Goal: Transaction & Acquisition: Purchase product/service

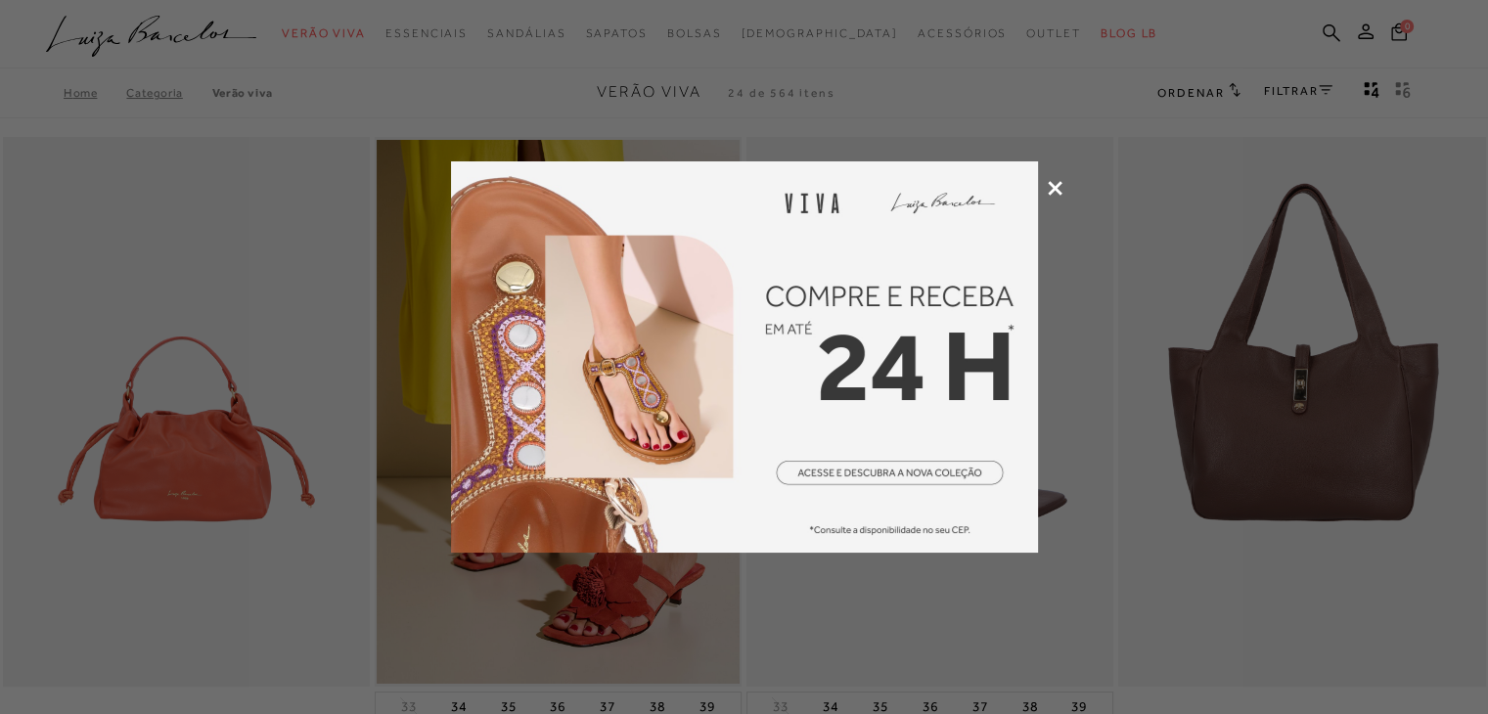
click at [1054, 190] on icon at bounding box center [1055, 188] width 15 height 15
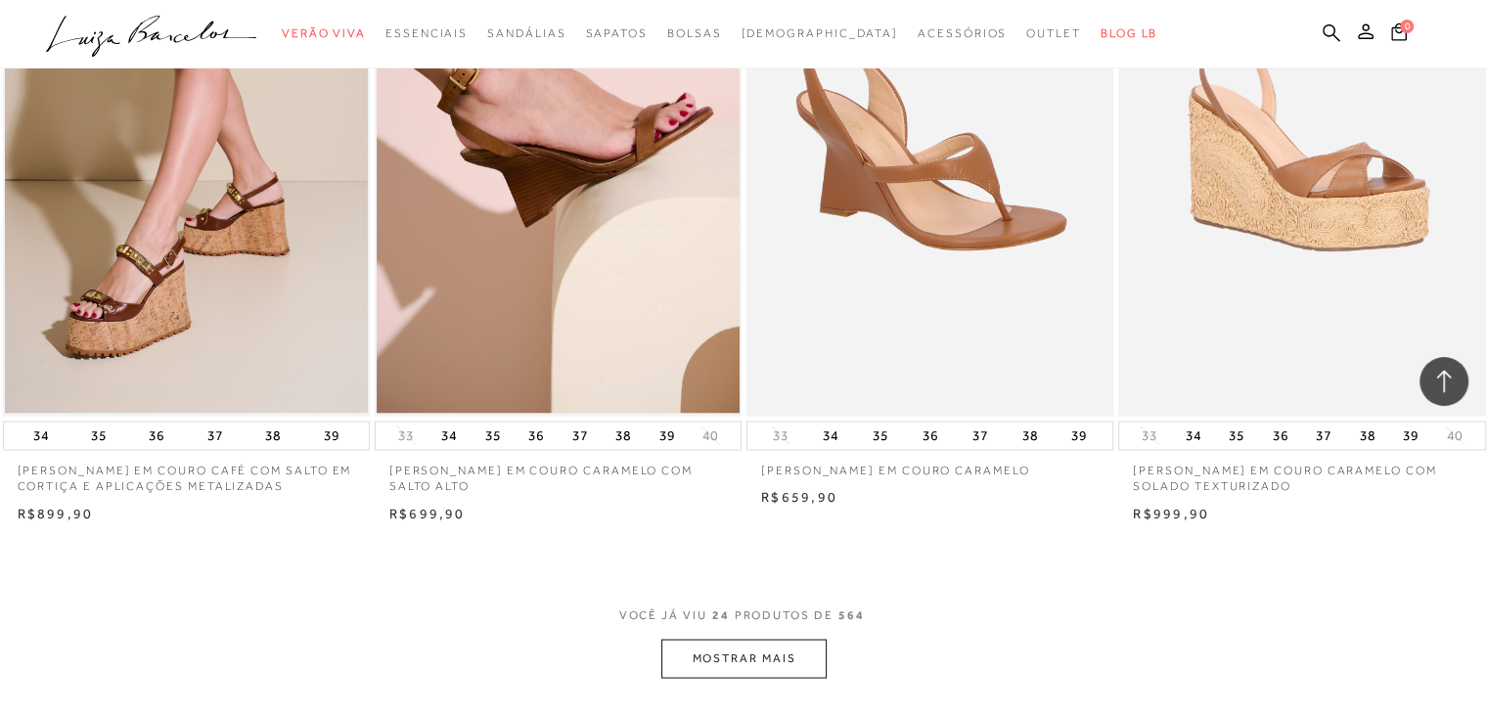
scroll to position [3717, 0]
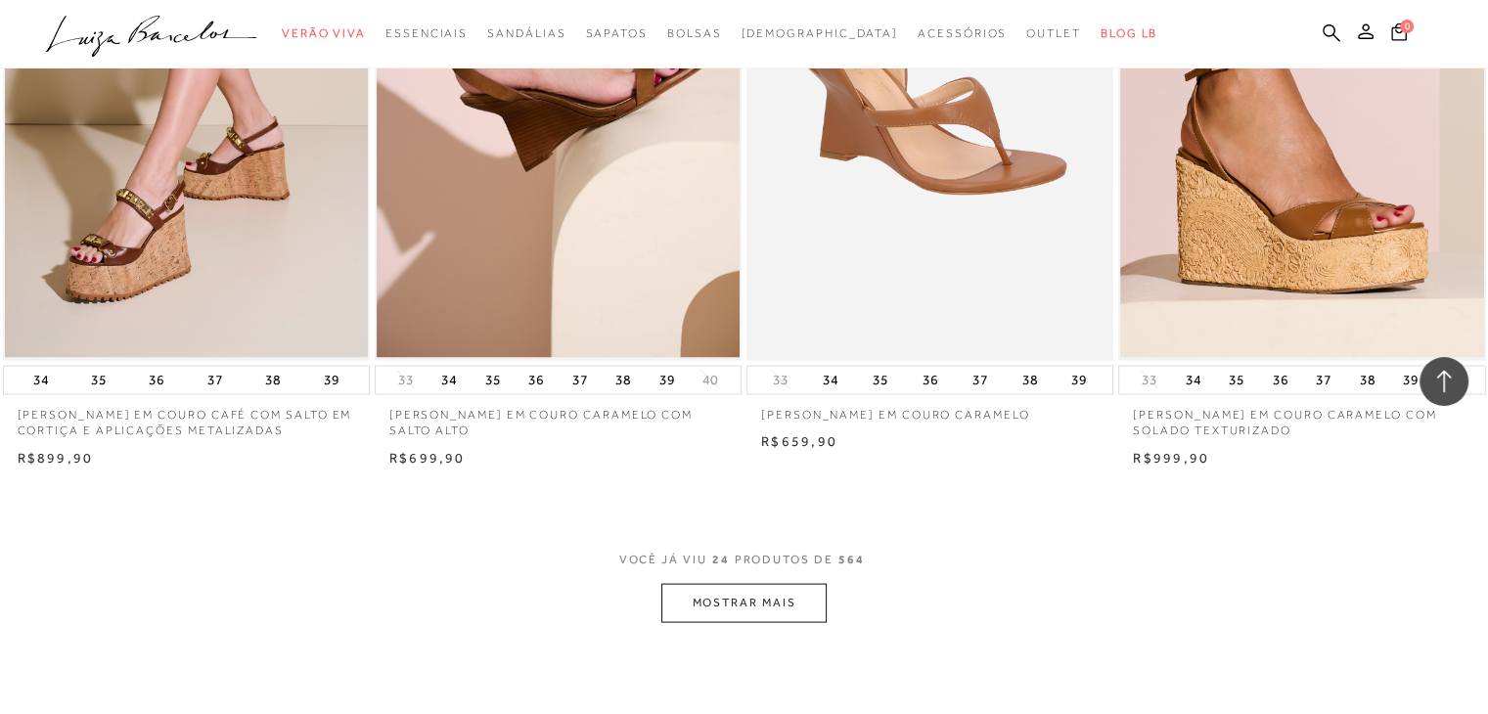
click at [726, 604] on button "MOSTRAR MAIS" at bounding box center [743, 602] width 164 height 38
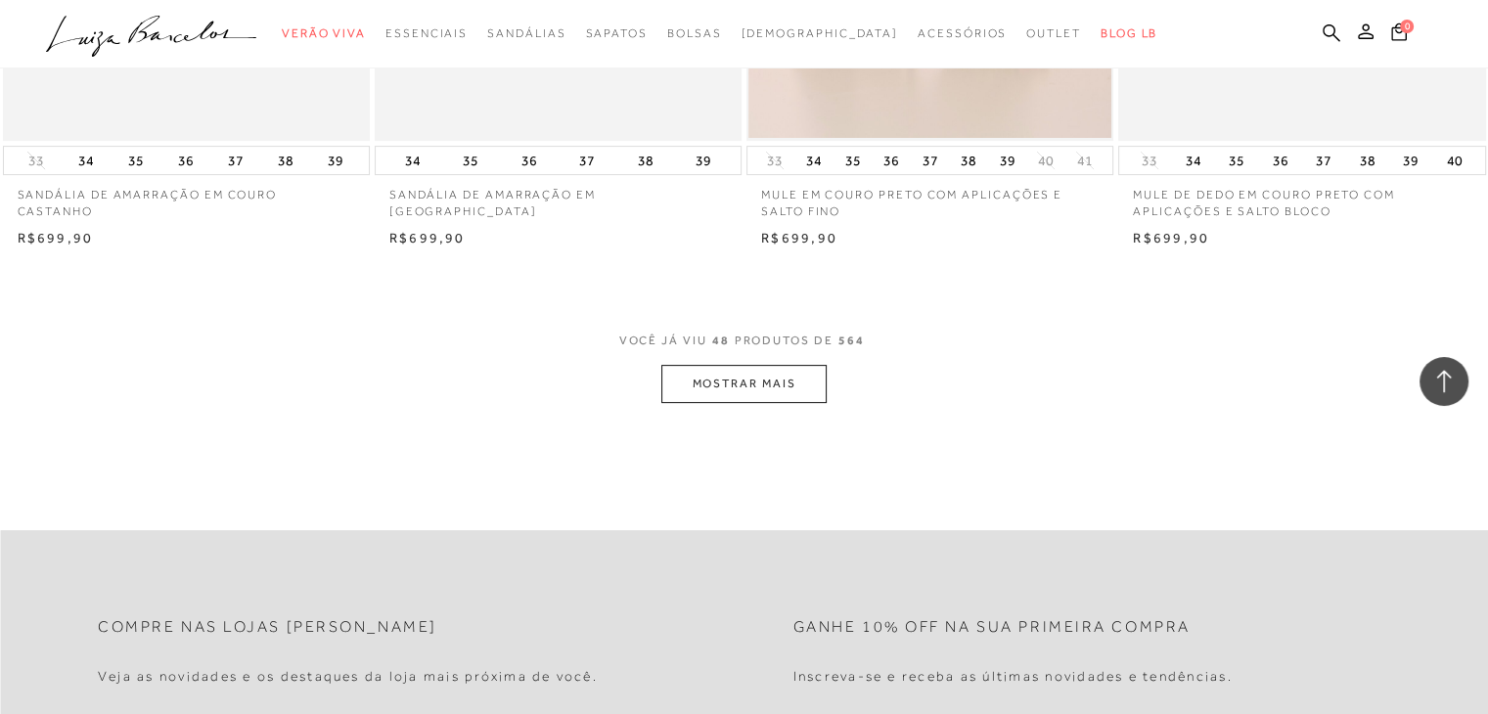
scroll to position [8022, 0]
click at [778, 367] on button "MOSTRAR MAIS" at bounding box center [743, 383] width 164 height 38
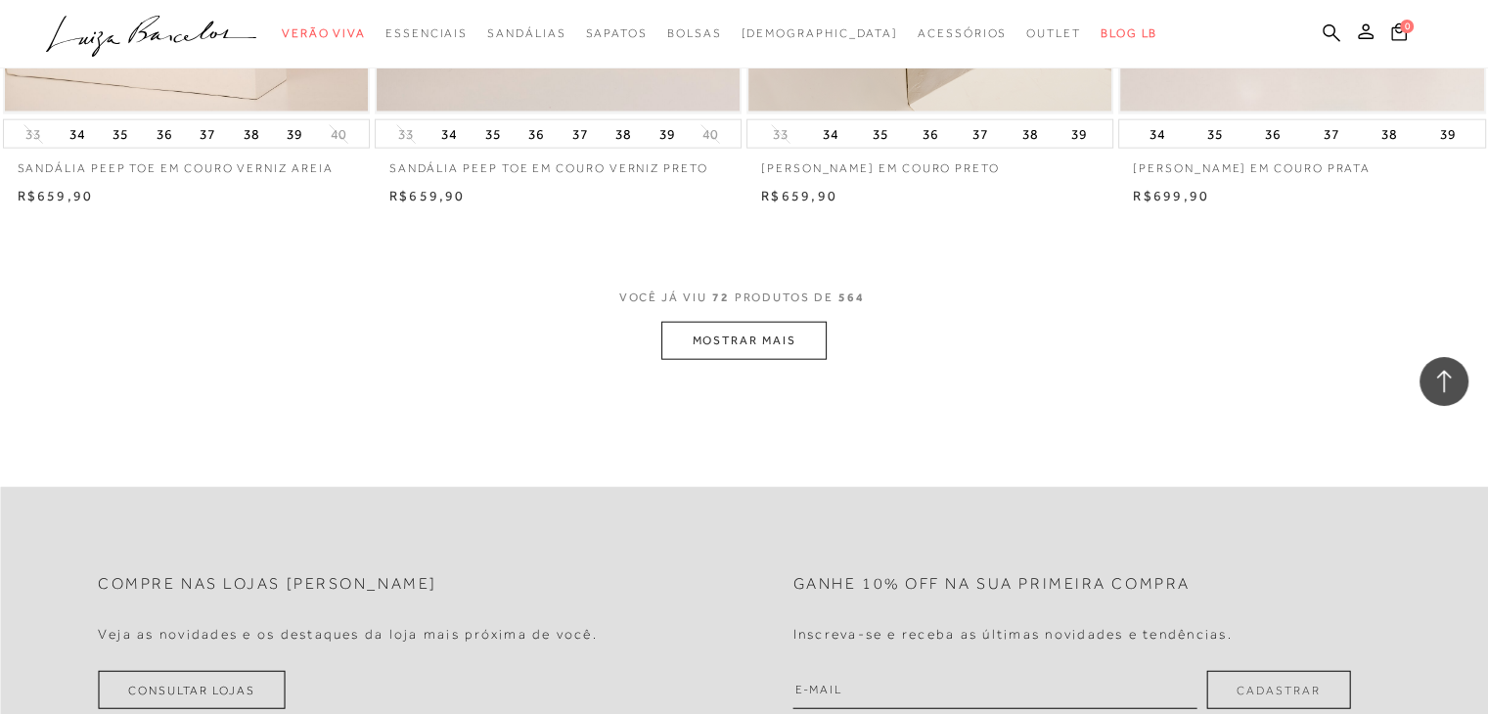
scroll to position [12130, 0]
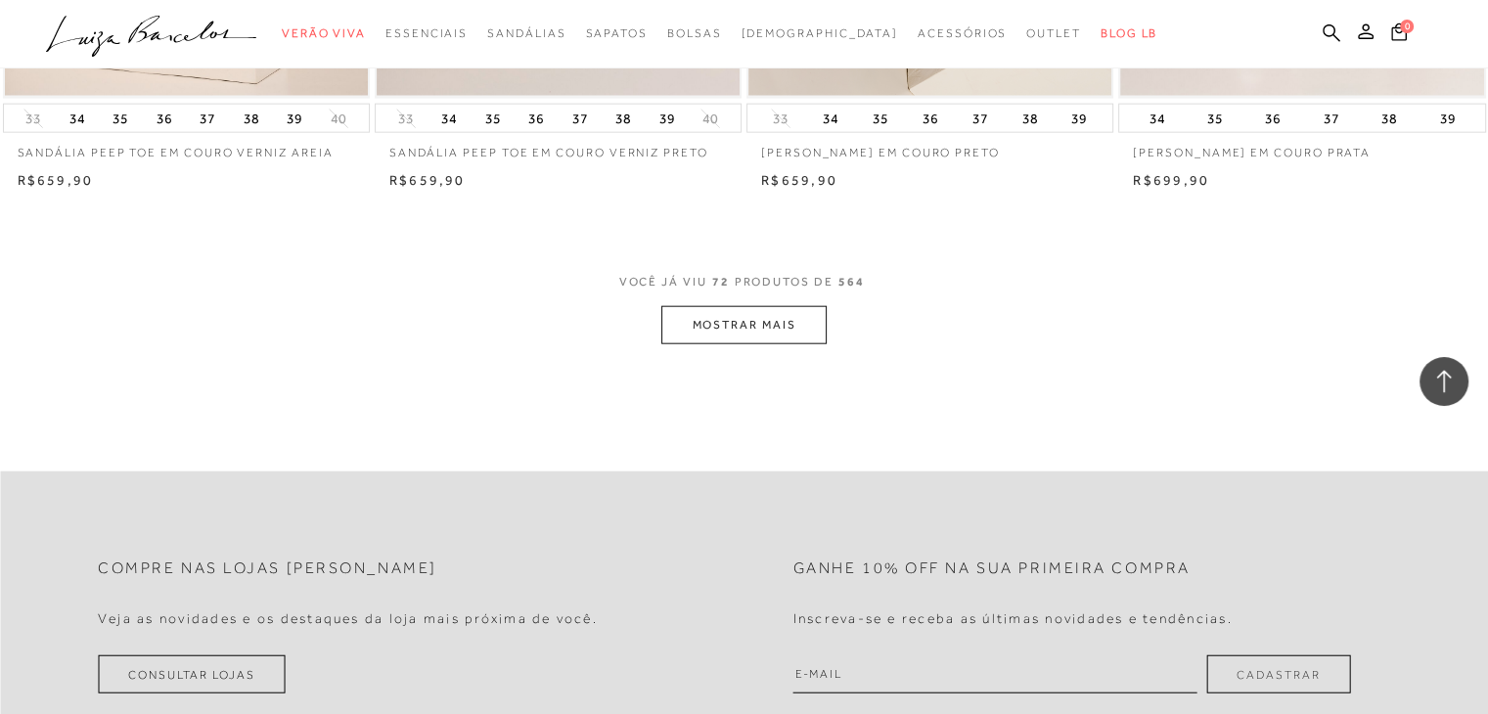
click at [700, 312] on button "MOSTRAR MAIS" at bounding box center [743, 325] width 164 height 38
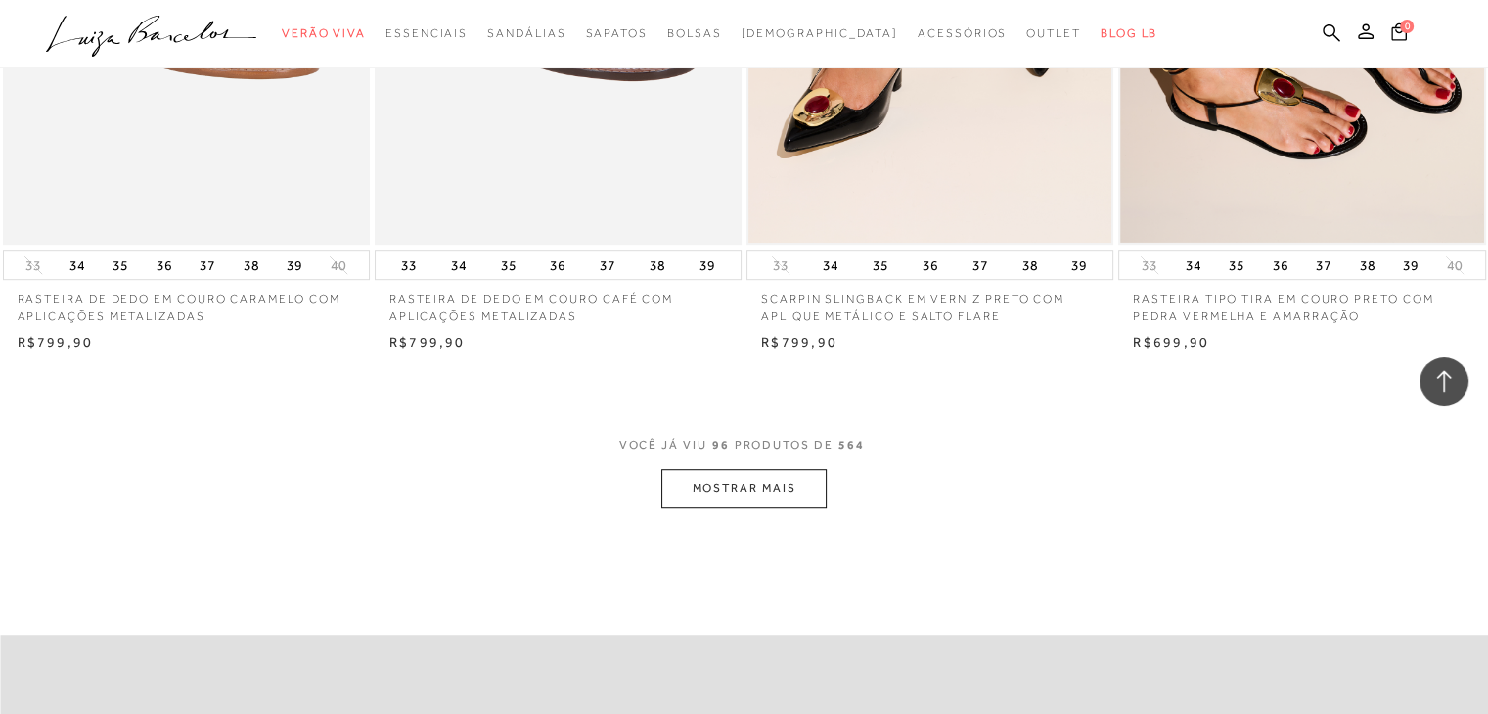
scroll to position [16043, 0]
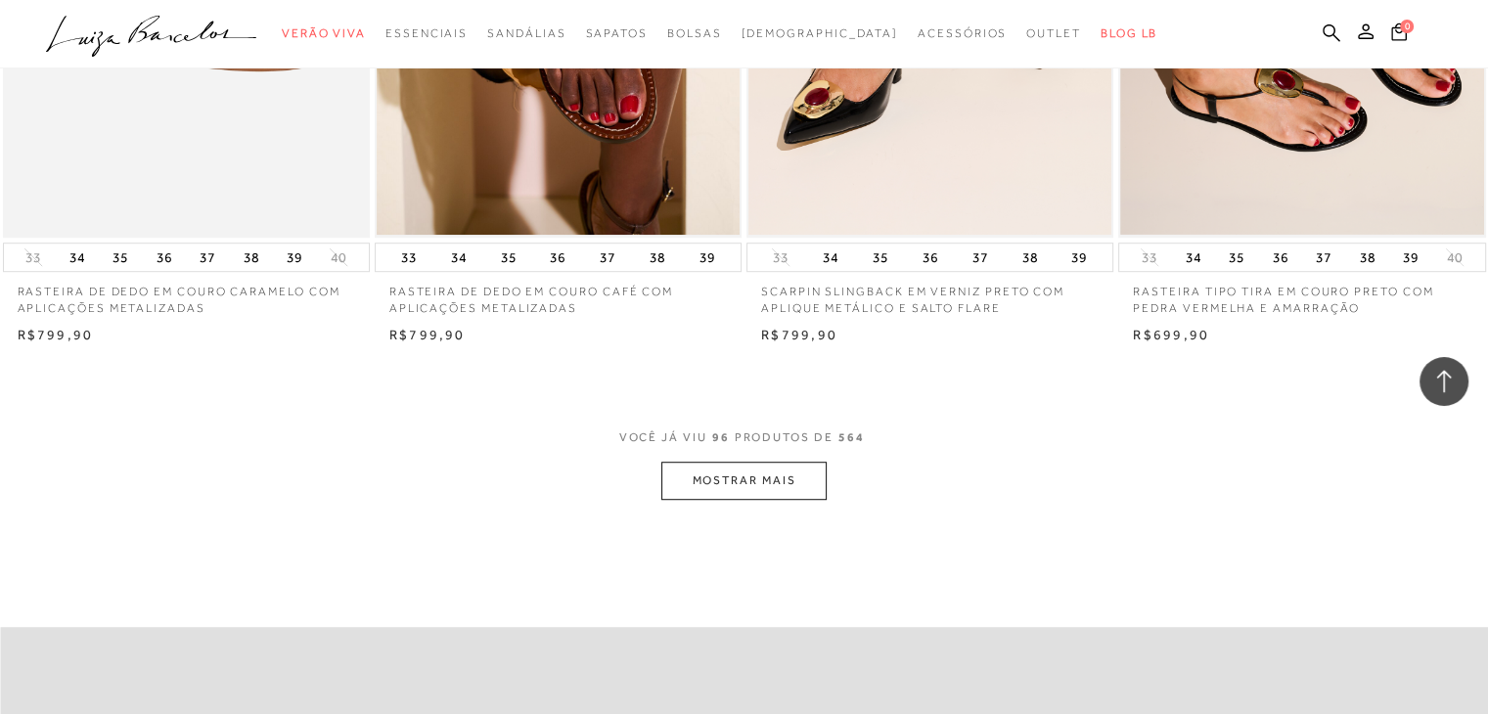
click at [753, 469] on button "MOSTRAR MAIS" at bounding box center [743, 481] width 164 height 38
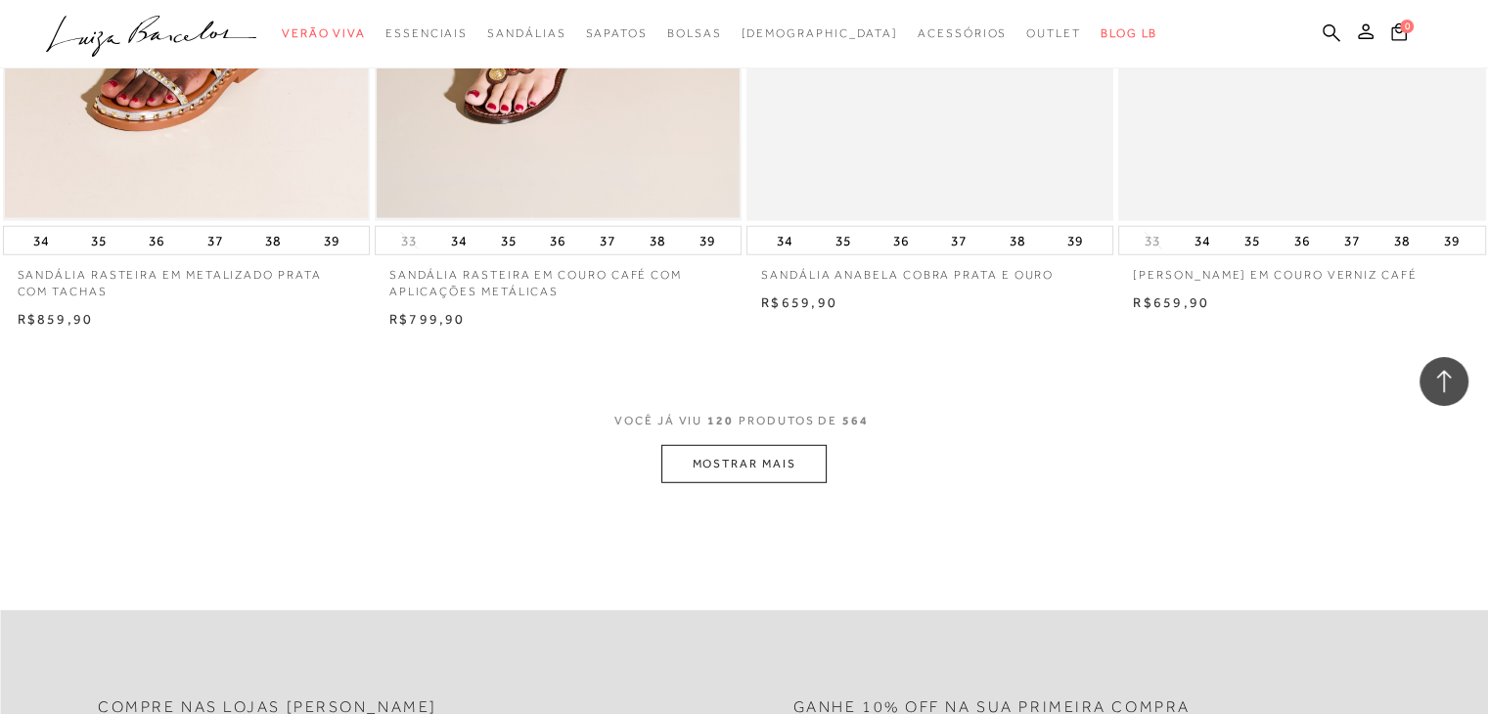
scroll to position [20151, 0]
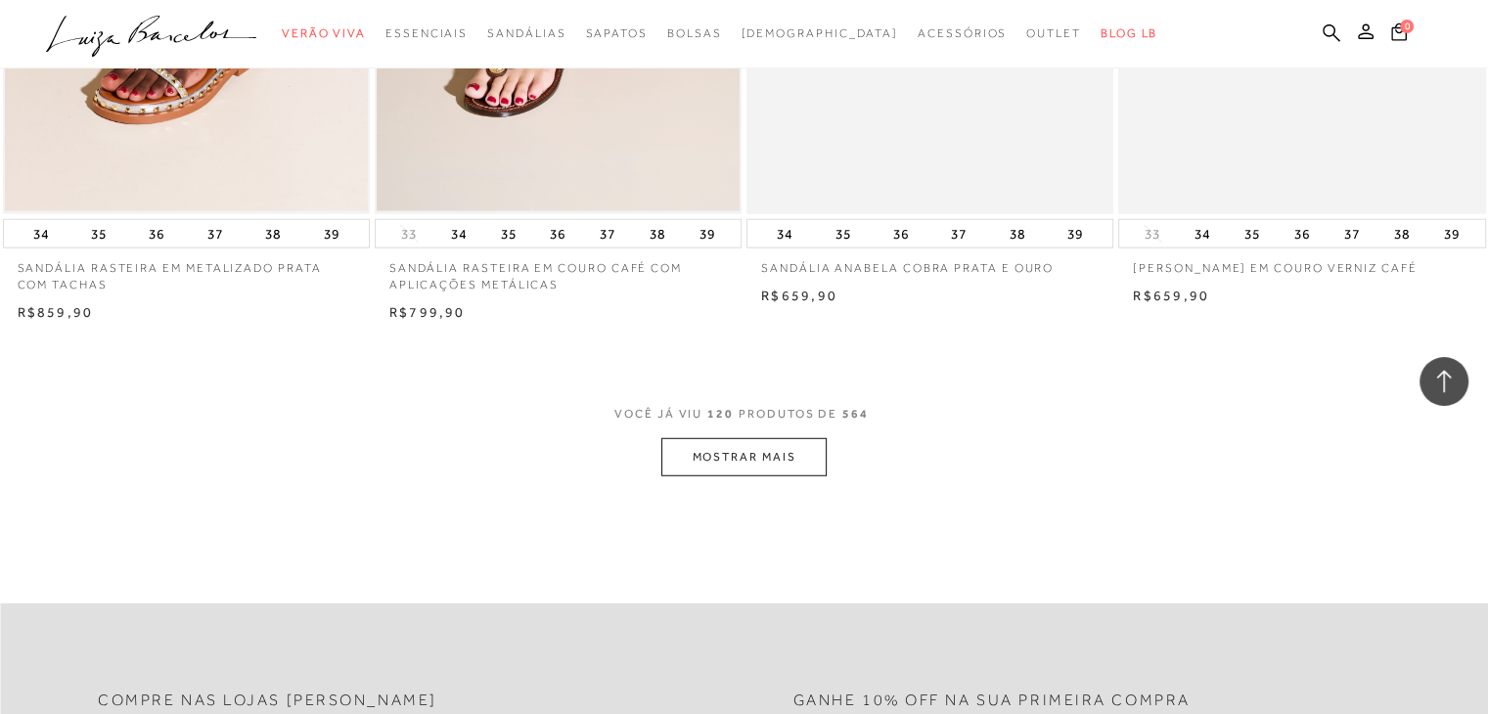
click at [787, 448] on button "MOSTRAR MAIS" at bounding box center [743, 457] width 164 height 38
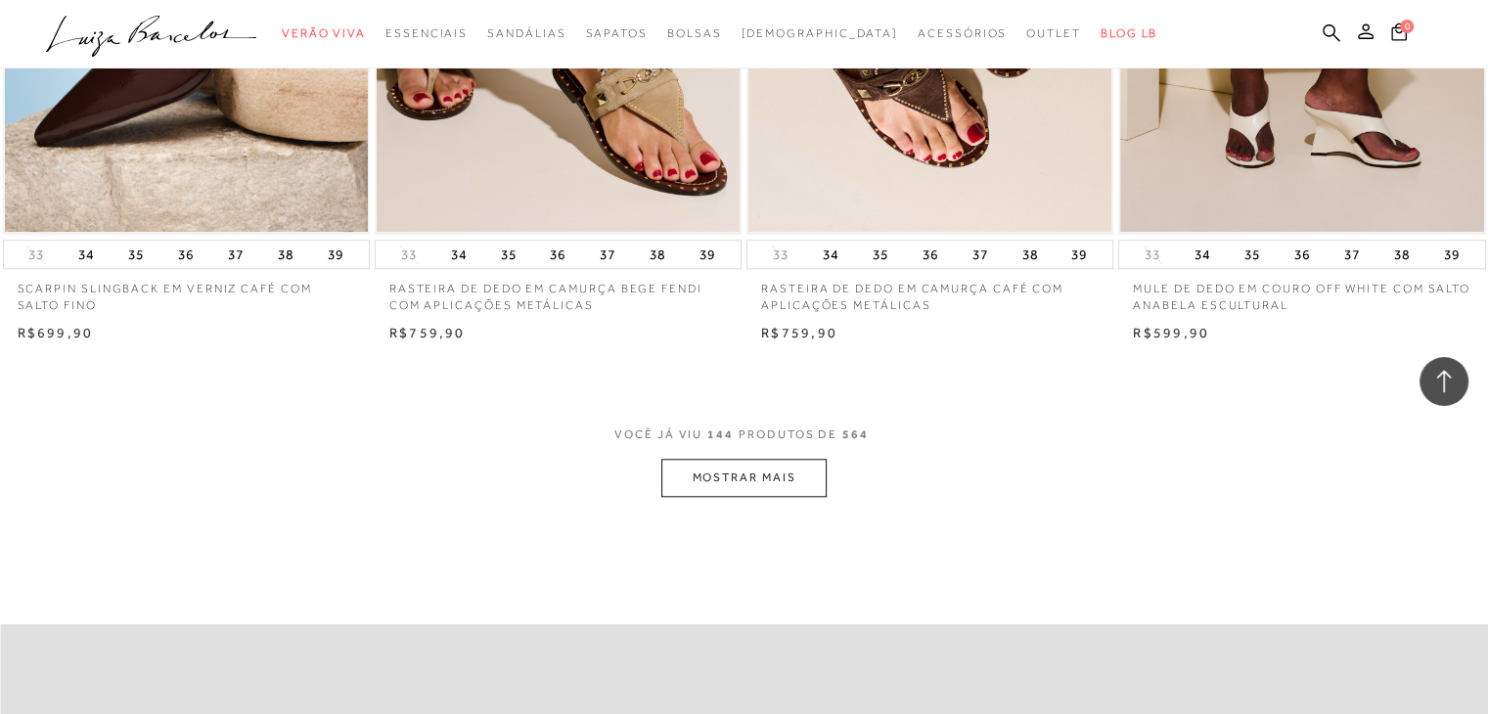
scroll to position [24259, 0]
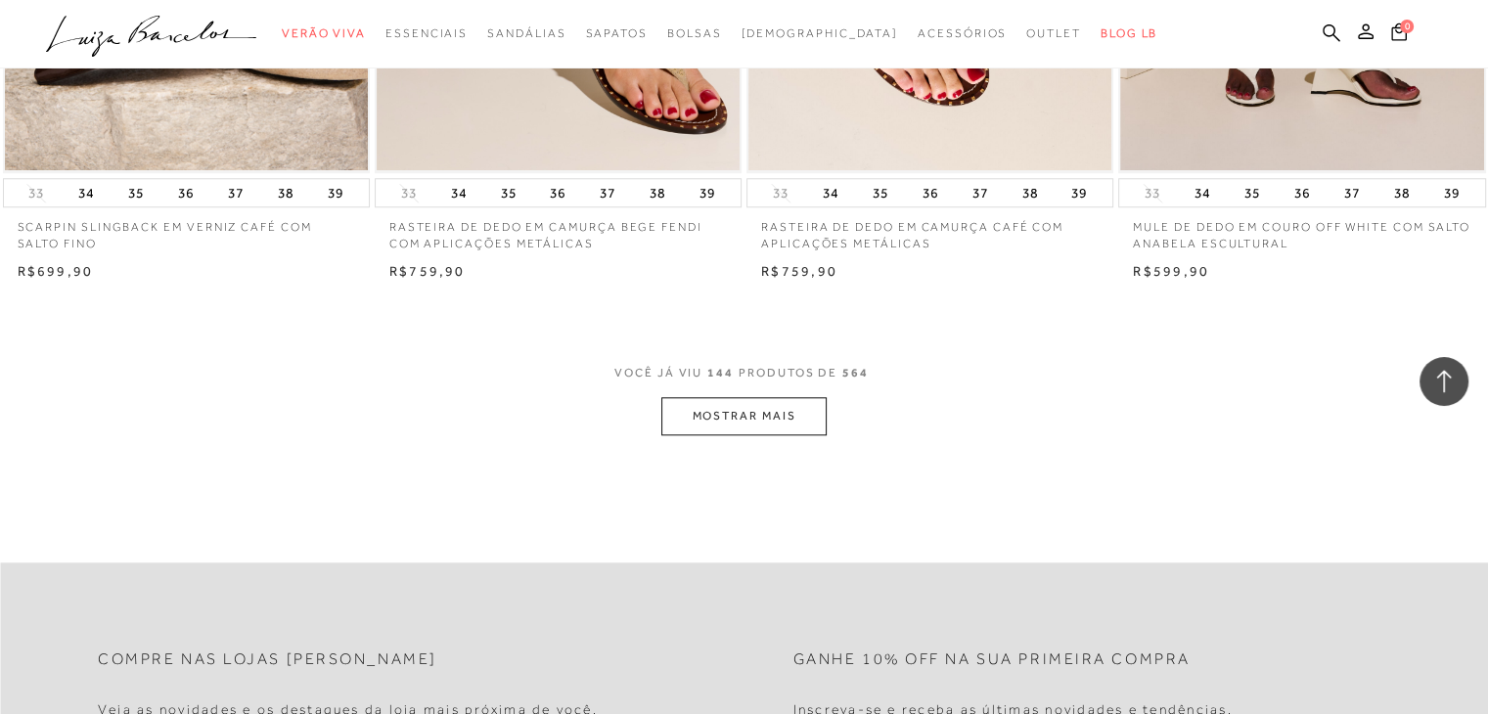
click at [751, 397] on button "MOSTRAR MAIS" at bounding box center [743, 416] width 164 height 38
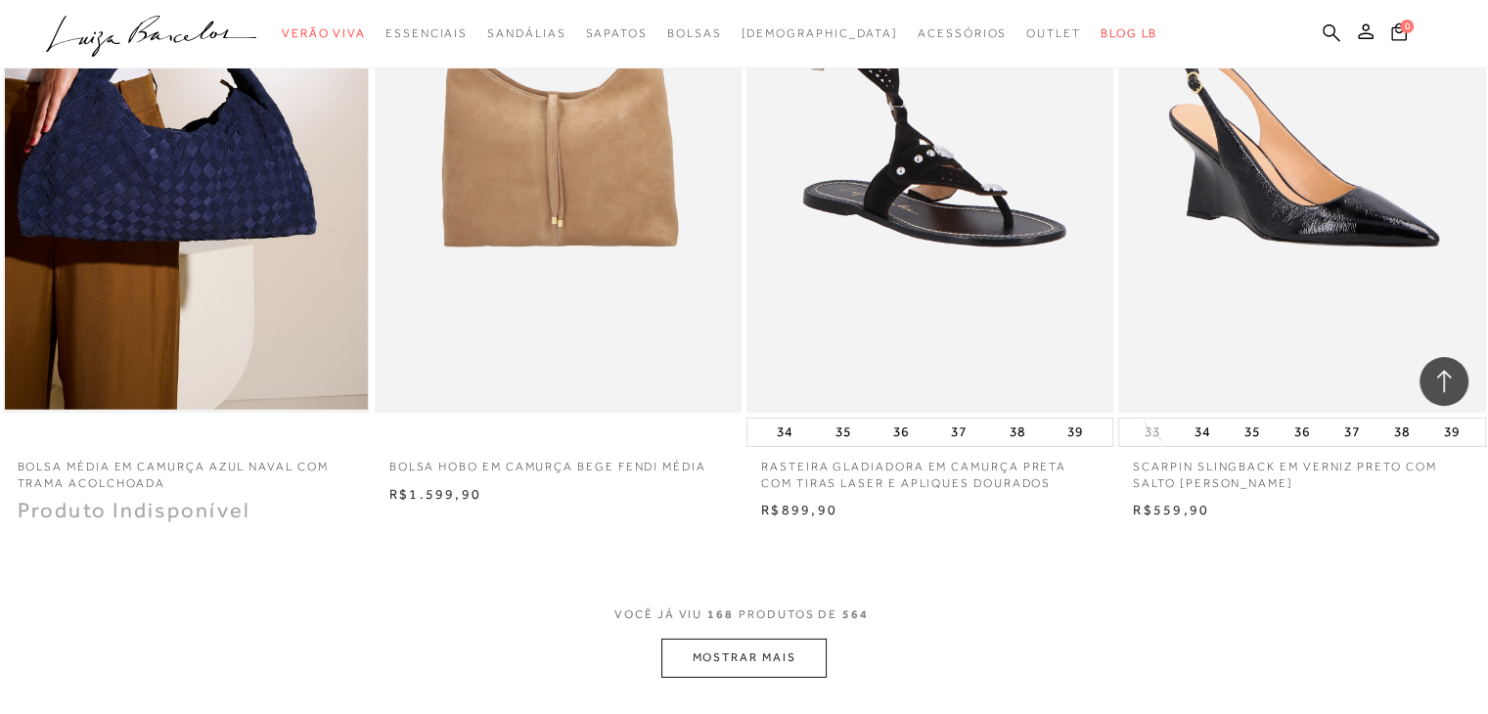
scroll to position [28368, 0]
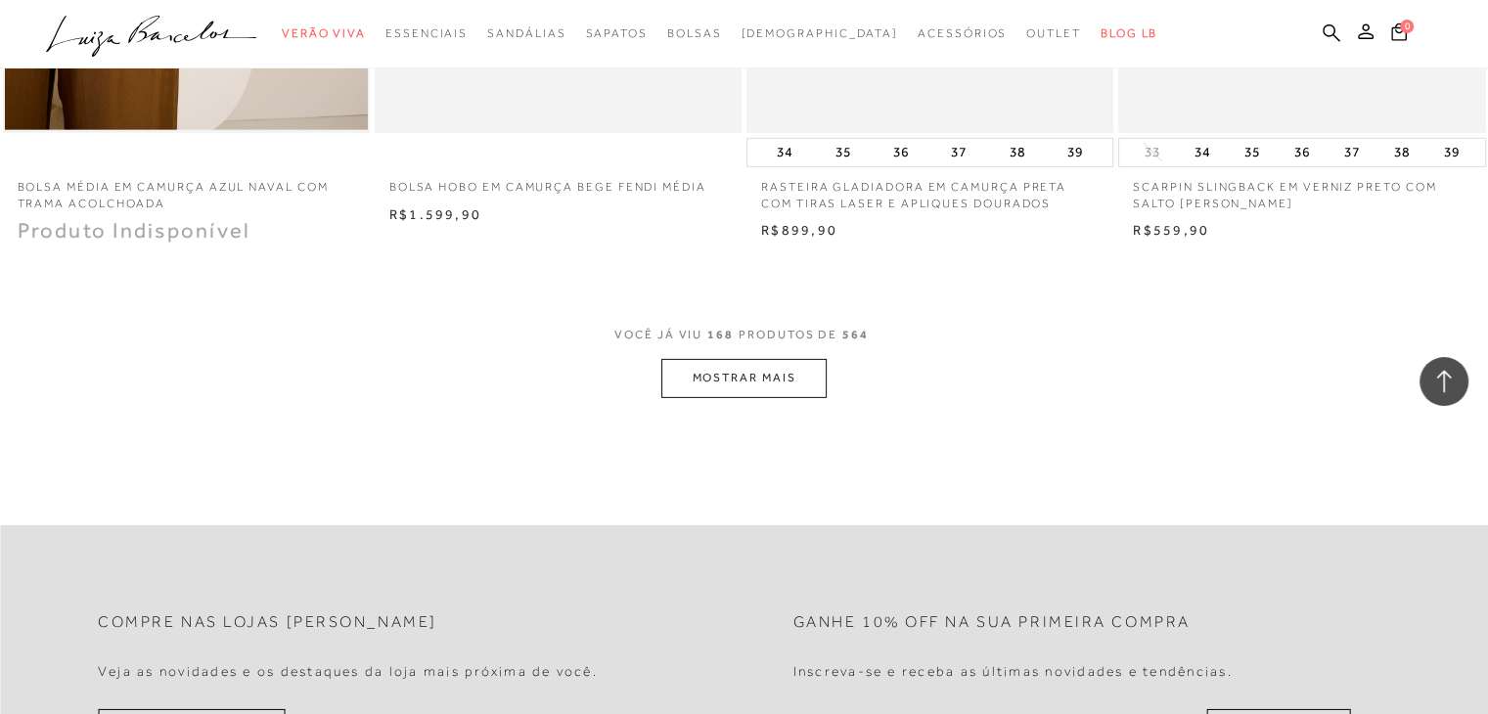
click at [747, 359] on button "MOSTRAR MAIS" at bounding box center [743, 378] width 164 height 38
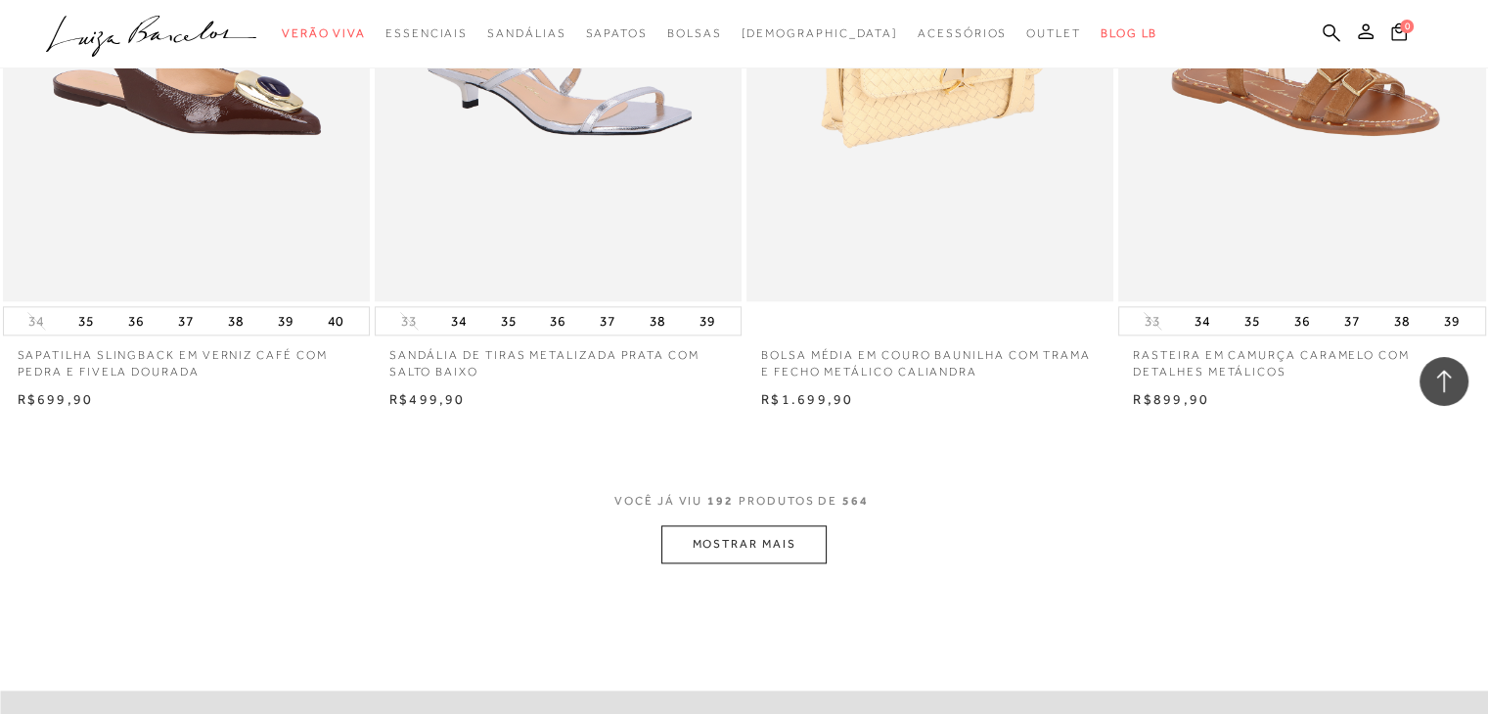
scroll to position [32379, 0]
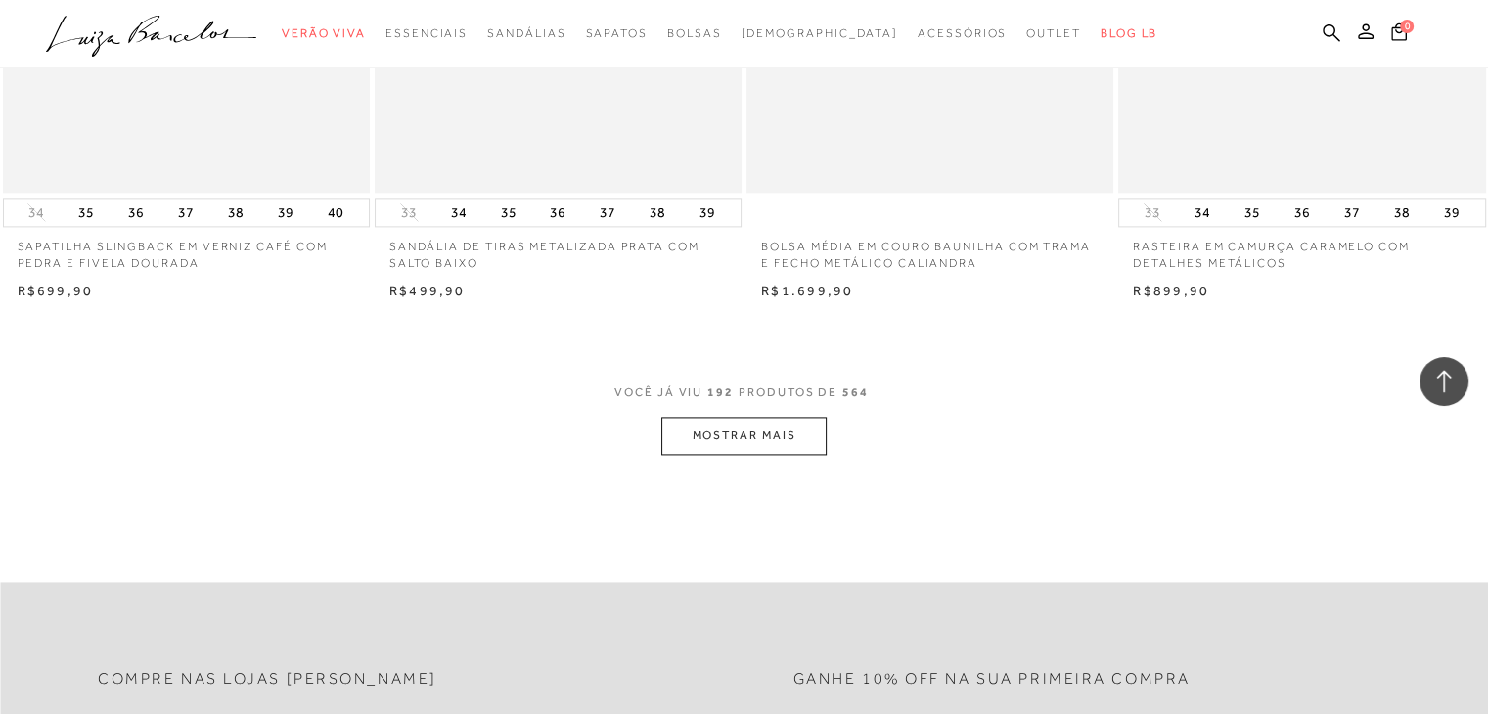
click at [815, 427] on button "MOSTRAR MAIS" at bounding box center [743, 436] width 164 height 38
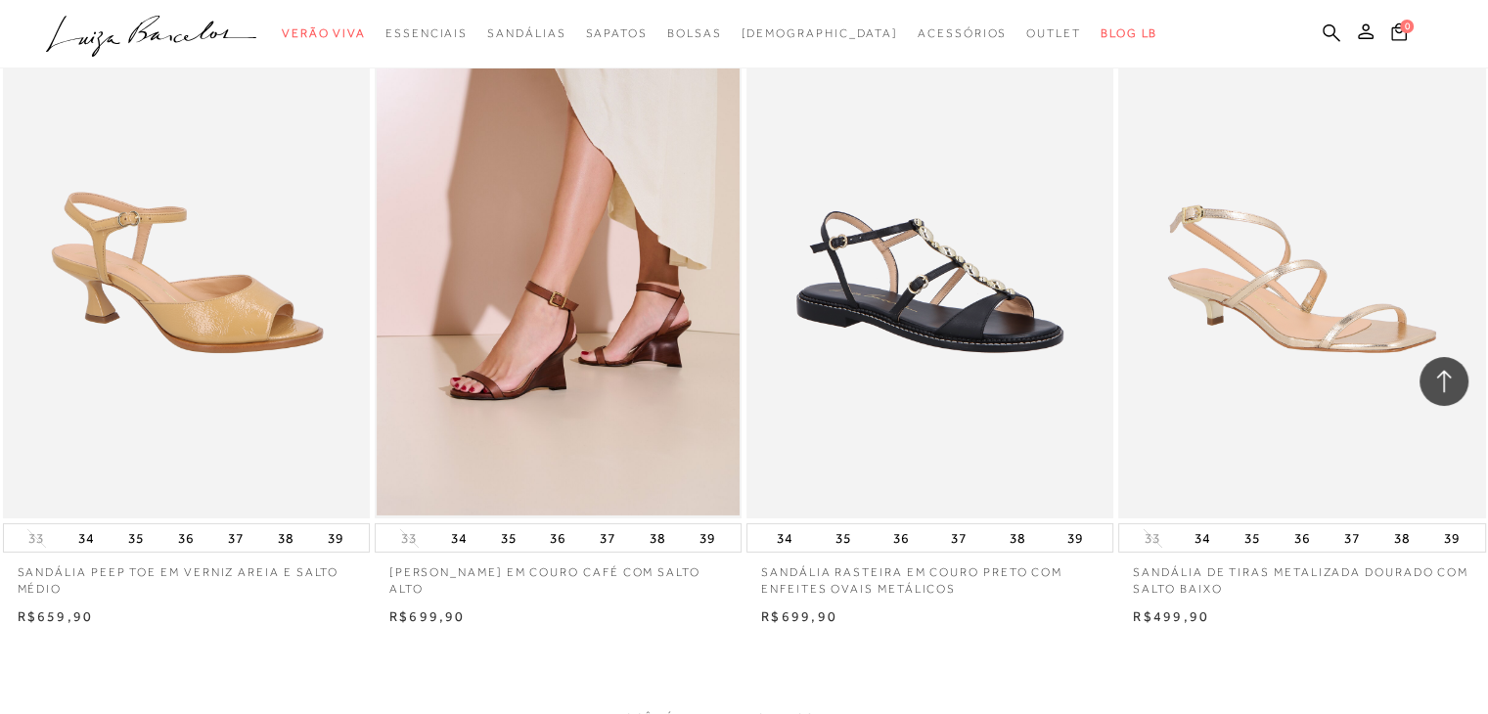
scroll to position [36292, 0]
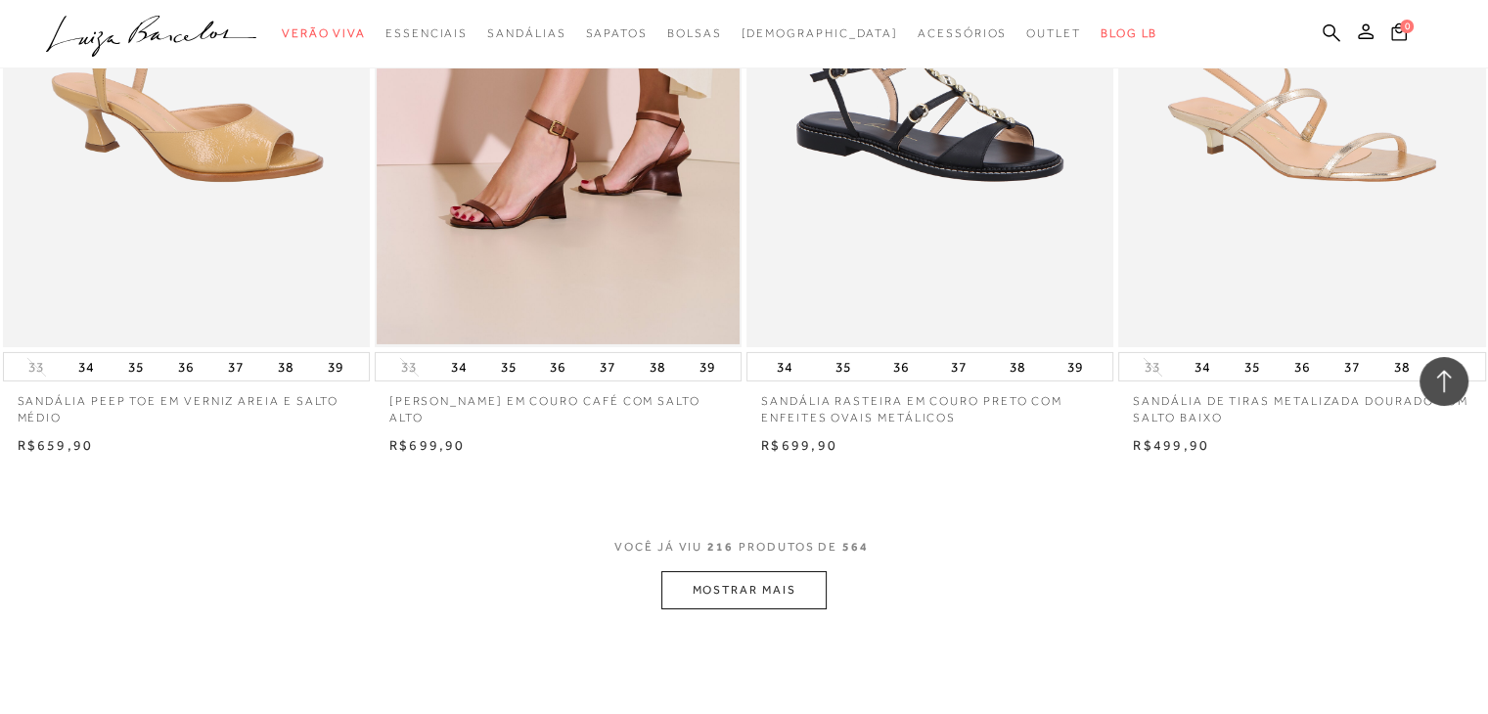
click at [749, 587] on button "MOSTRAR MAIS" at bounding box center [743, 590] width 164 height 38
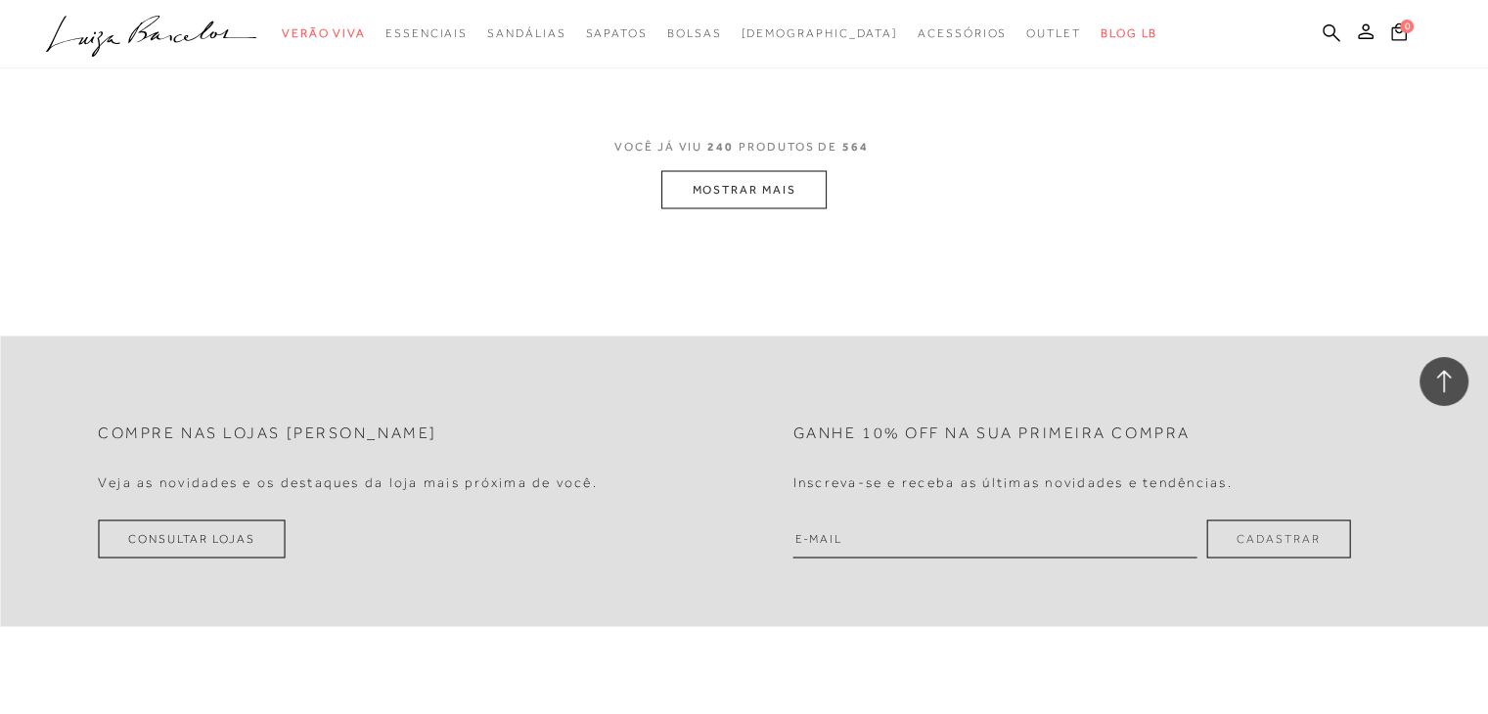
scroll to position [40694, 0]
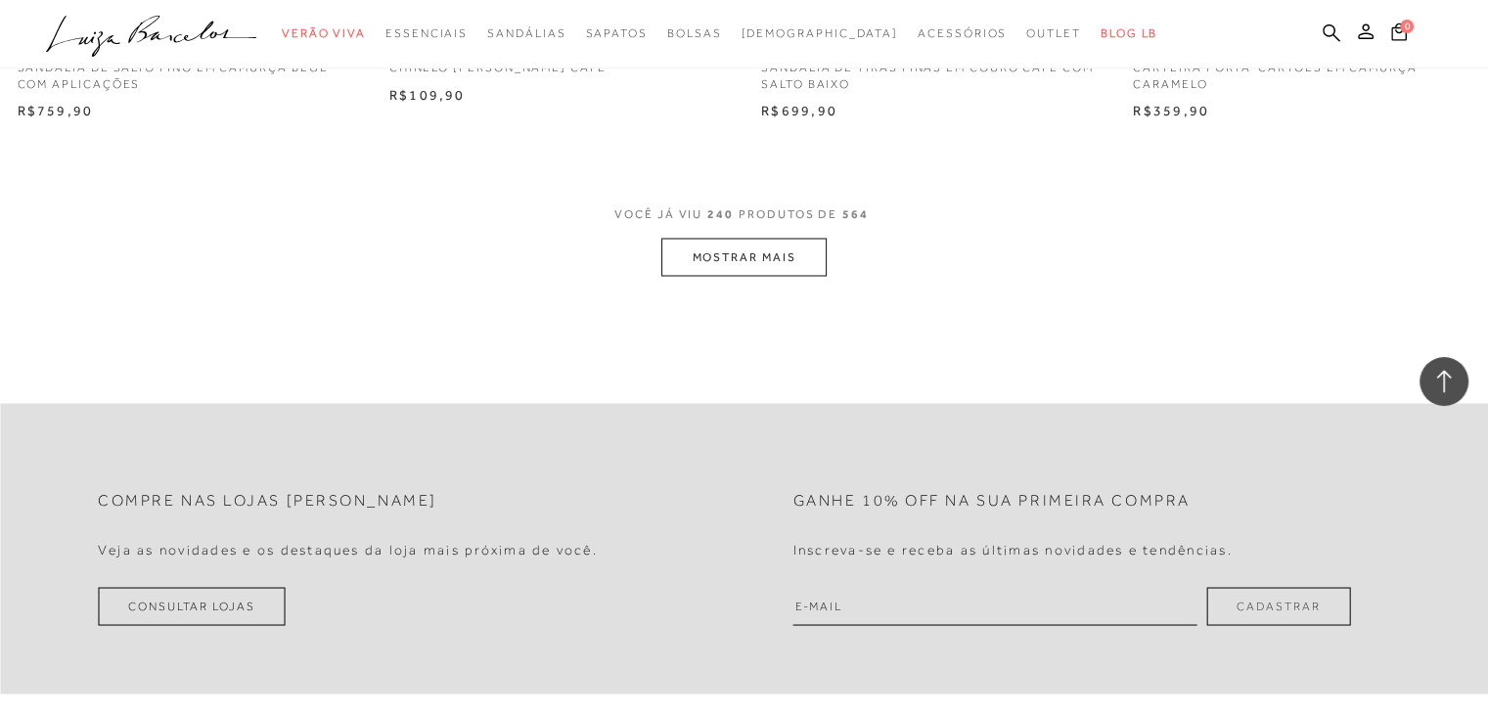
click at [767, 238] on button "MOSTRAR MAIS" at bounding box center [743, 257] width 164 height 38
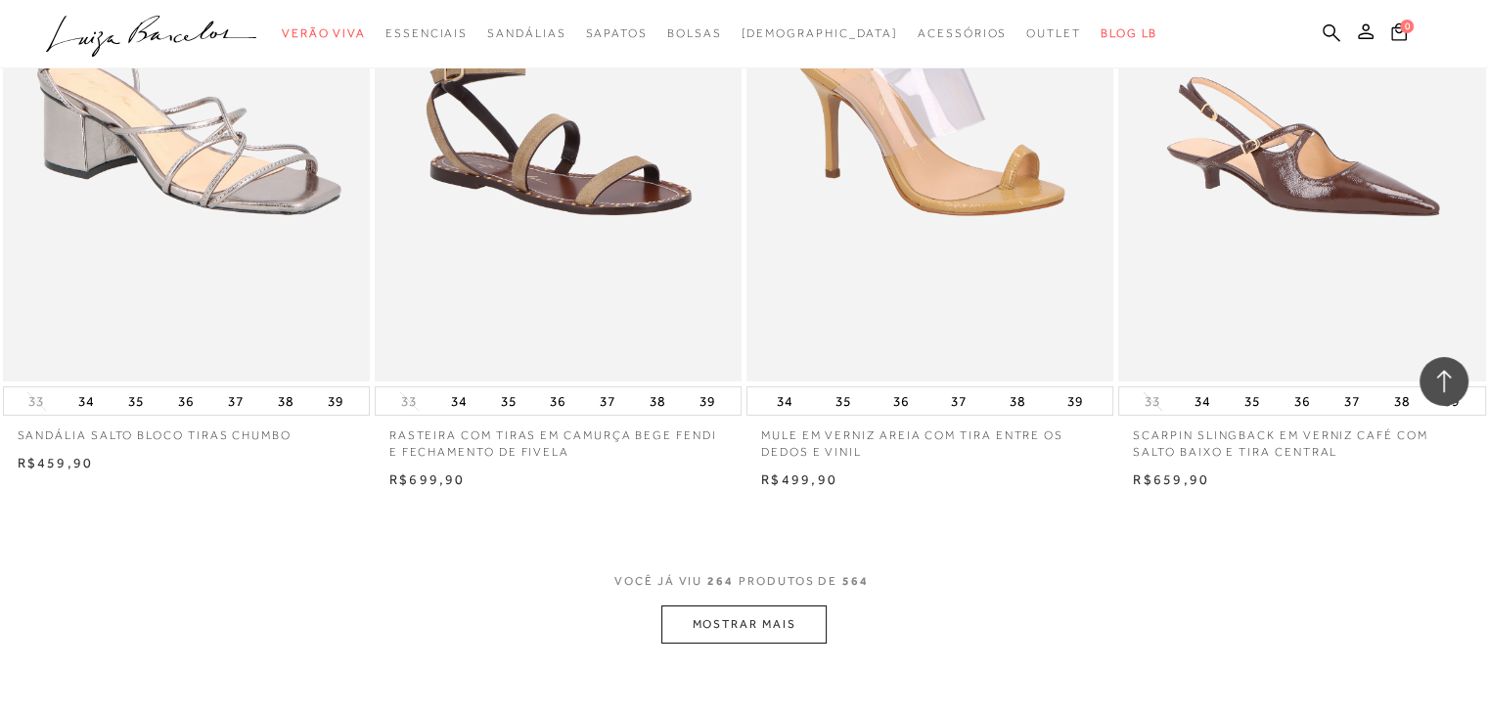
scroll to position [44607, 0]
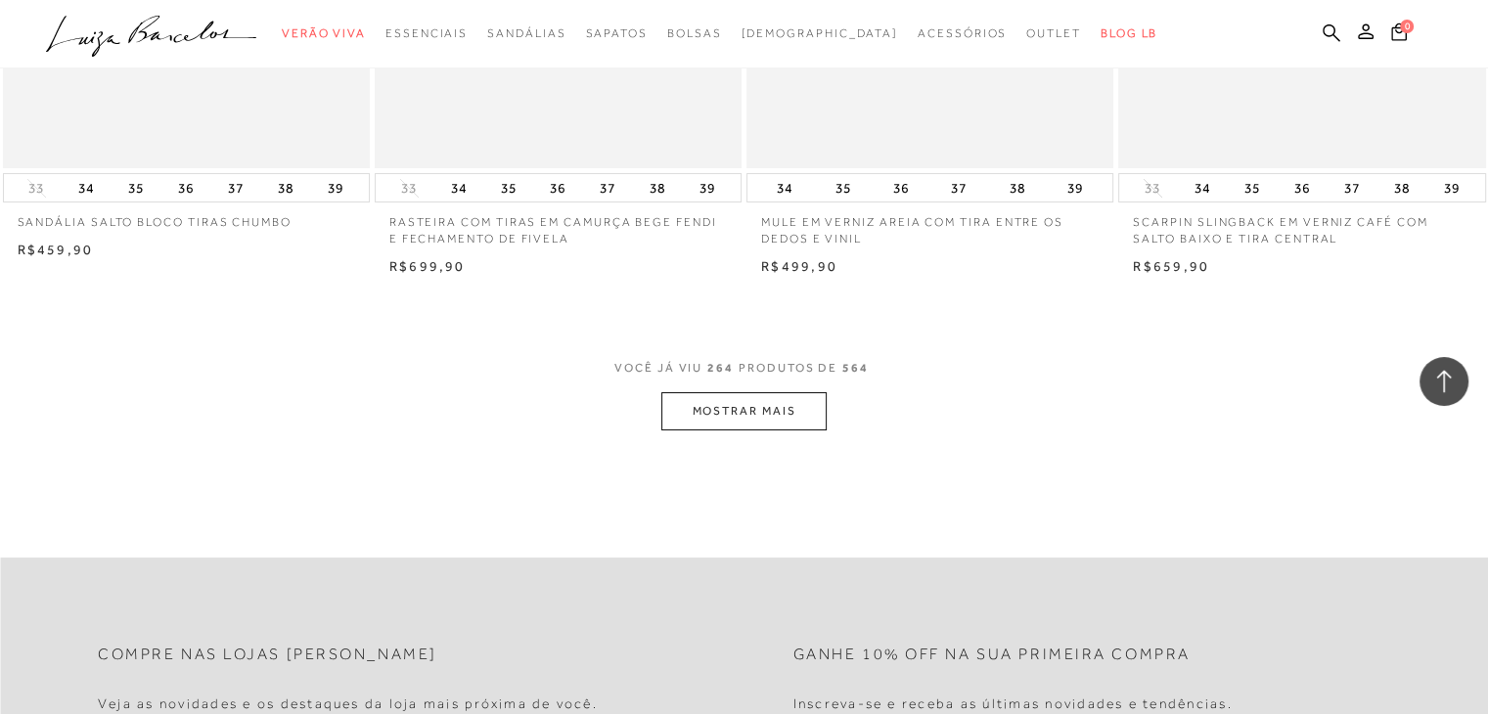
click at [775, 393] on button "MOSTRAR MAIS" at bounding box center [743, 411] width 164 height 38
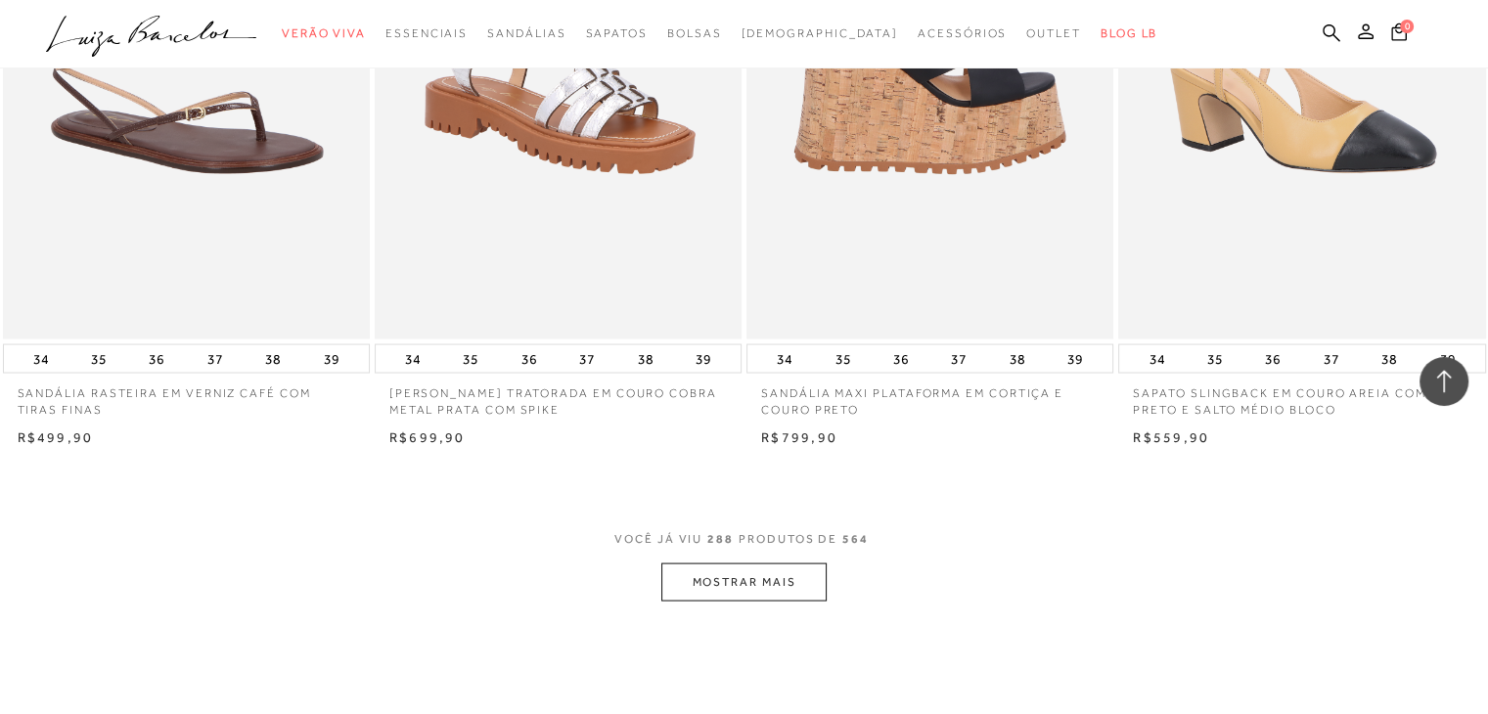
scroll to position [48618, 0]
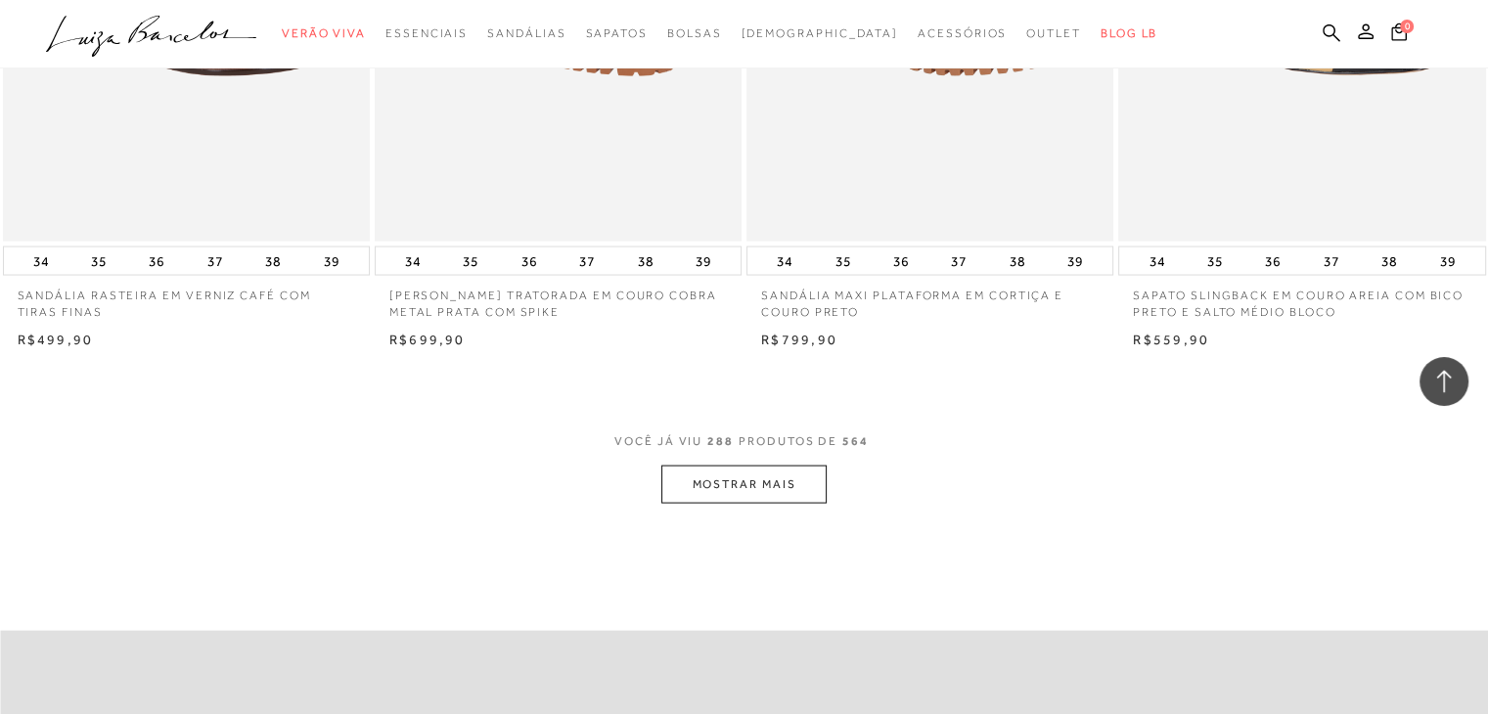
click at [735, 466] on button "MOSTRAR MAIS" at bounding box center [743, 485] width 164 height 38
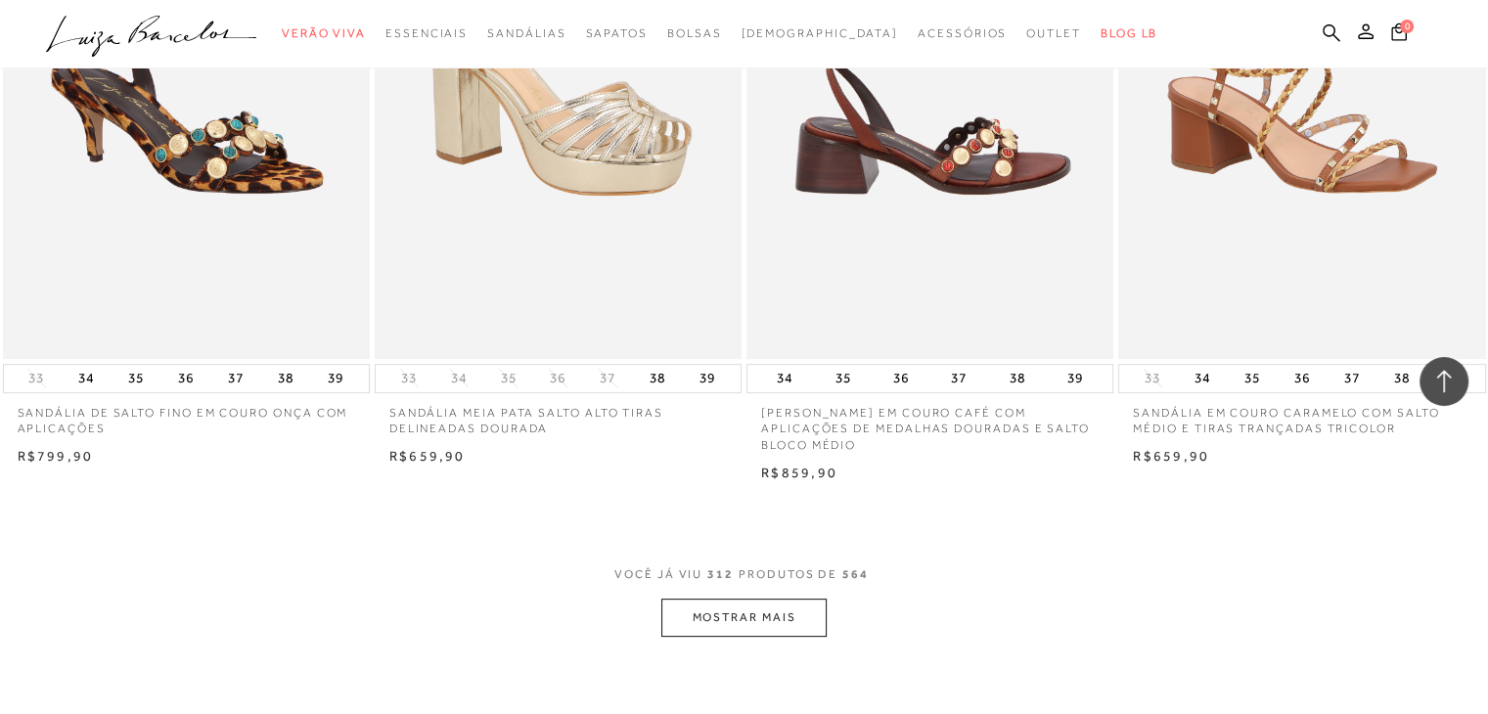
scroll to position [52629, 0]
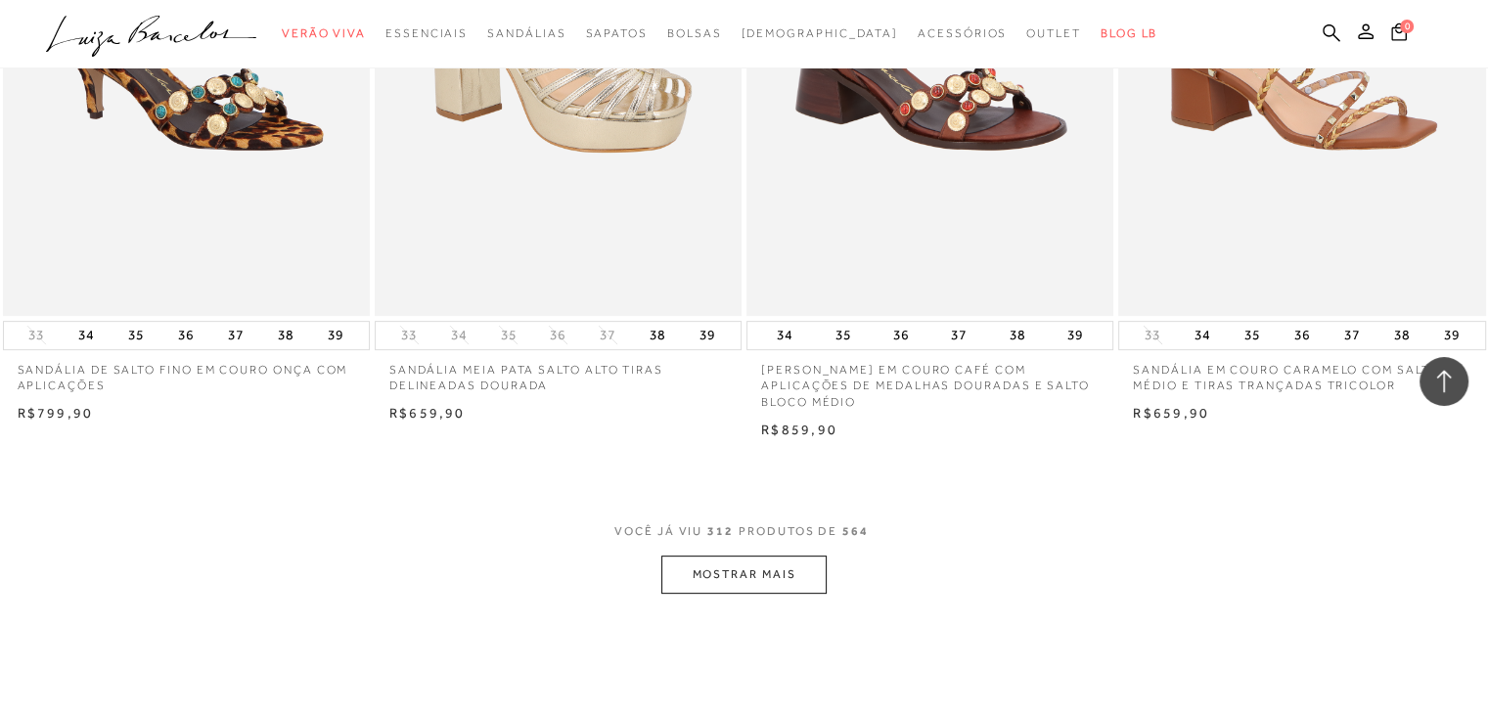
click at [727, 556] on button "MOSTRAR MAIS" at bounding box center [743, 575] width 164 height 38
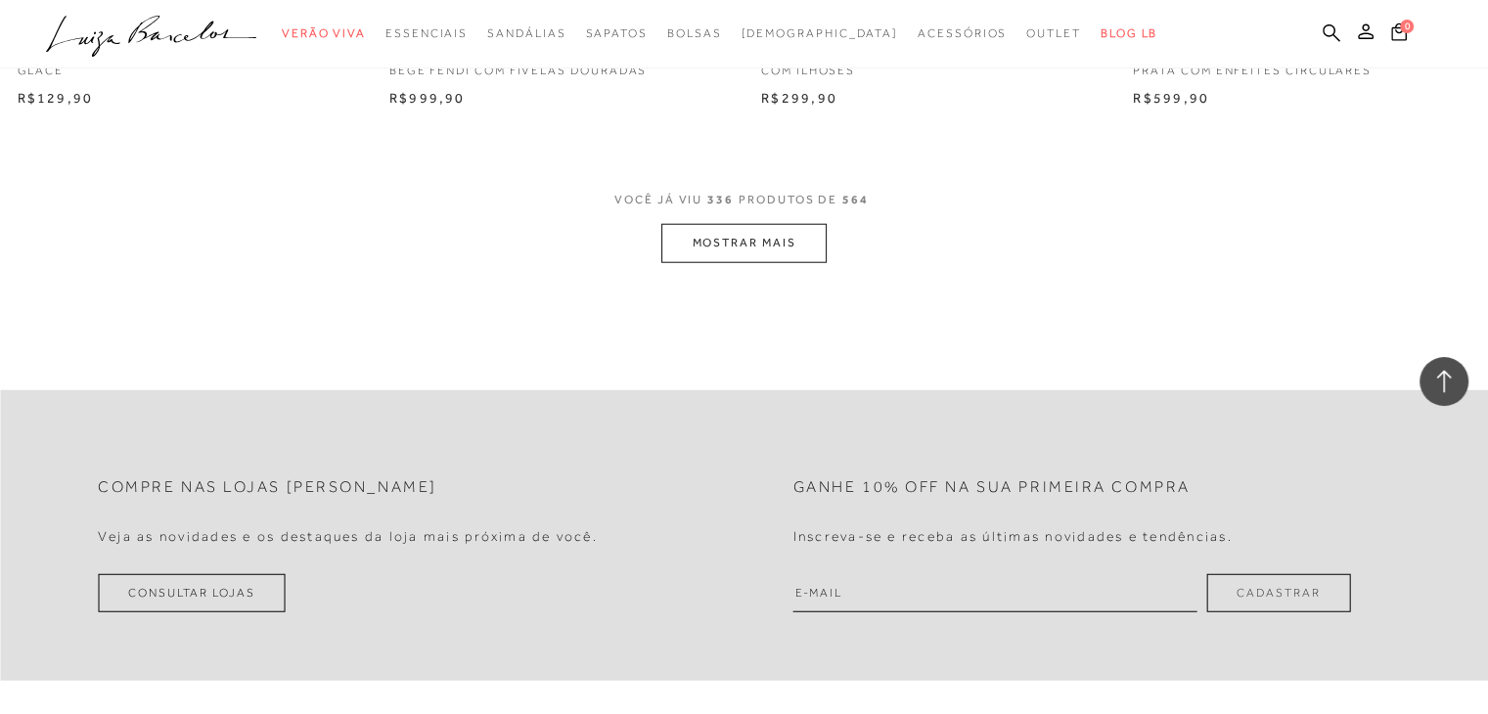
scroll to position [57128, 0]
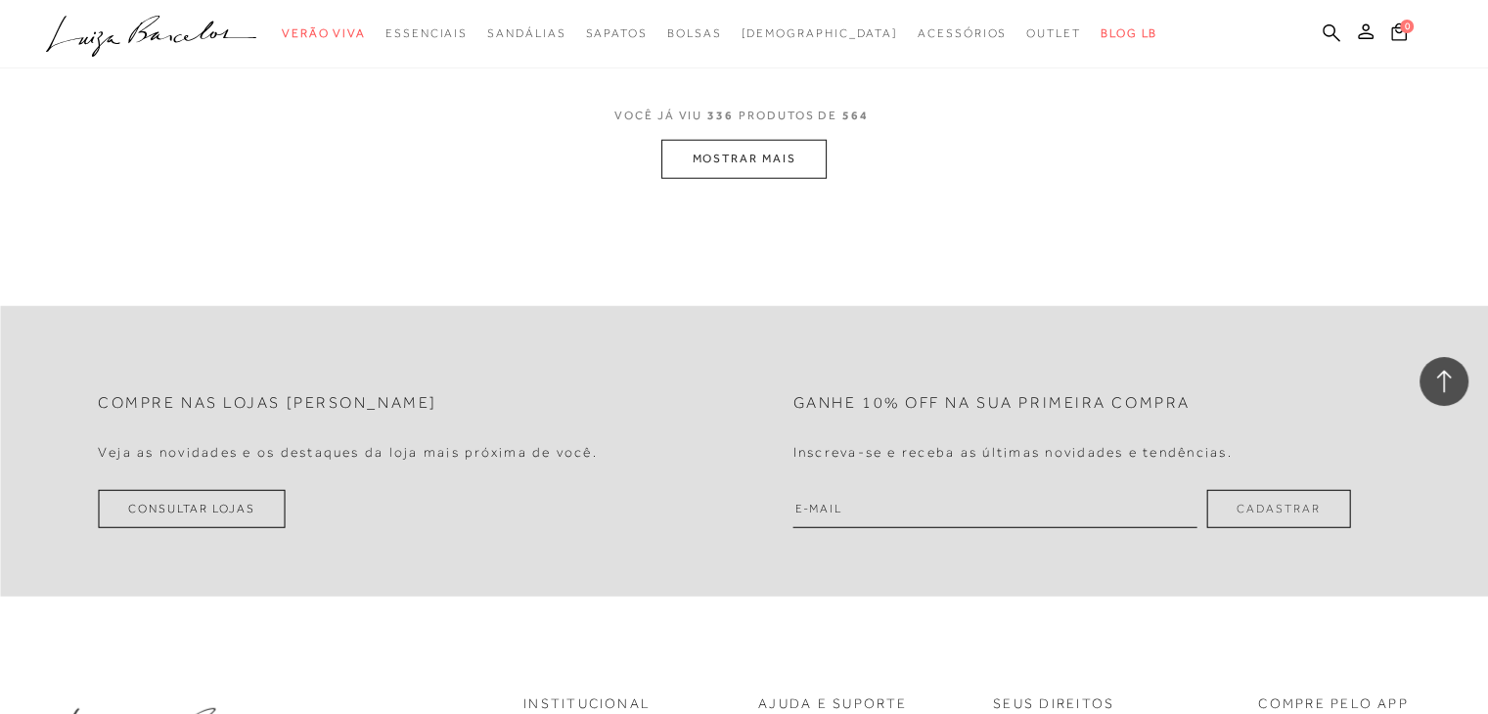
click at [763, 140] on button "MOSTRAR MAIS" at bounding box center [743, 159] width 164 height 38
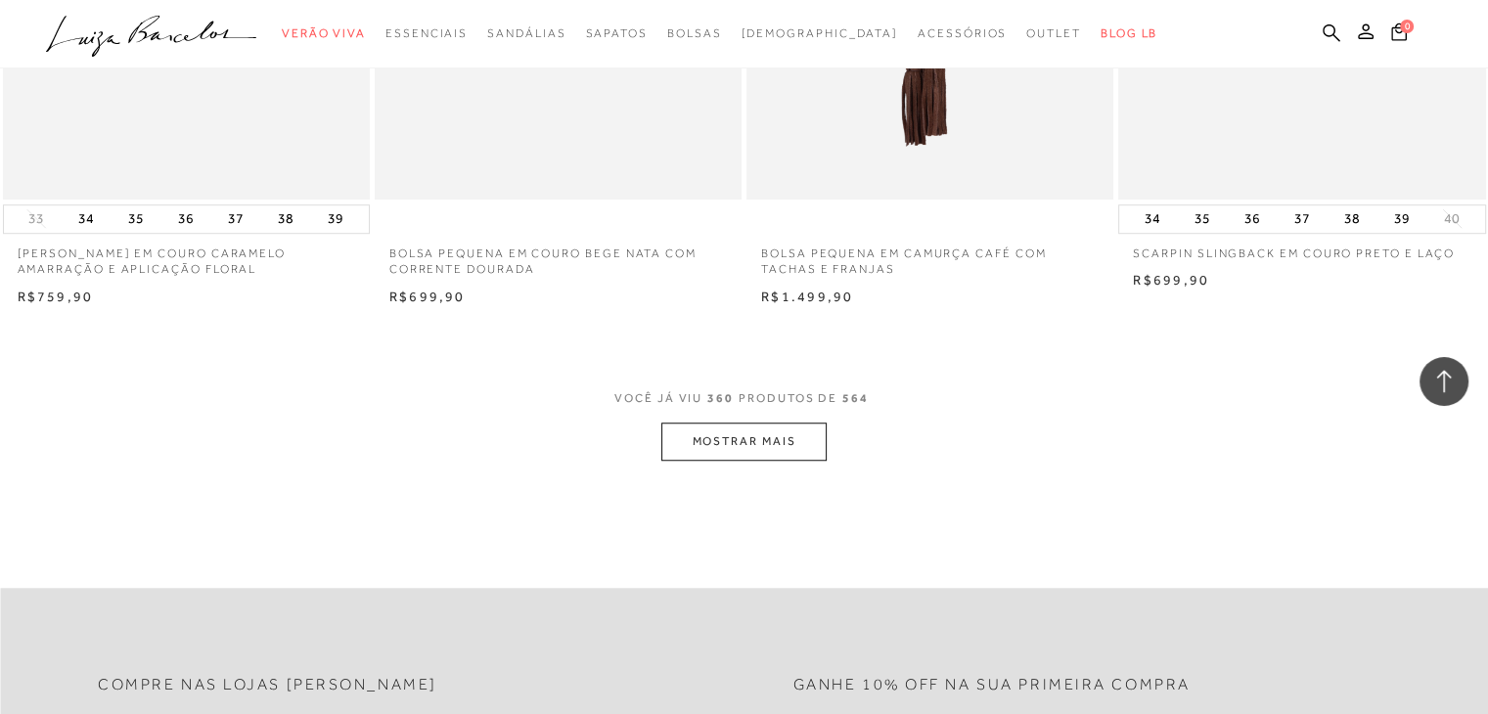
scroll to position [60980, 0]
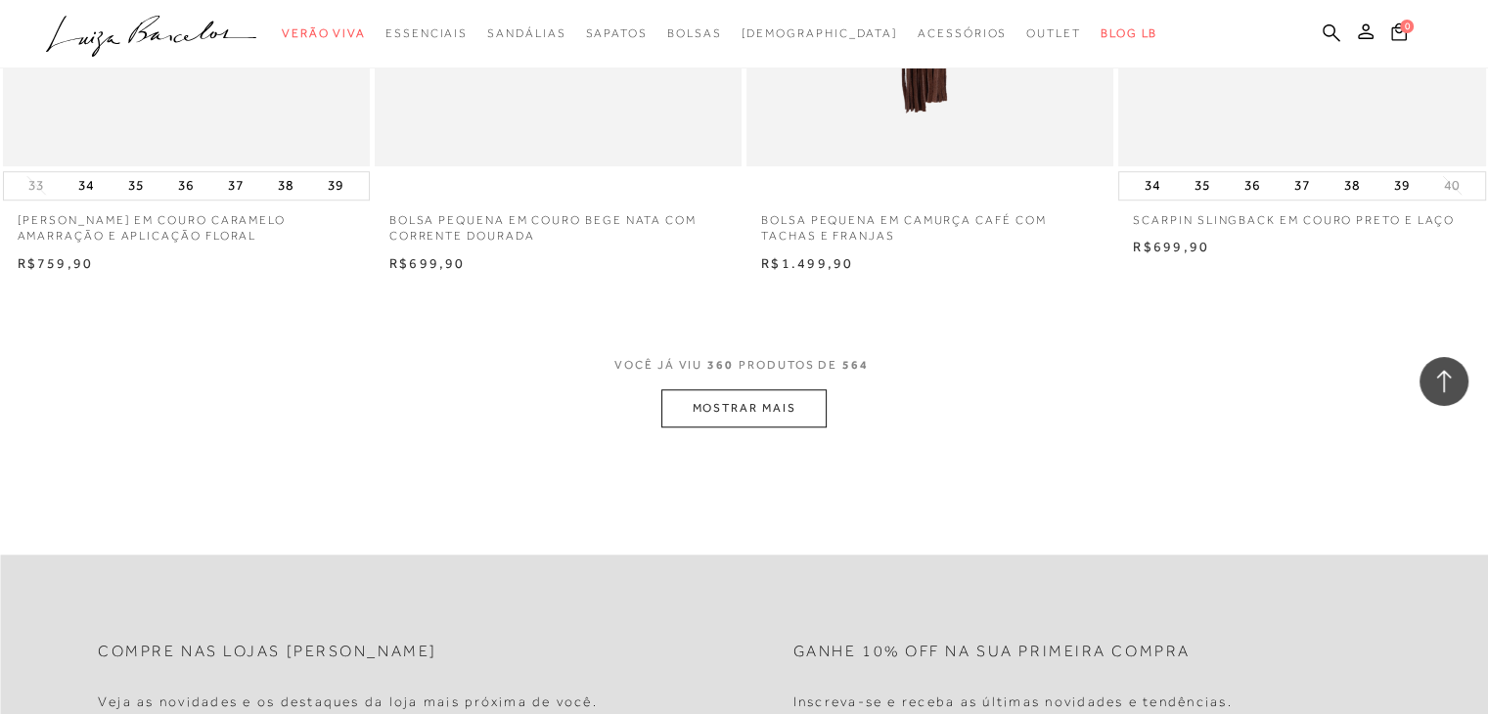
click at [764, 389] on button "MOSTRAR MAIS" at bounding box center [743, 408] width 164 height 38
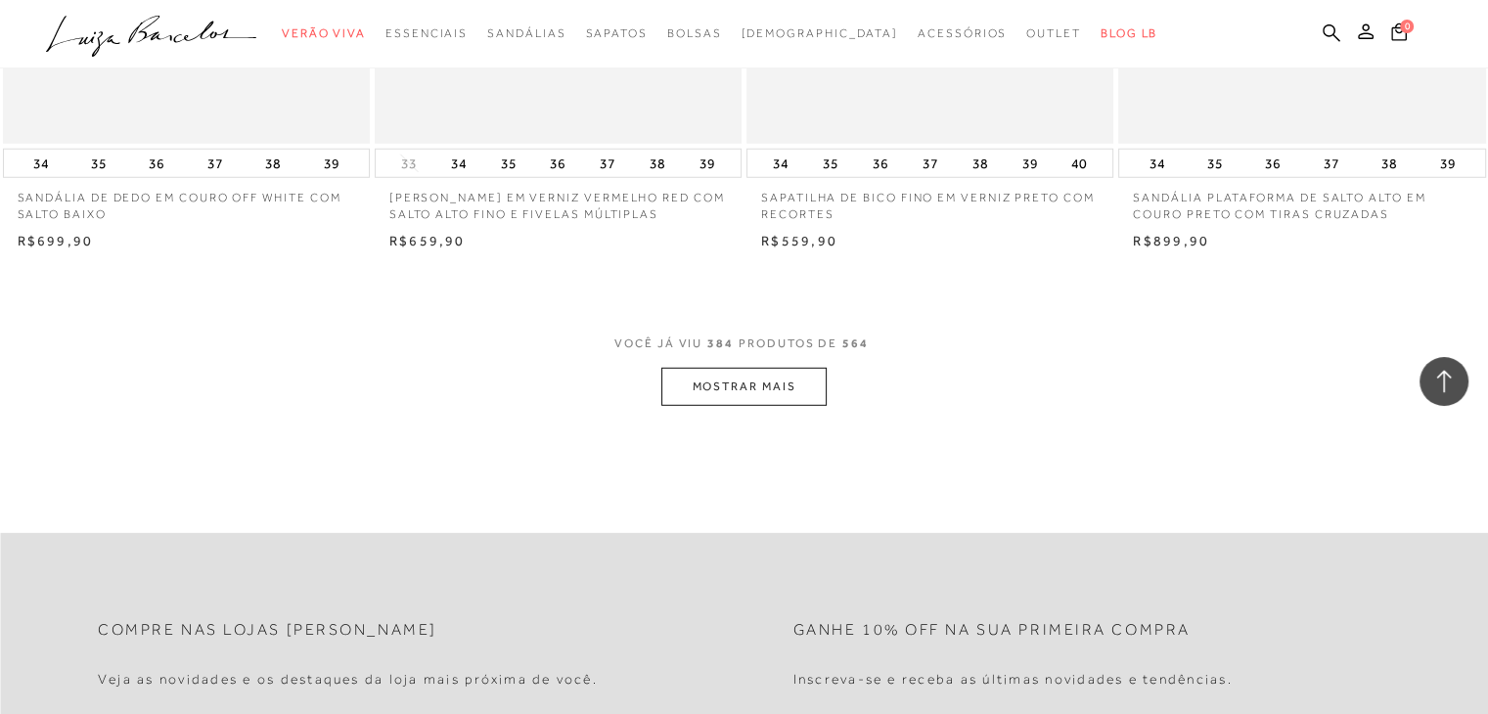
scroll to position [65088, 0]
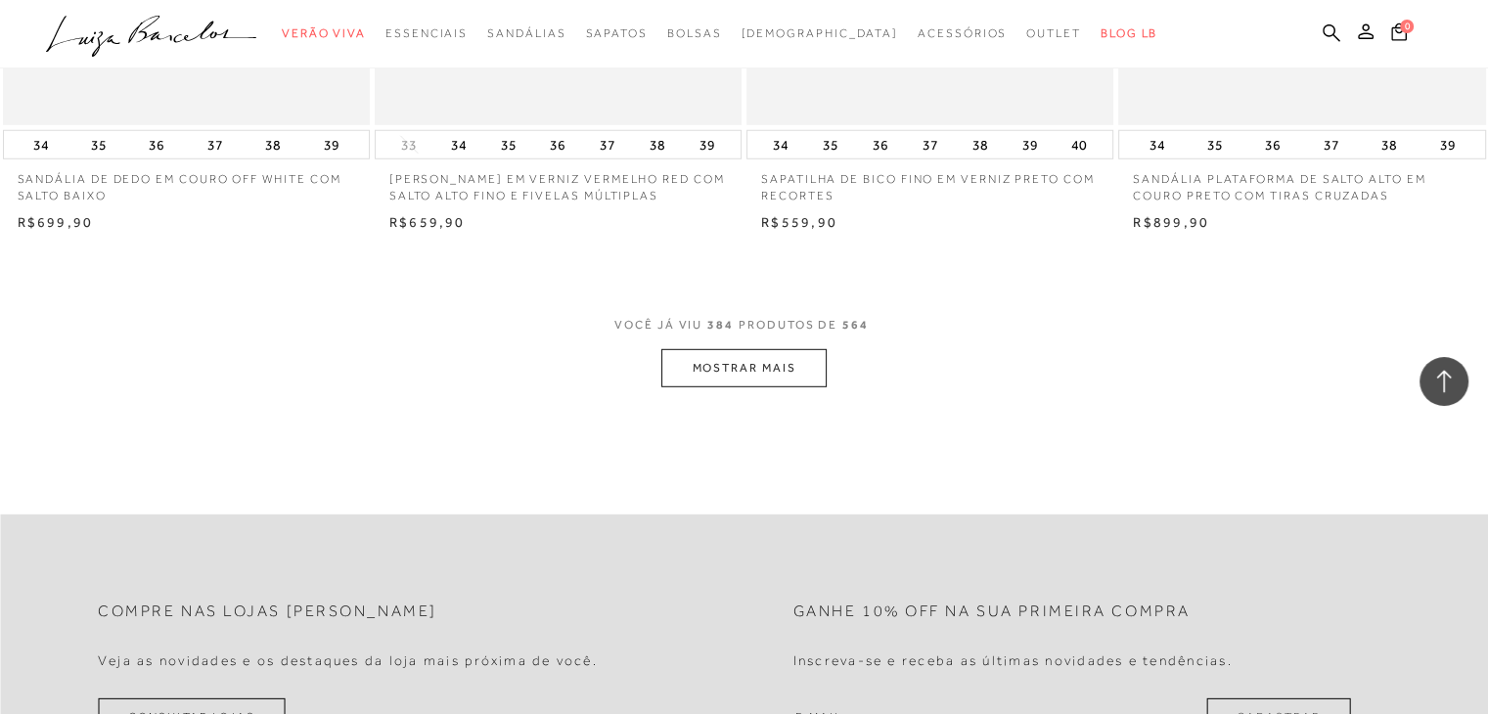
click at [783, 349] on button "MOSTRAR MAIS" at bounding box center [743, 368] width 164 height 38
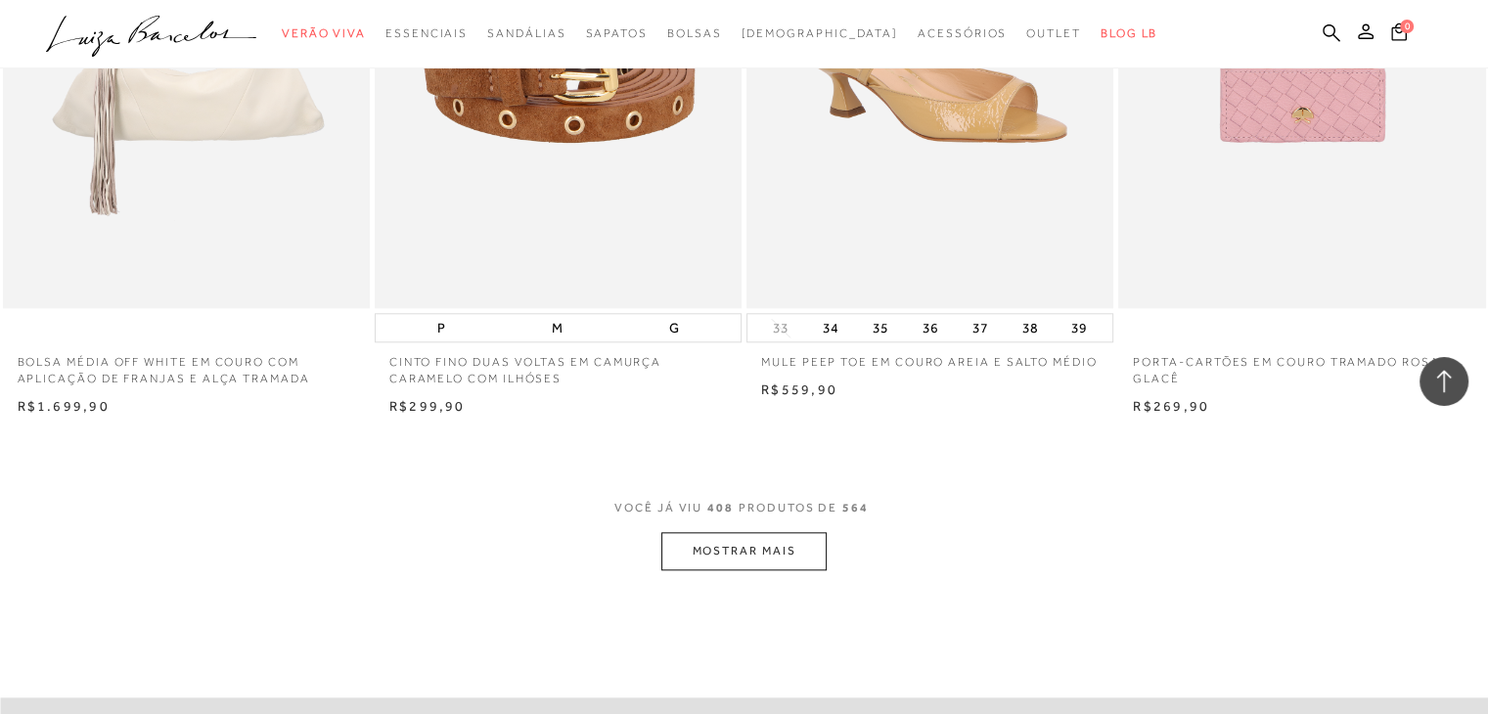
scroll to position [69001, 0]
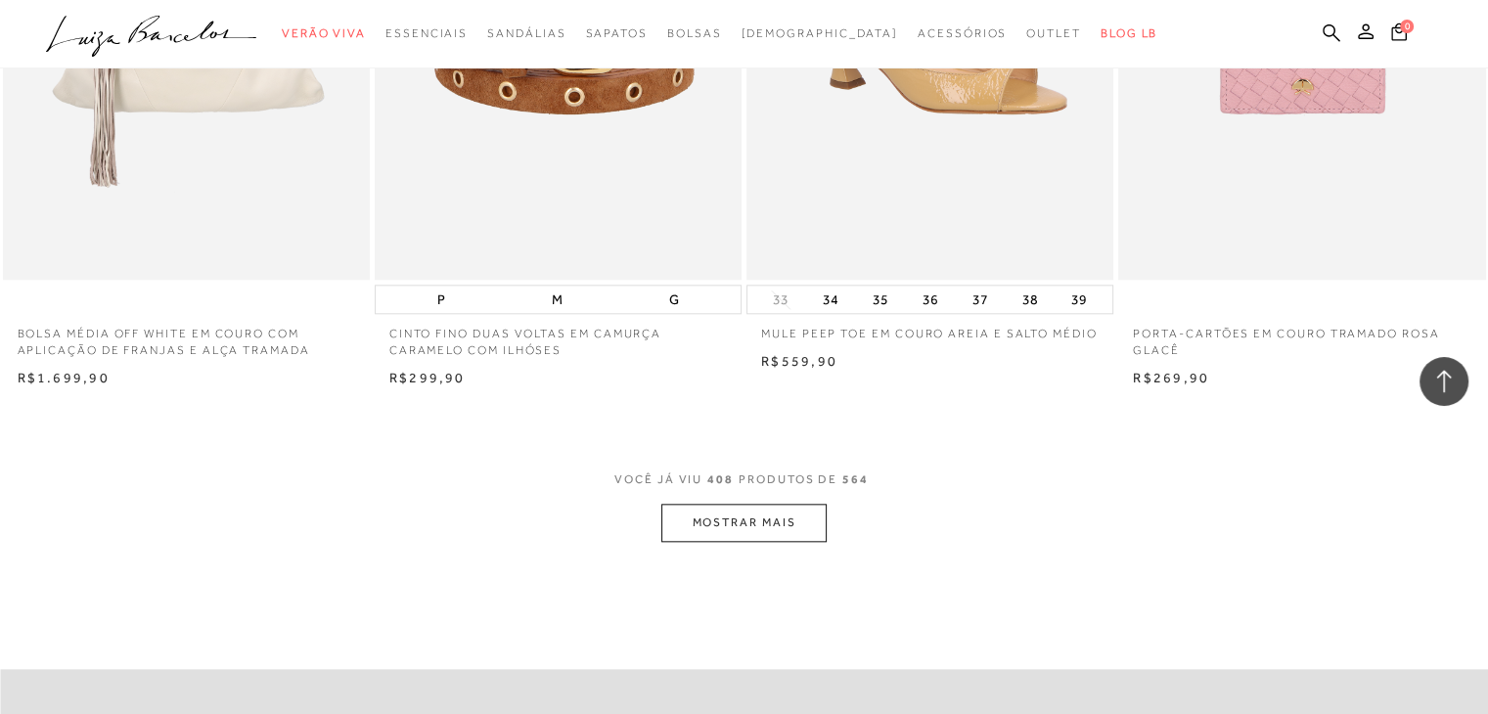
click at [732, 504] on button "MOSTRAR MAIS" at bounding box center [743, 523] width 164 height 38
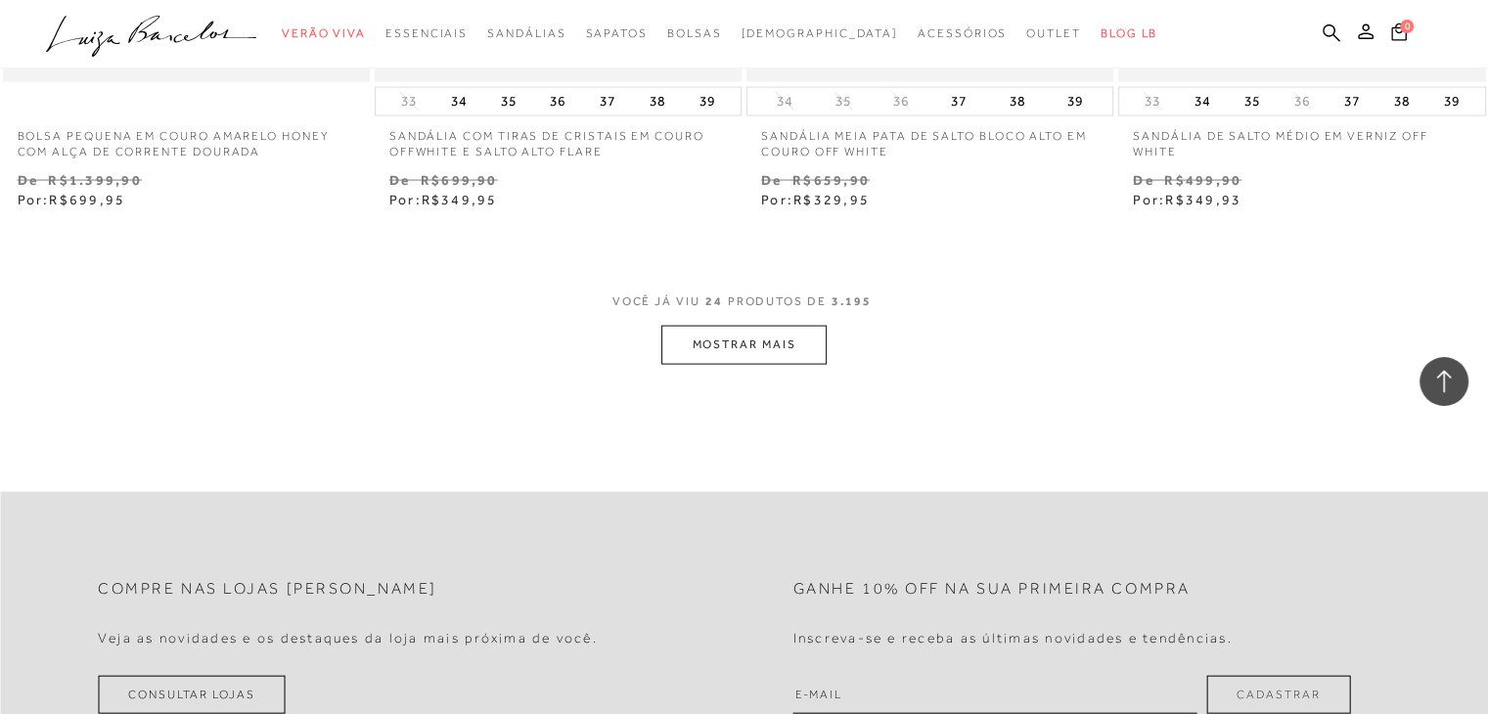
scroll to position [4206, 0]
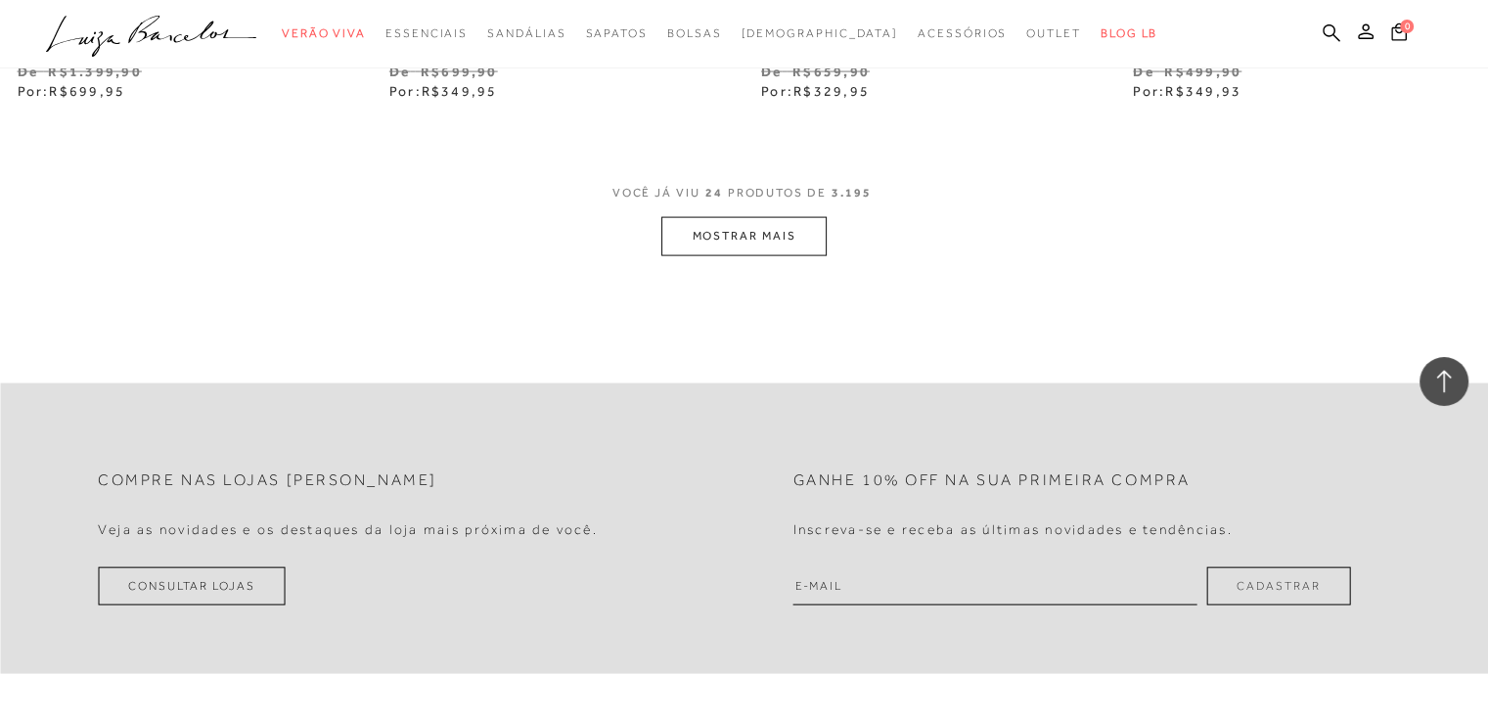
click at [770, 238] on button "MOSTRAR MAIS" at bounding box center [743, 236] width 164 height 38
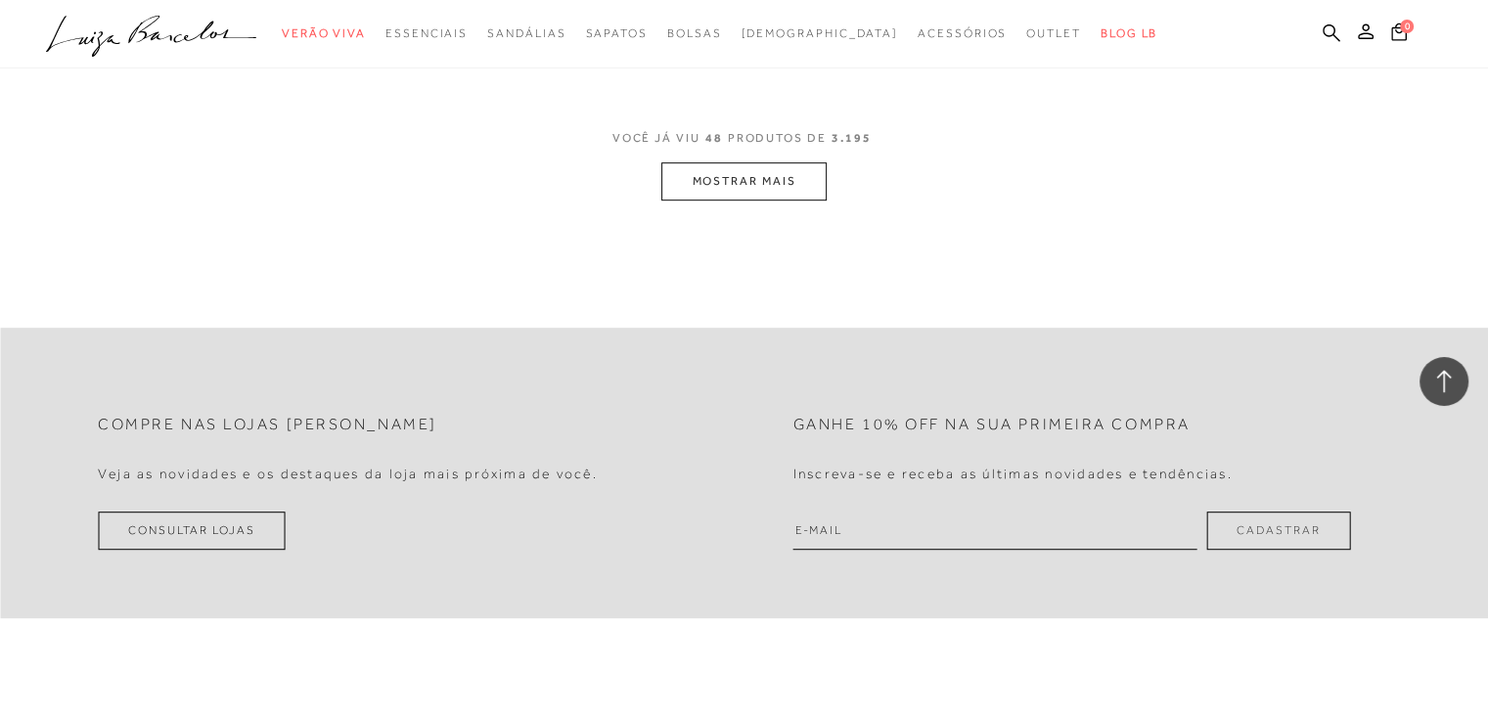
scroll to position [8511, 0]
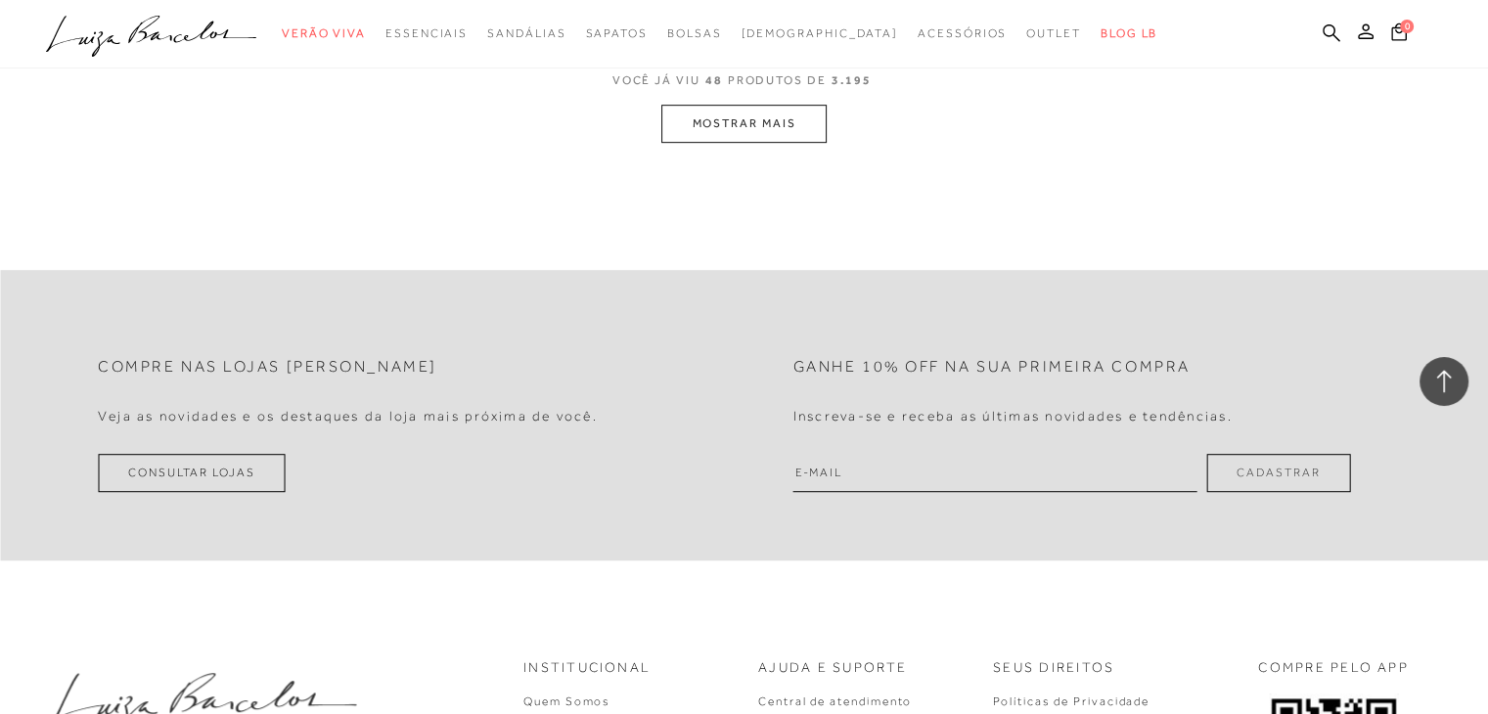
click at [777, 121] on button "MOSTRAR MAIS" at bounding box center [743, 124] width 164 height 38
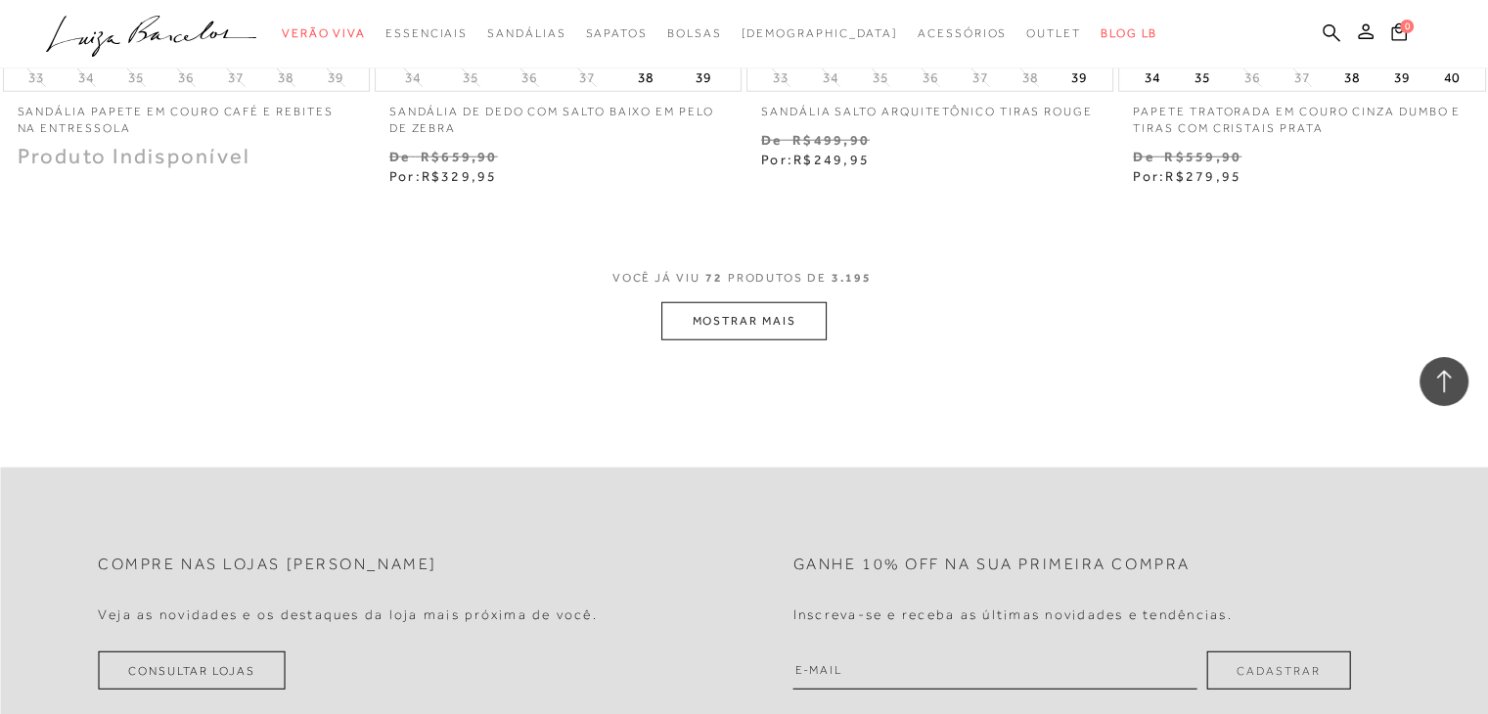
scroll to position [12506, 0]
click at [705, 334] on button "MOSTRAR MAIS" at bounding box center [743, 319] width 164 height 38
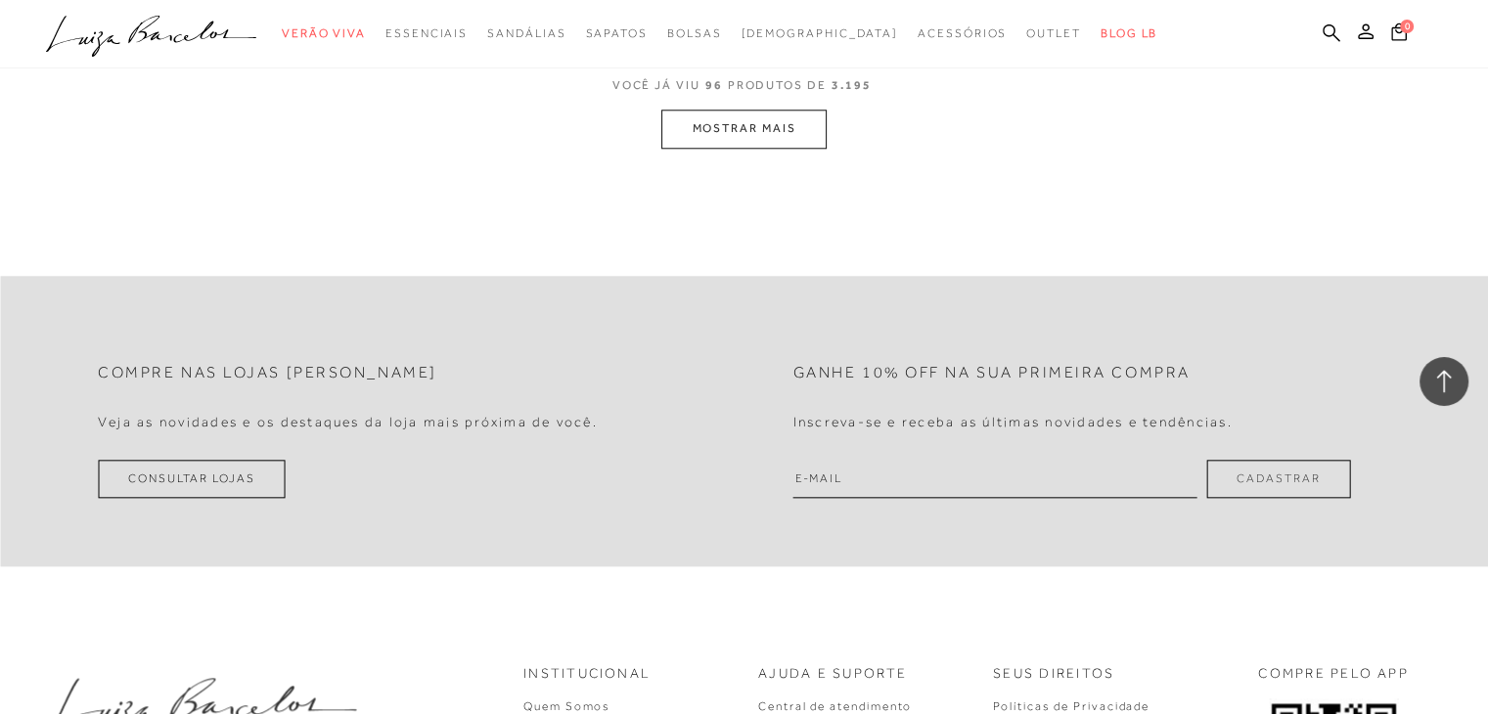
scroll to position [16908, 0]
click at [792, 135] on button "MOSTRAR MAIS" at bounding box center [743, 125] width 164 height 38
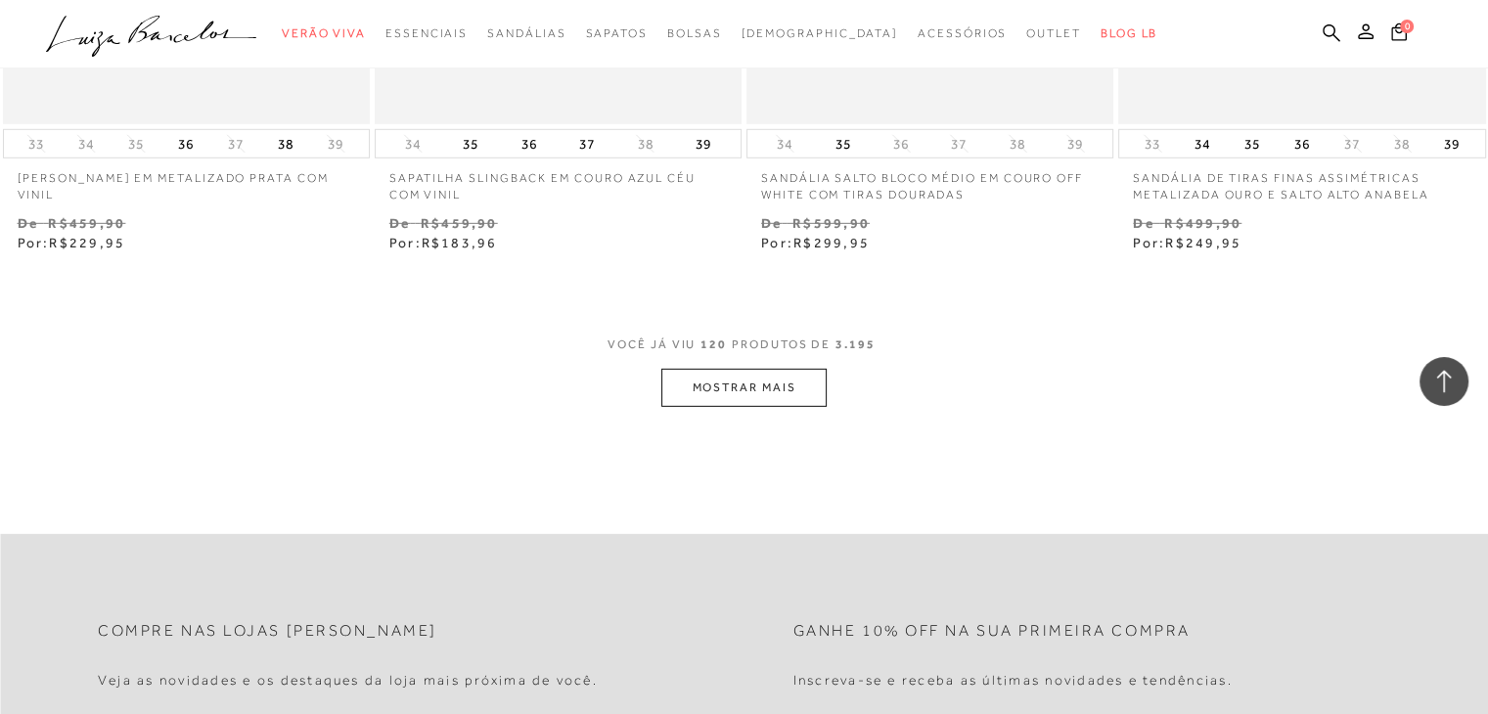
scroll to position [20707, 0]
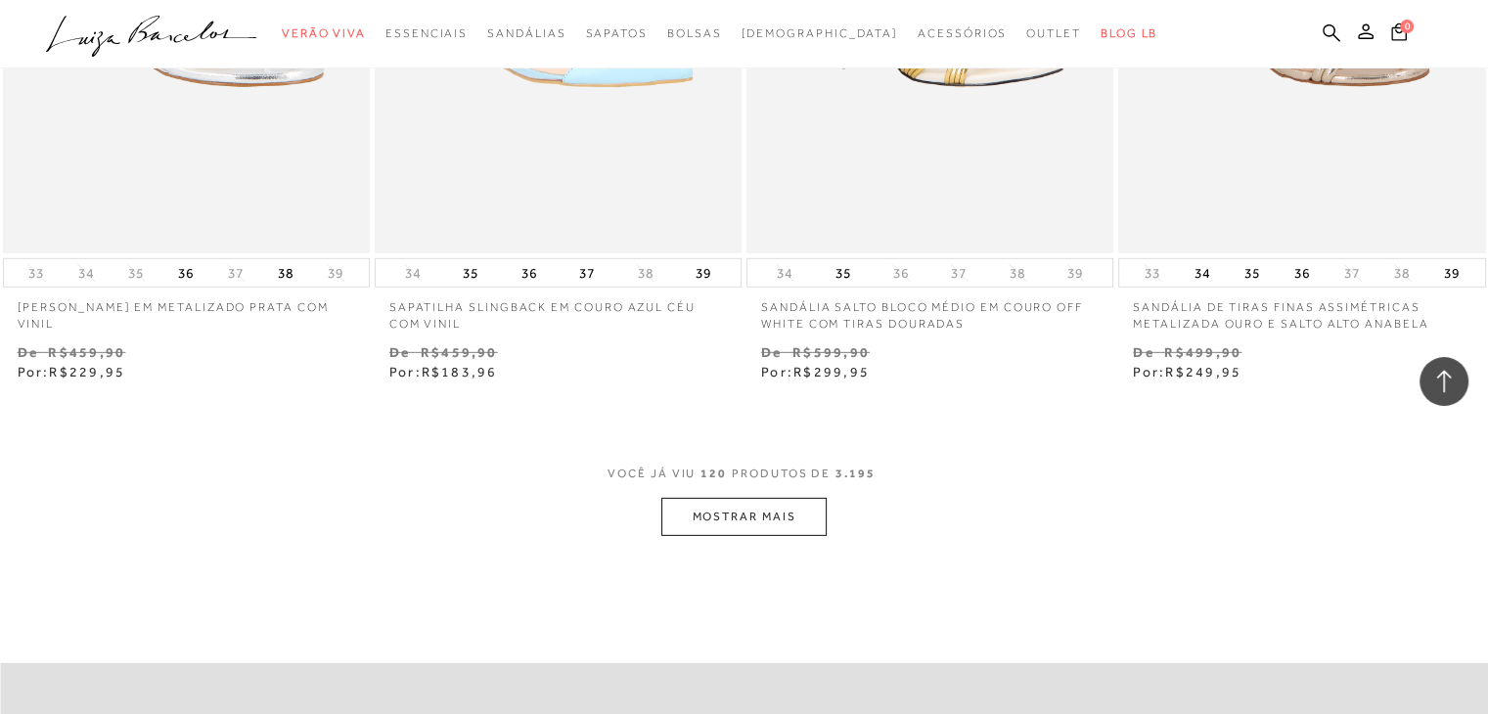
click at [728, 517] on button "MOSTRAR MAIS" at bounding box center [743, 517] width 164 height 38
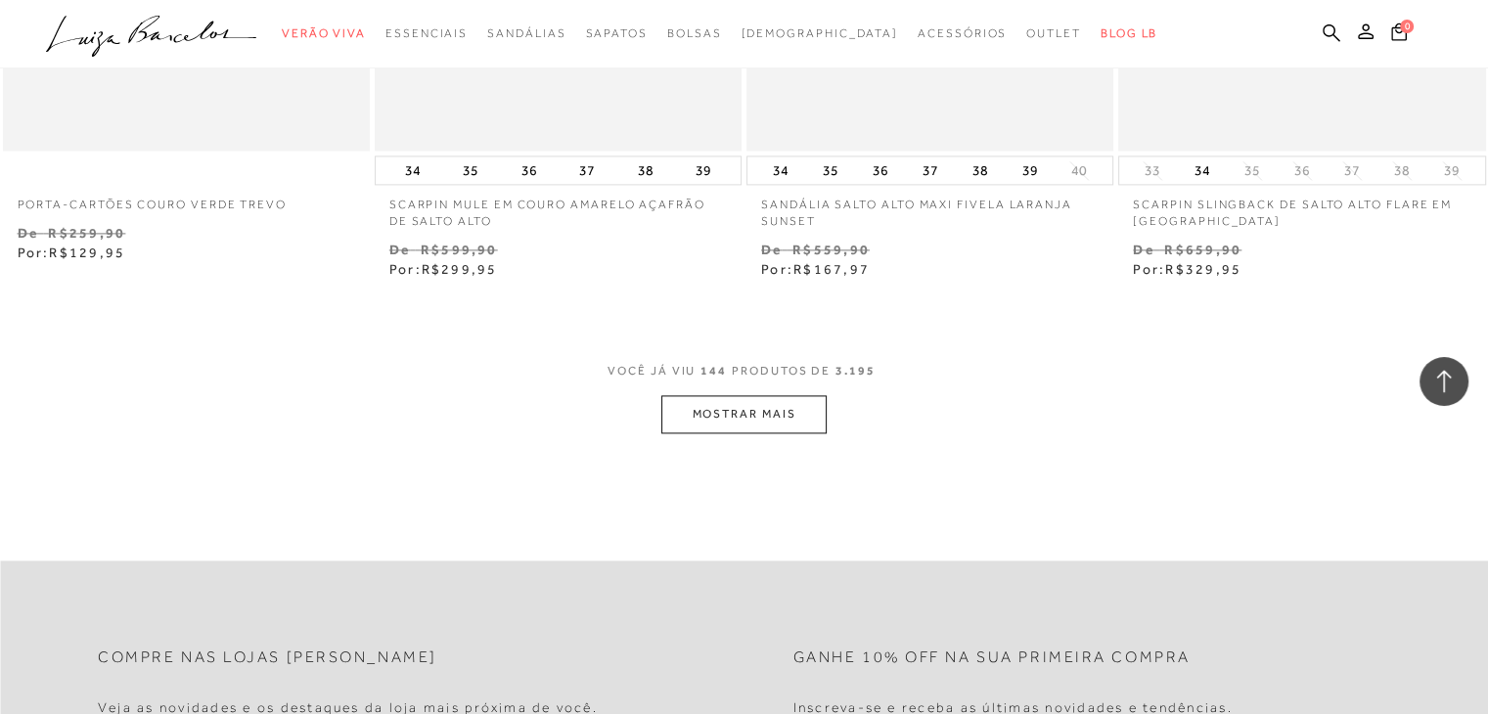
scroll to position [25062, 0]
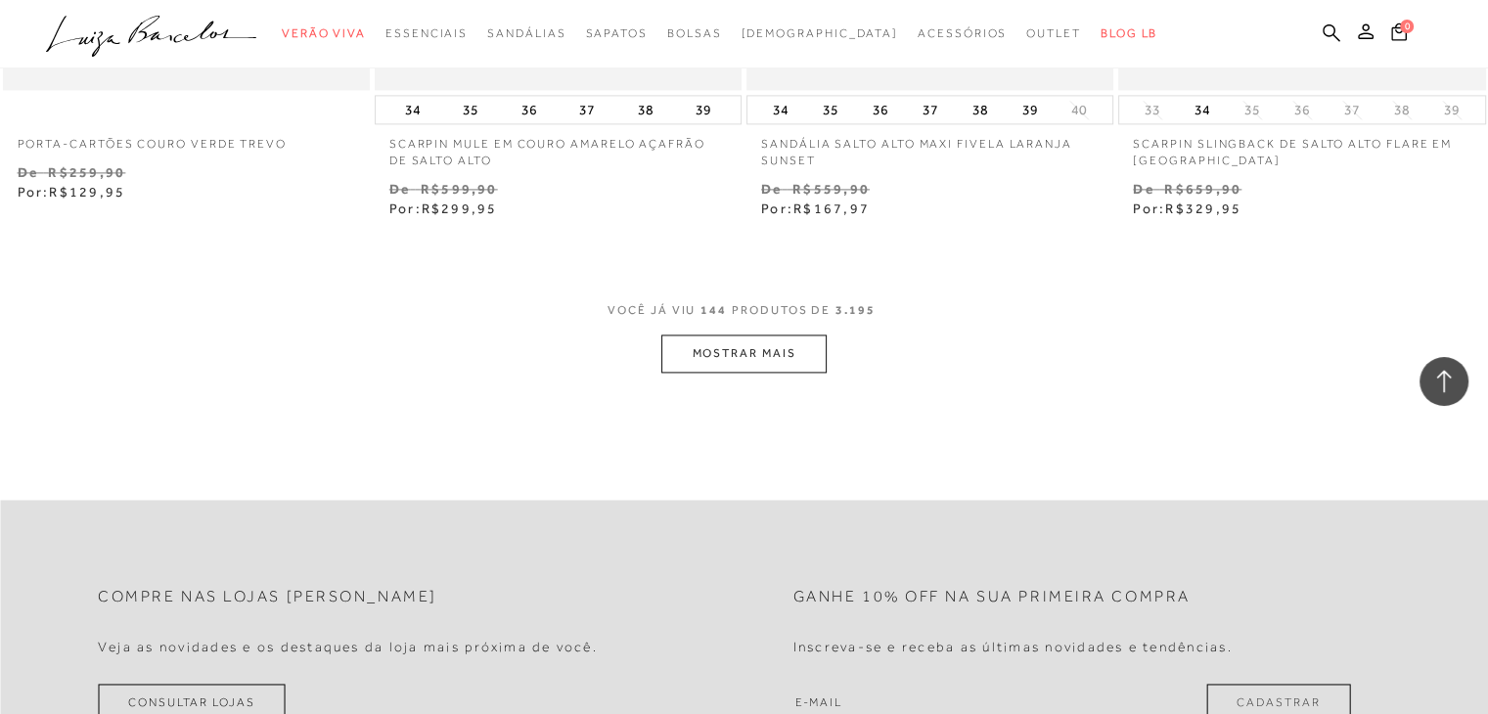
click at [731, 349] on button "MOSTRAR MAIS" at bounding box center [743, 354] width 164 height 38
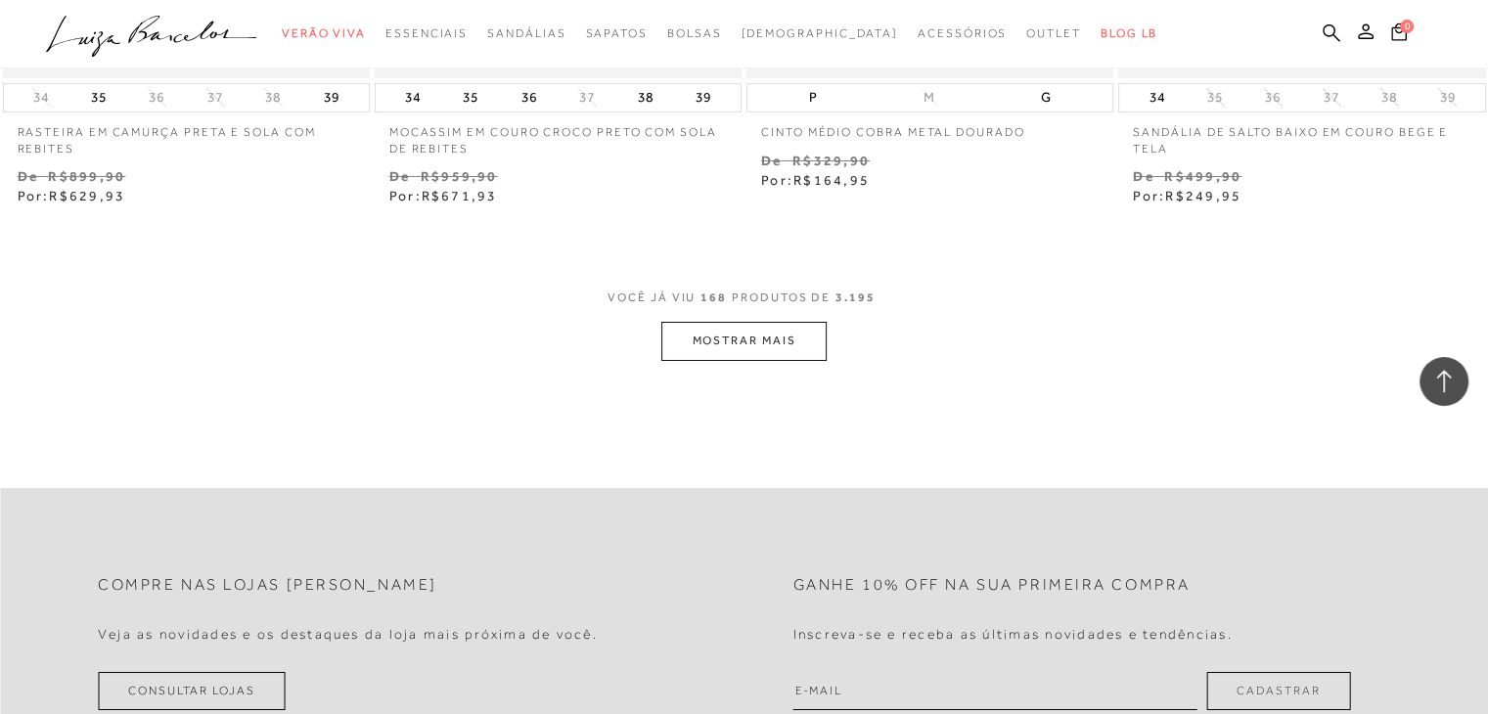
scroll to position [29268, 0]
click at [762, 330] on button "MOSTRAR MAIS" at bounding box center [743, 338] width 164 height 38
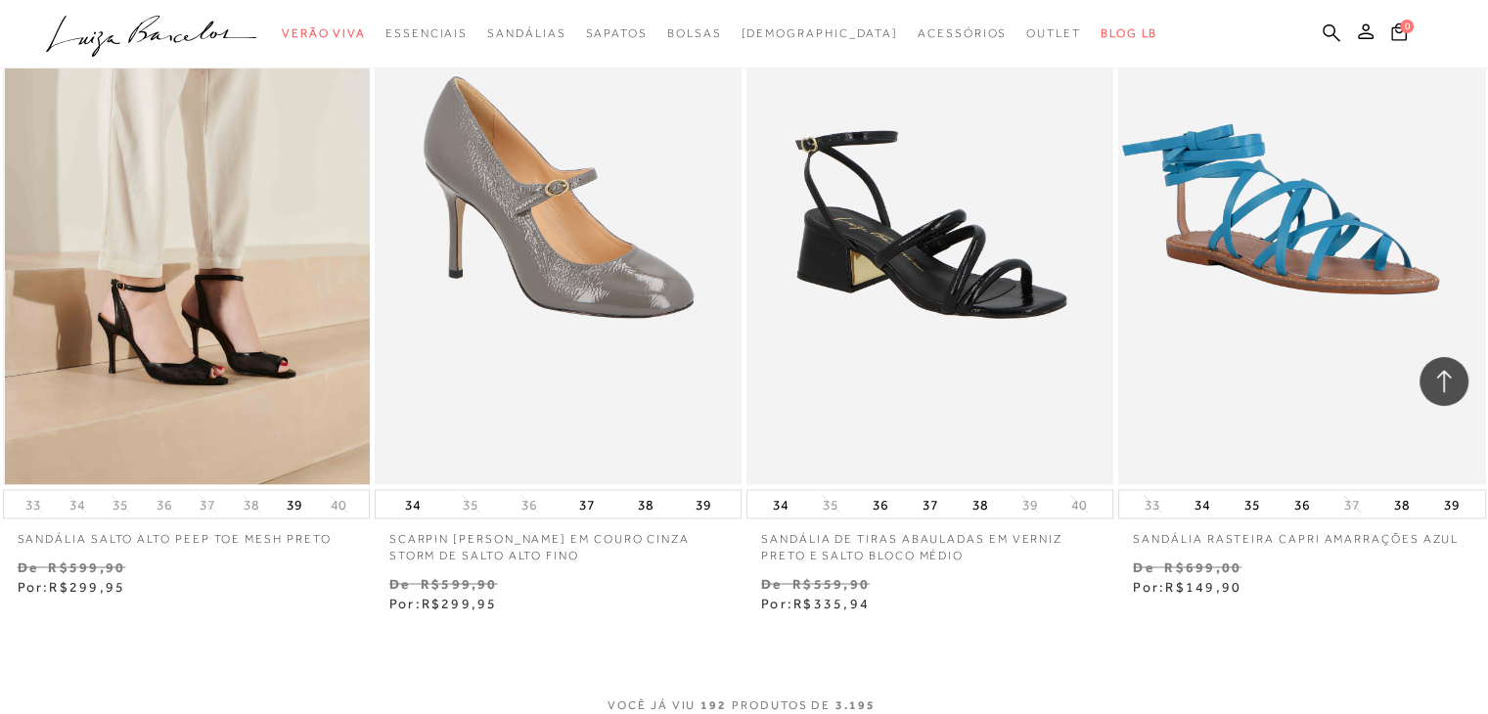
scroll to position [33083, 0]
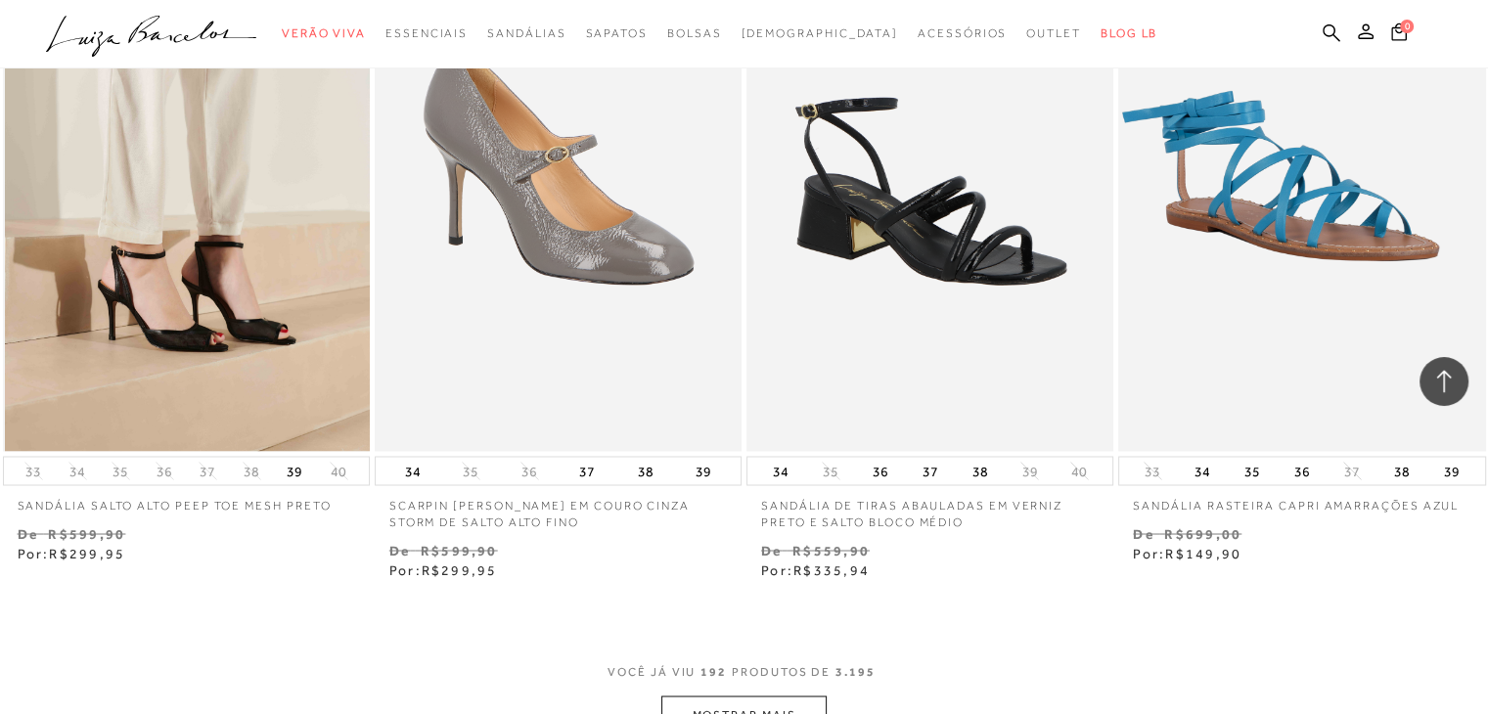
click at [196, 369] on img at bounding box center [187, 175] width 365 height 551
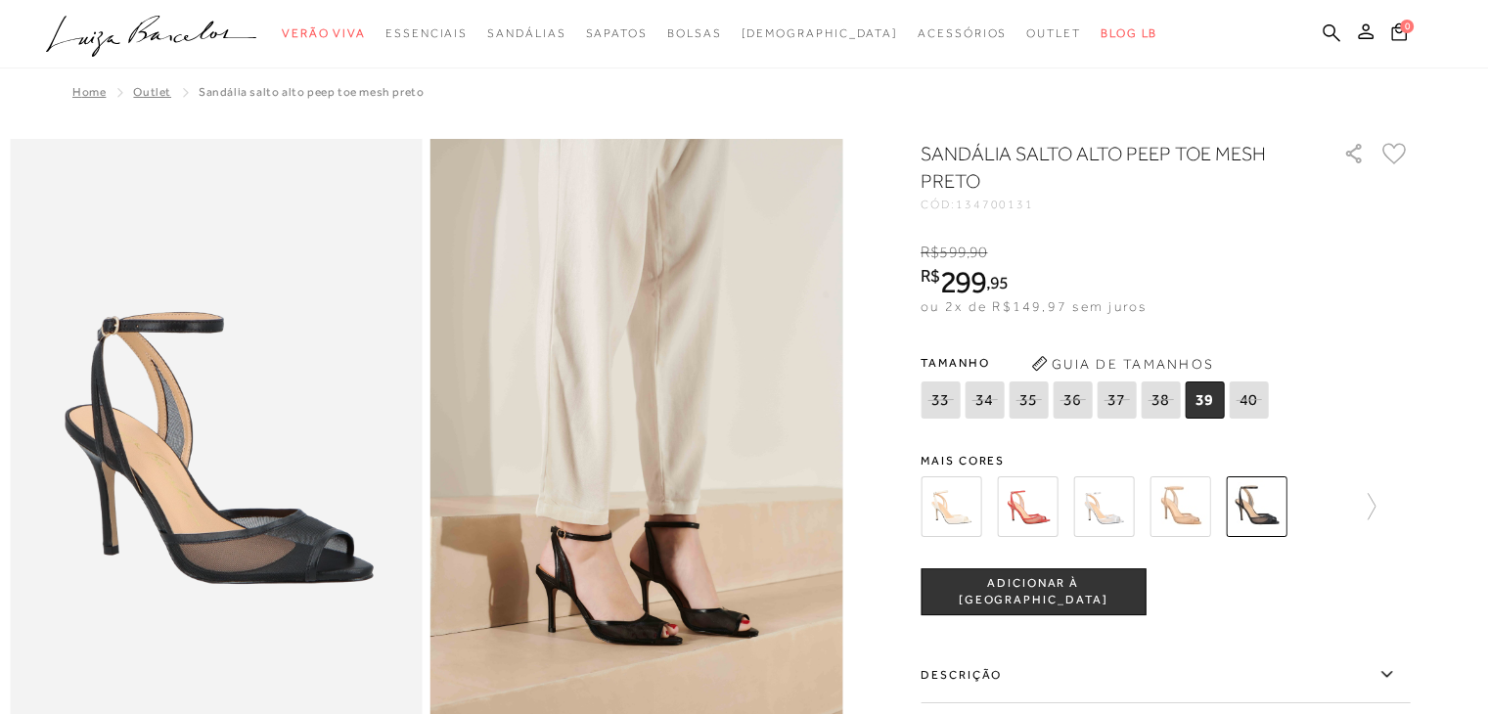
click at [1186, 501] on img at bounding box center [1179, 506] width 61 height 61
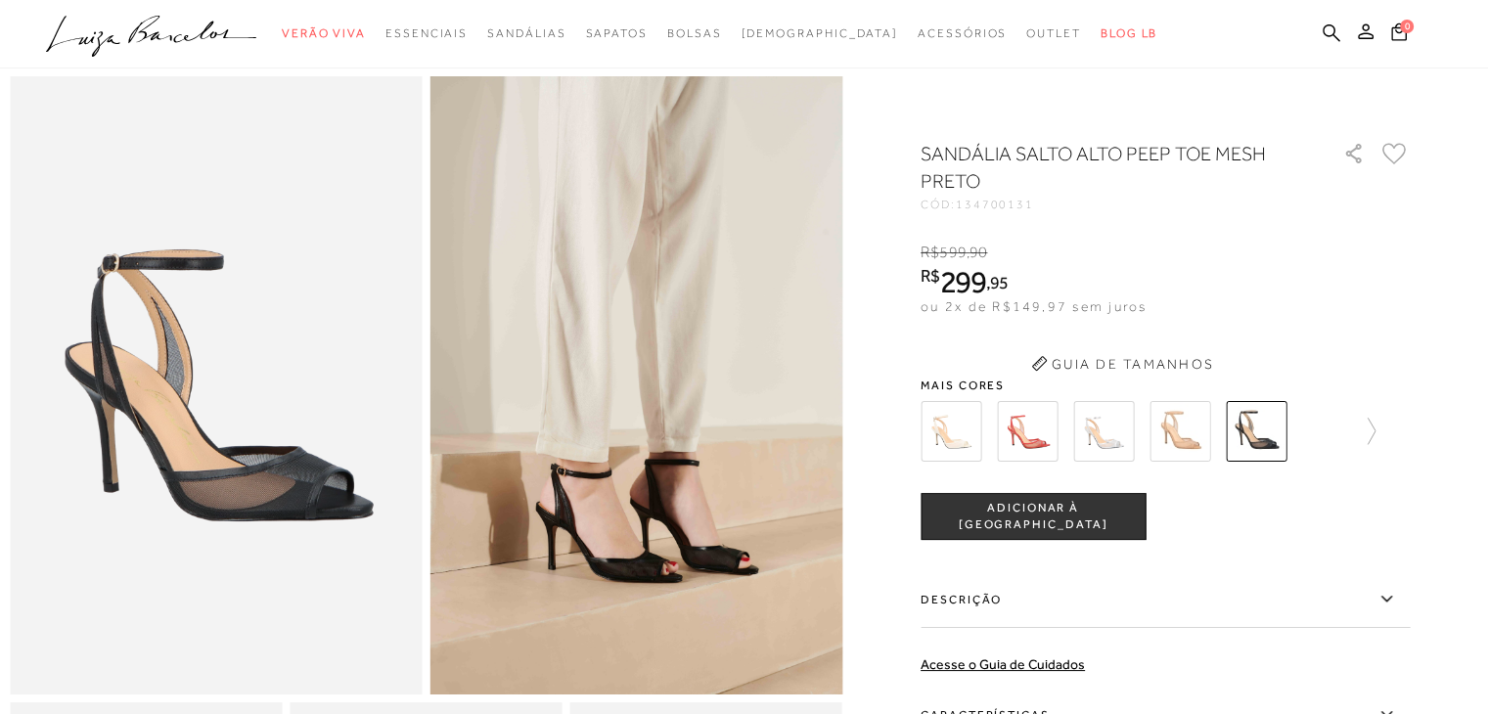
scroll to position [98, 0]
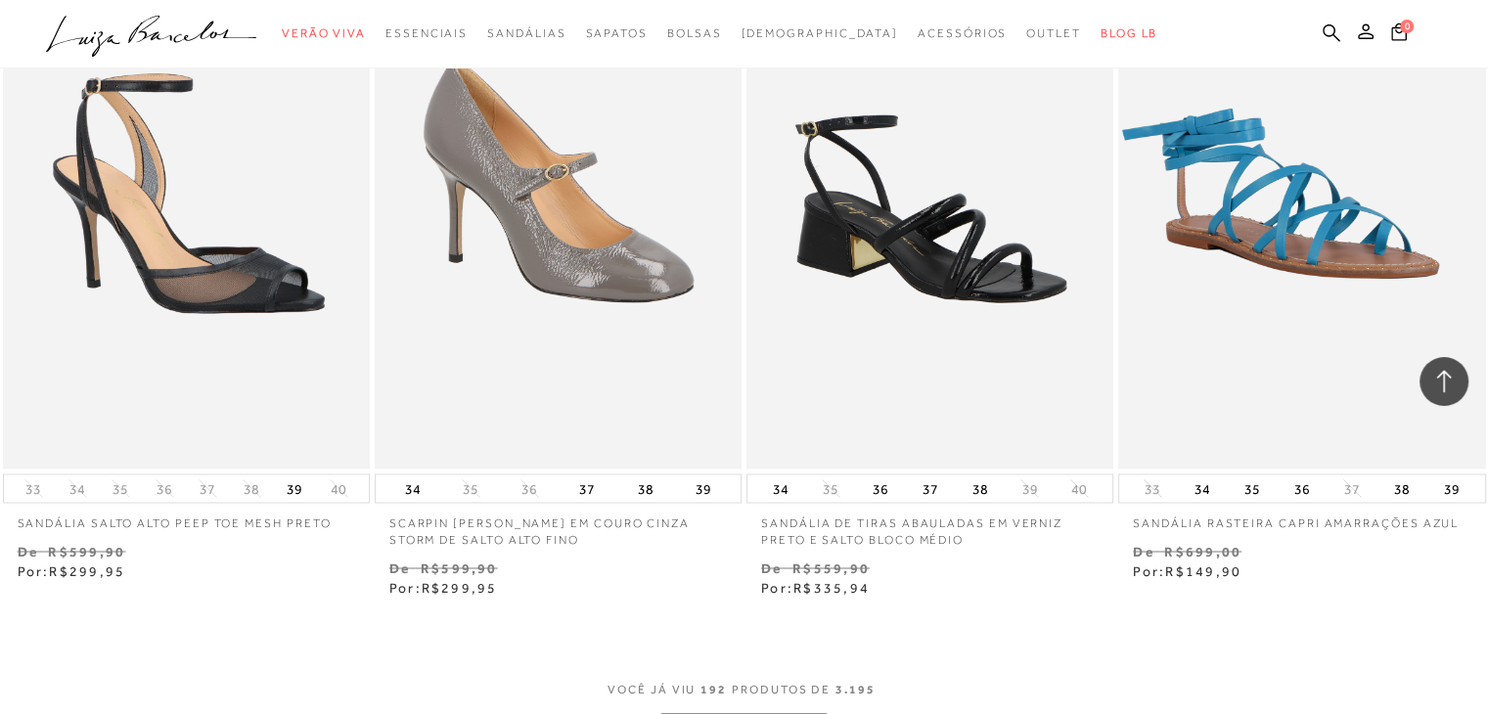
scroll to position [33226, 0]
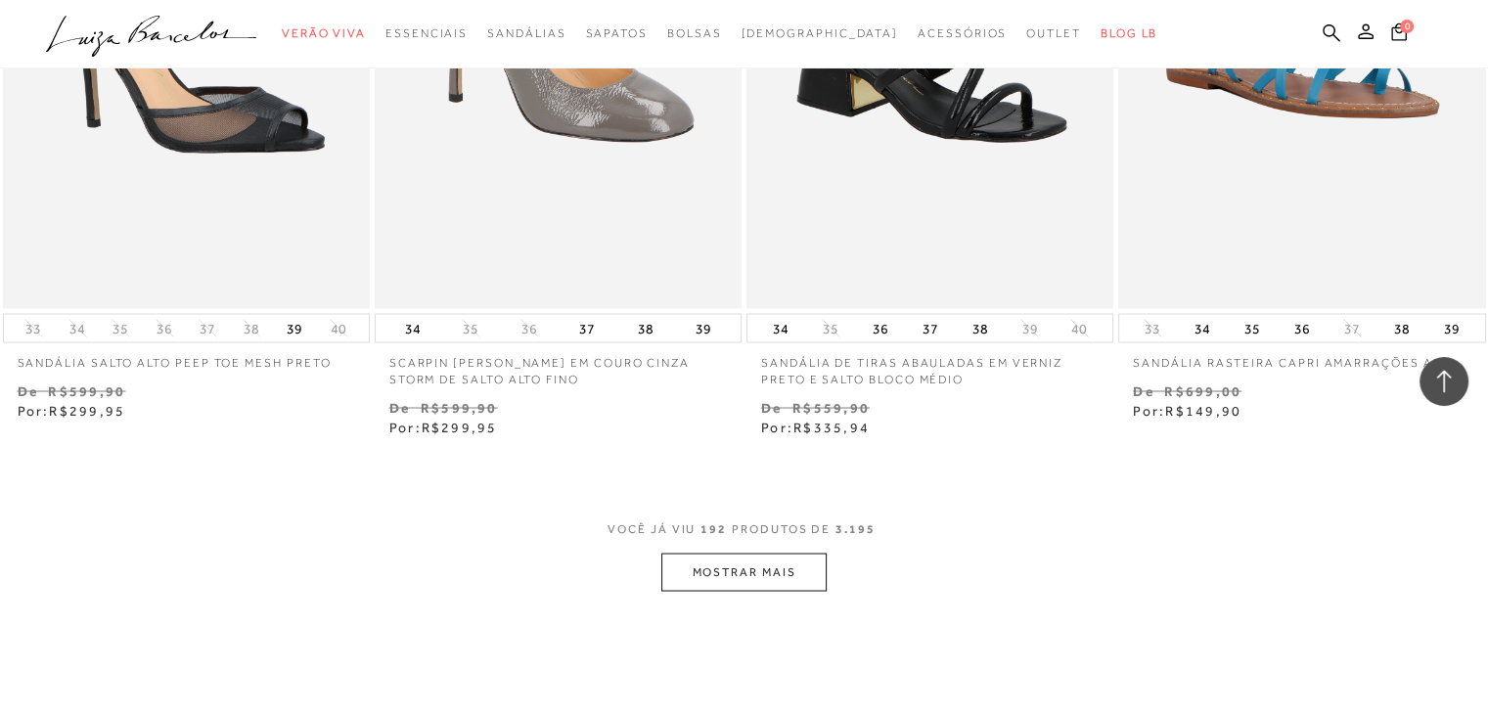
click at [744, 573] on button "MOSTRAR MAIS" at bounding box center [743, 572] width 164 height 38
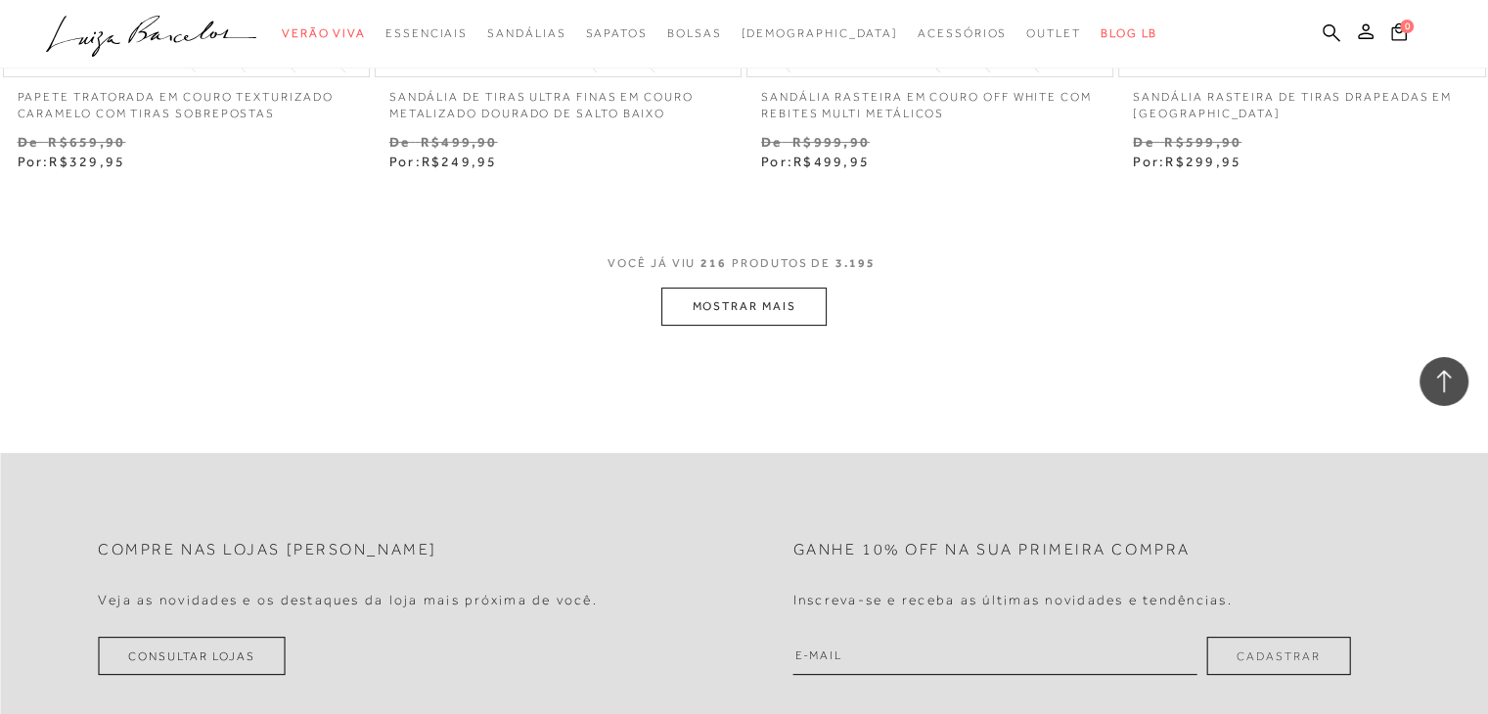
scroll to position [37824, 0]
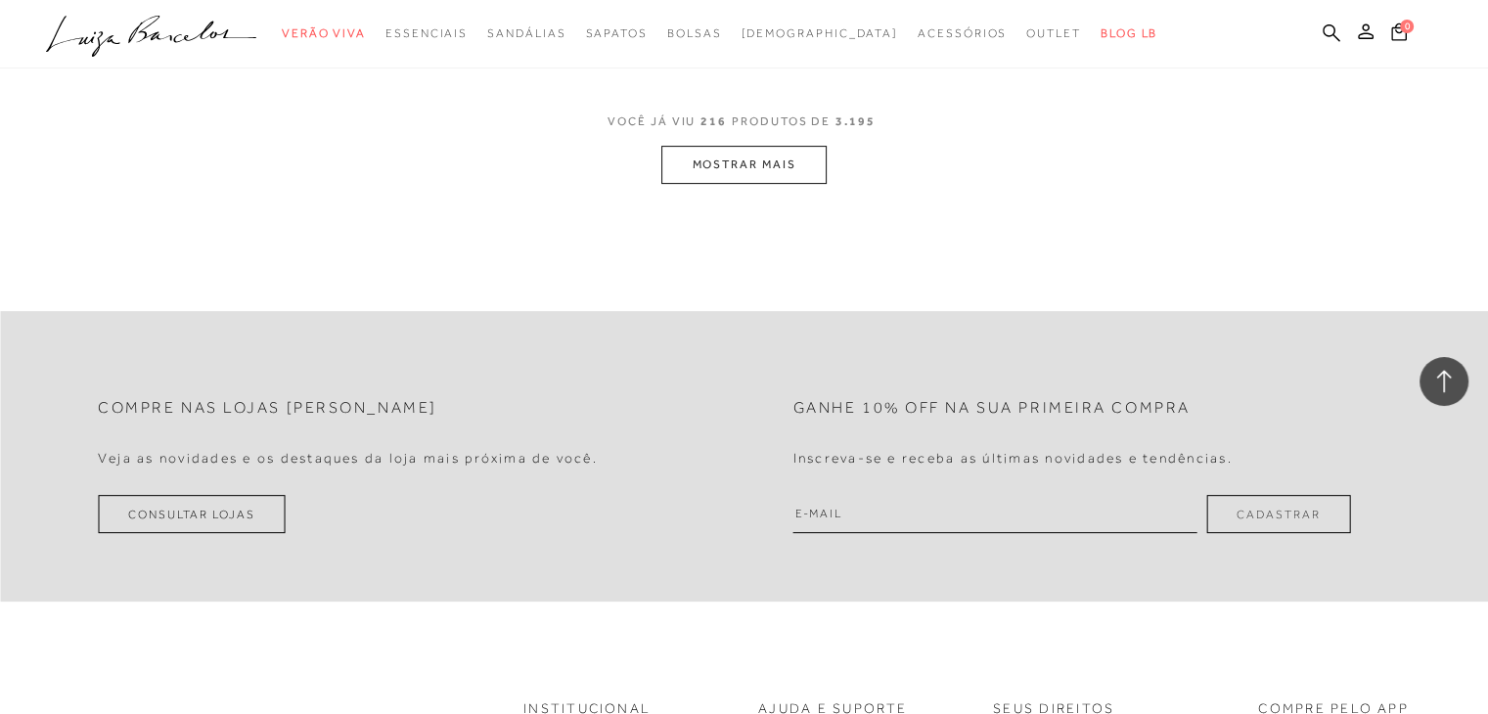
click at [718, 161] on button "MOSTRAR MAIS" at bounding box center [743, 165] width 164 height 38
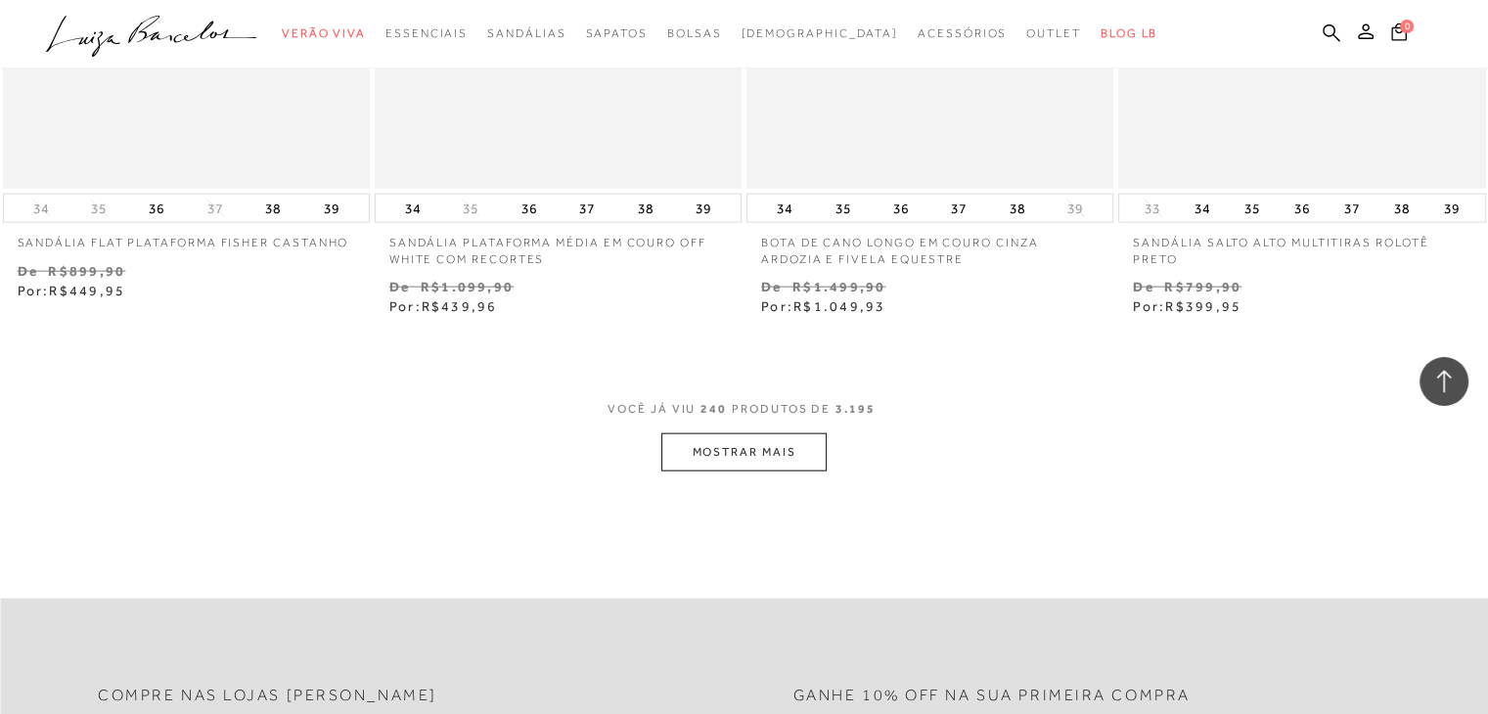
scroll to position [41835, 0]
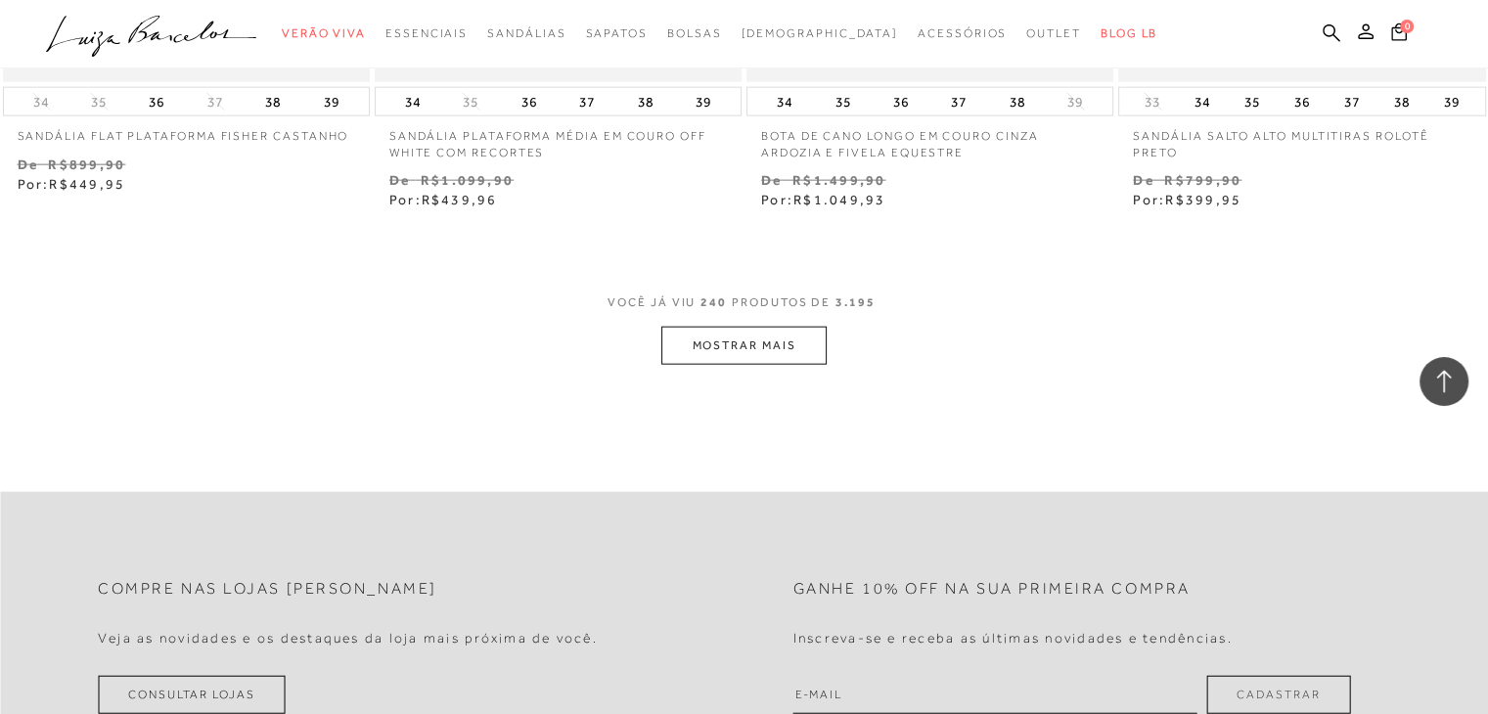
click at [756, 341] on button "MOSTRAR MAIS" at bounding box center [743, 346] width 164 height 38
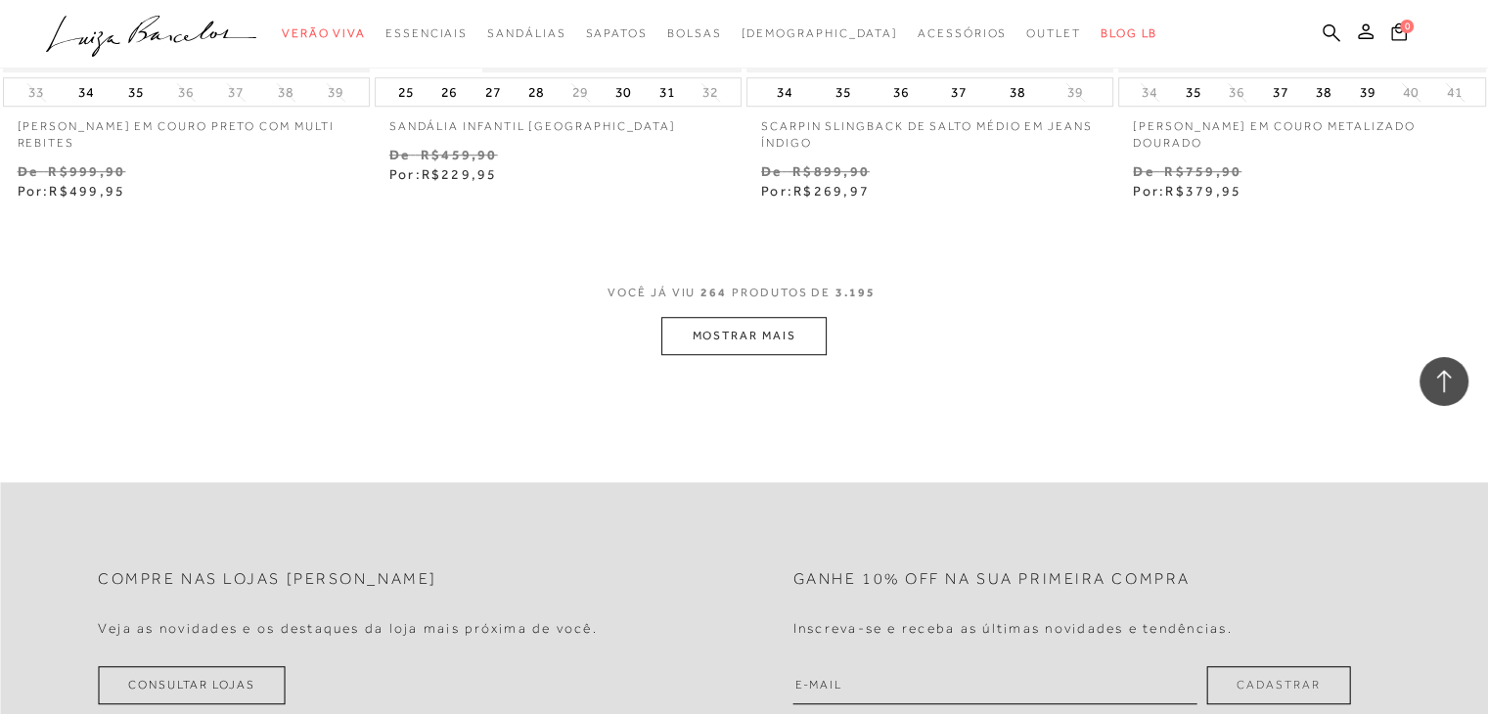
scroll to position [46041, 0]
click at [727, 321] on button "MOSTRAR MAIS" at bounding box center [743, 330] width 164 height 38
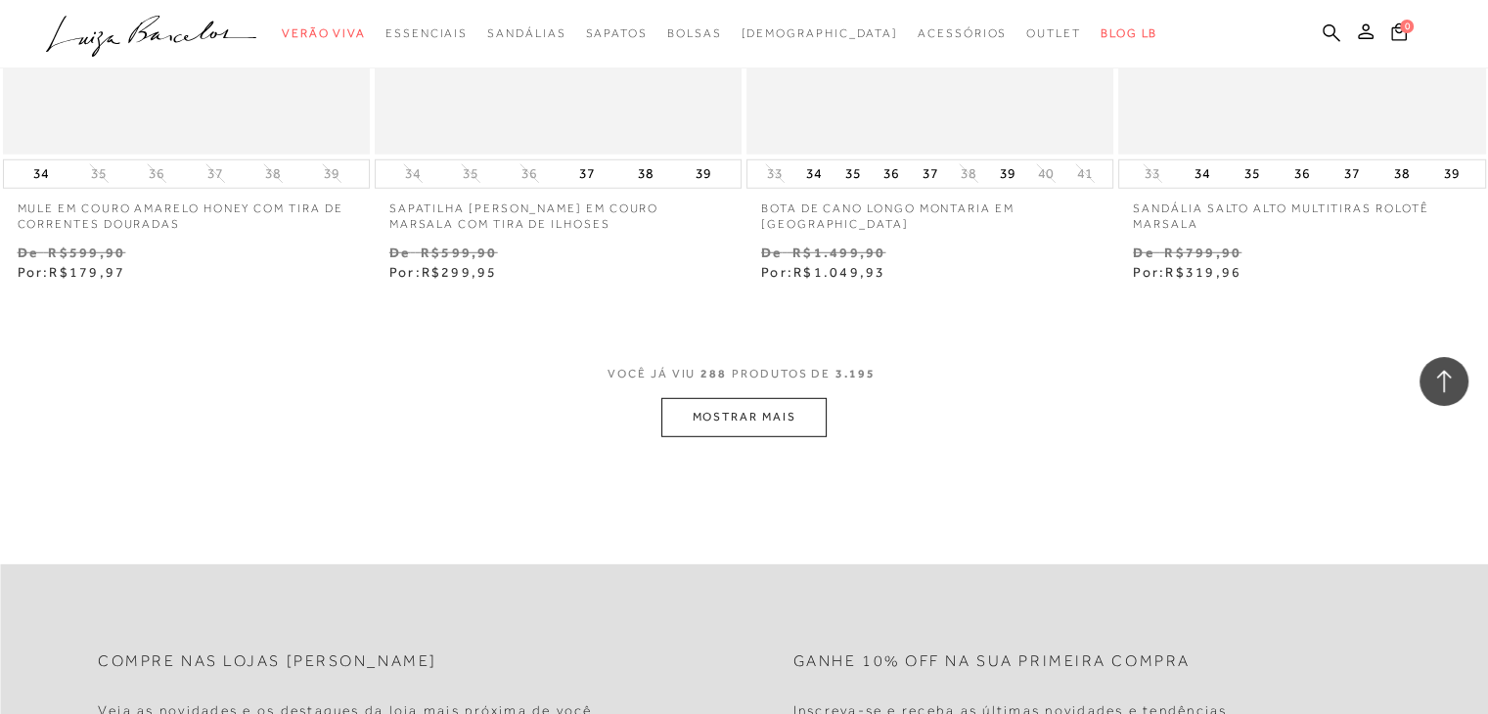
scroll to position [50150, 0]
click at [776, 403] on button "MOSTRAR MAIS" at bounding box center [743, 412] width 164 height 38
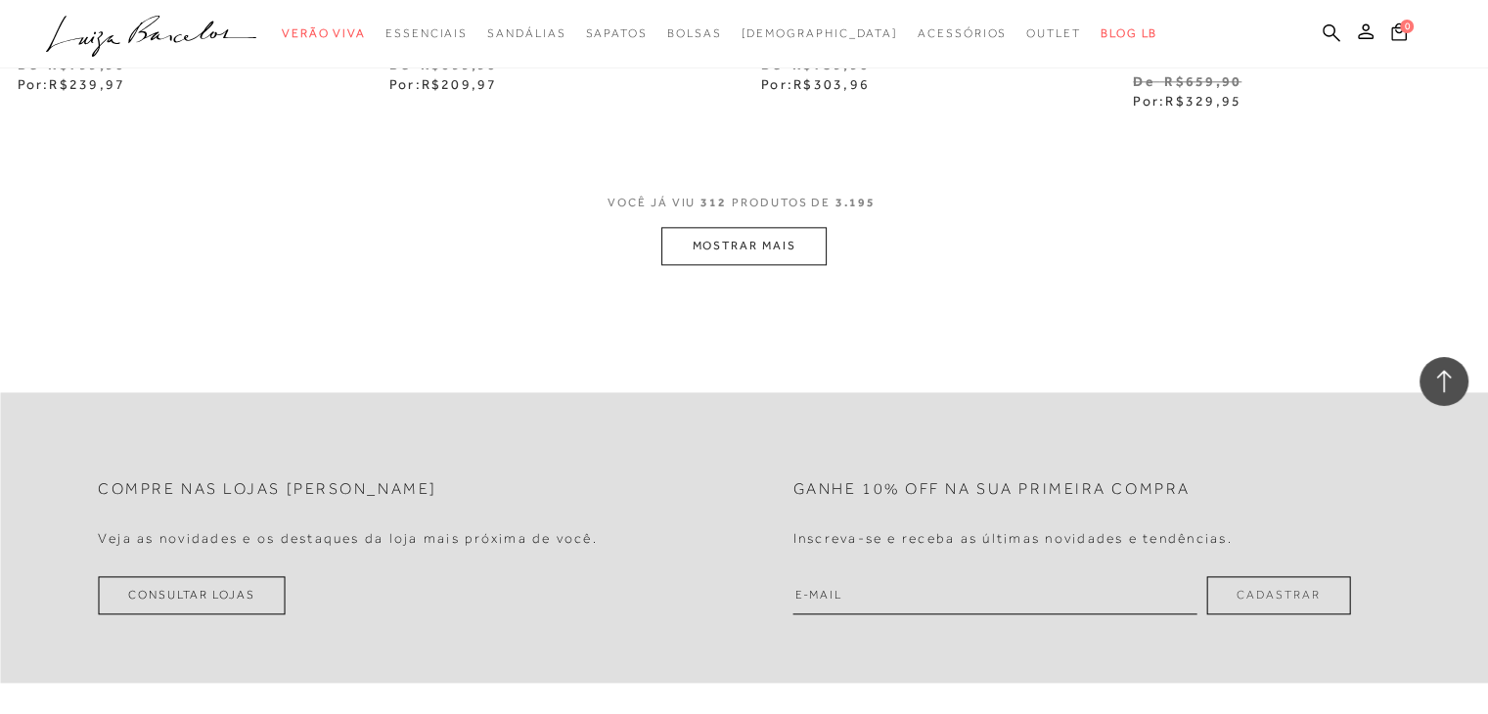
scroll to position [54552, 0]
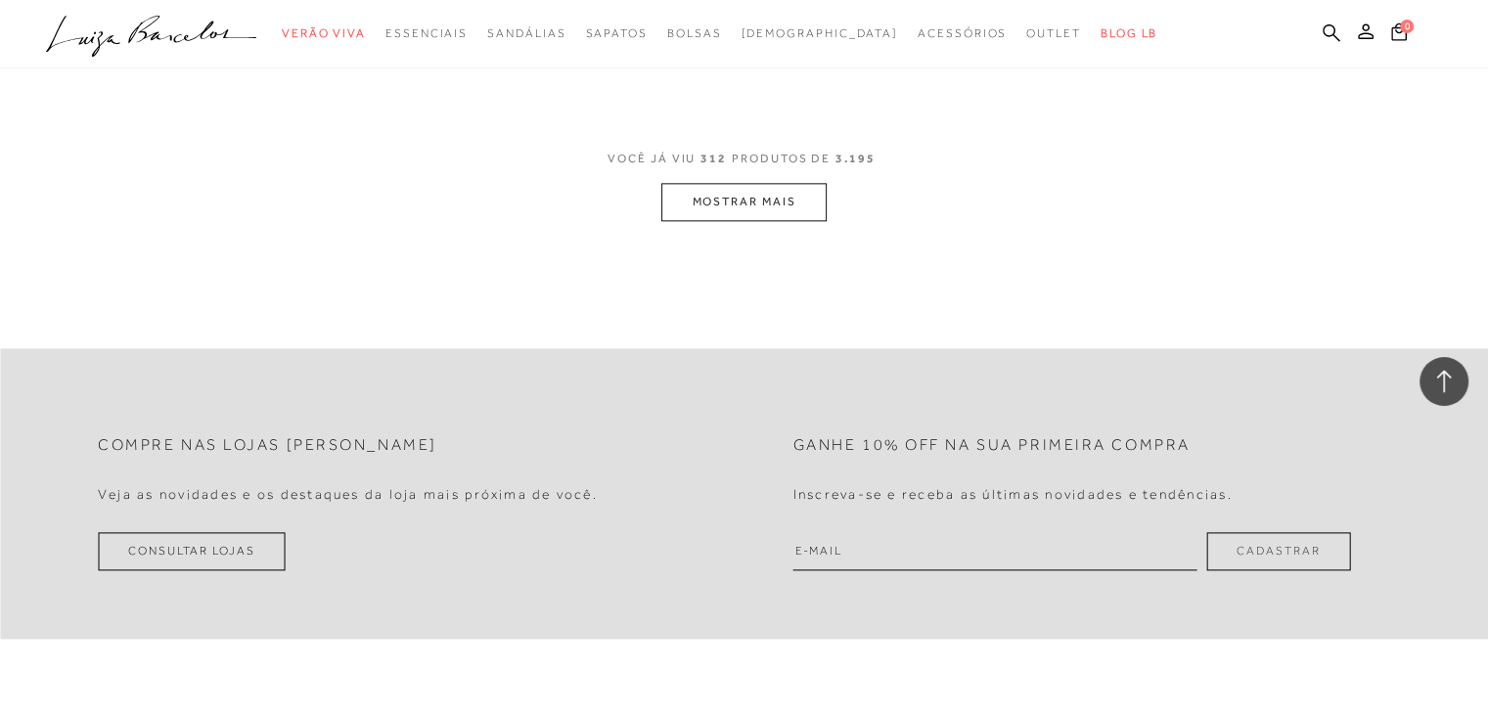
click at [794, 189] on button "MOSTRAR MAIS" at bounding box center [743, 202] width 164 height 38
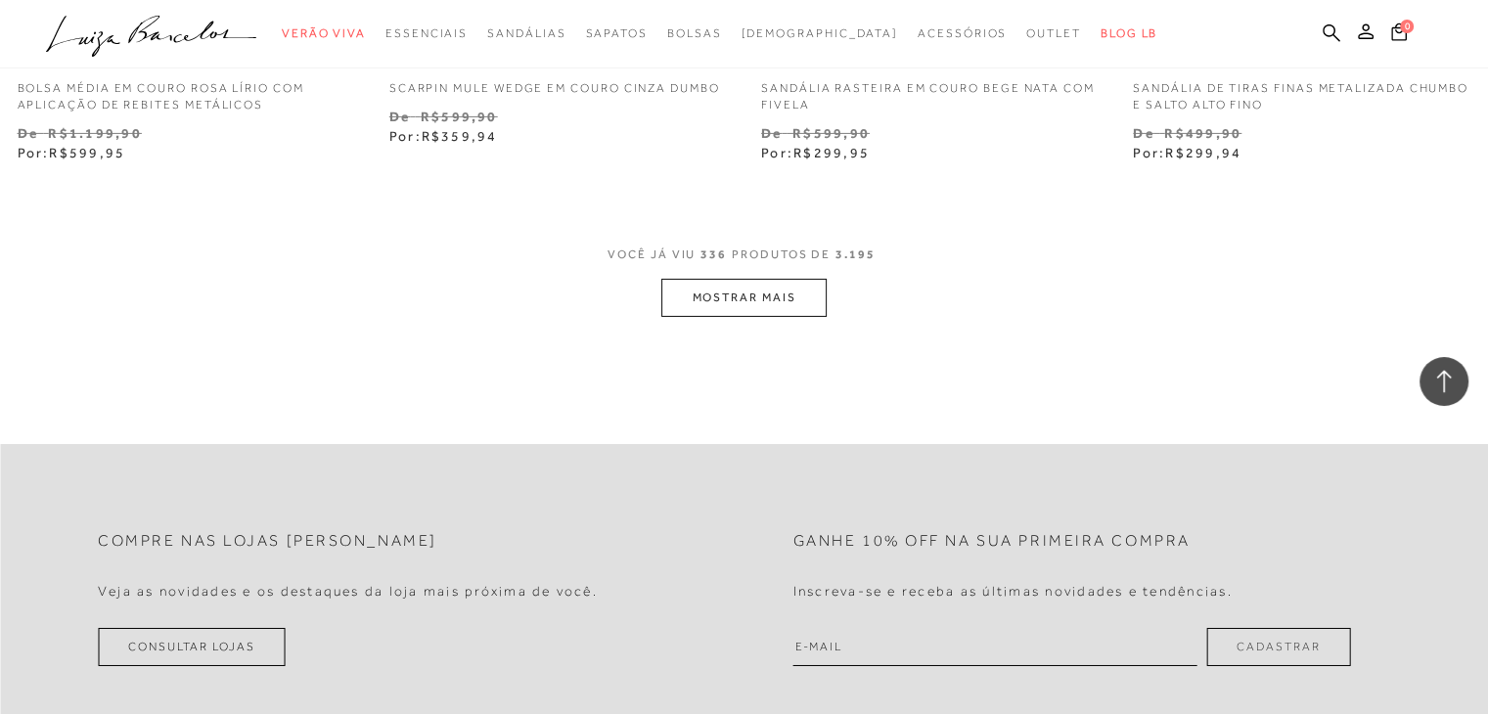
scroll to position [58660, 0]
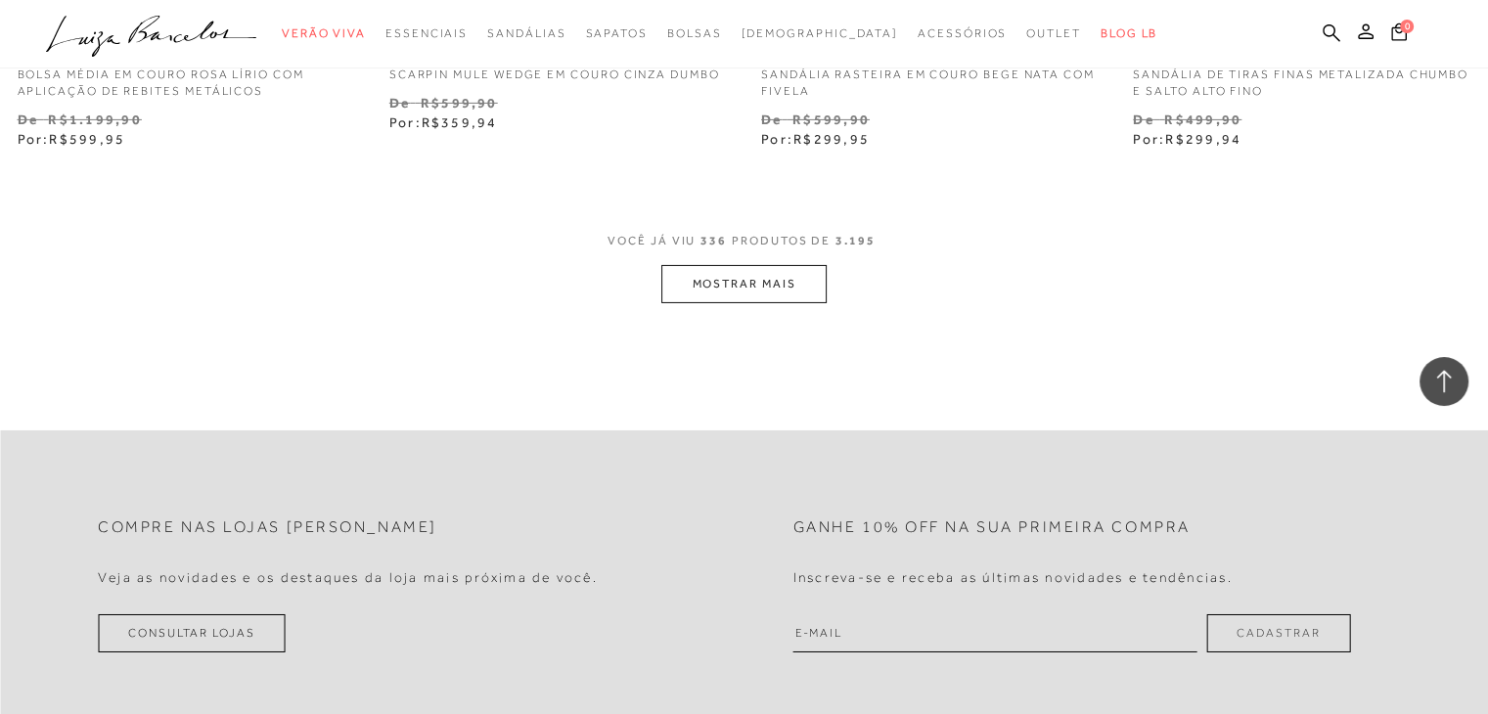
click at [763, 265] on button "MOSTRAR MAIS" at bounding box center [743, 284] width 164 height 38
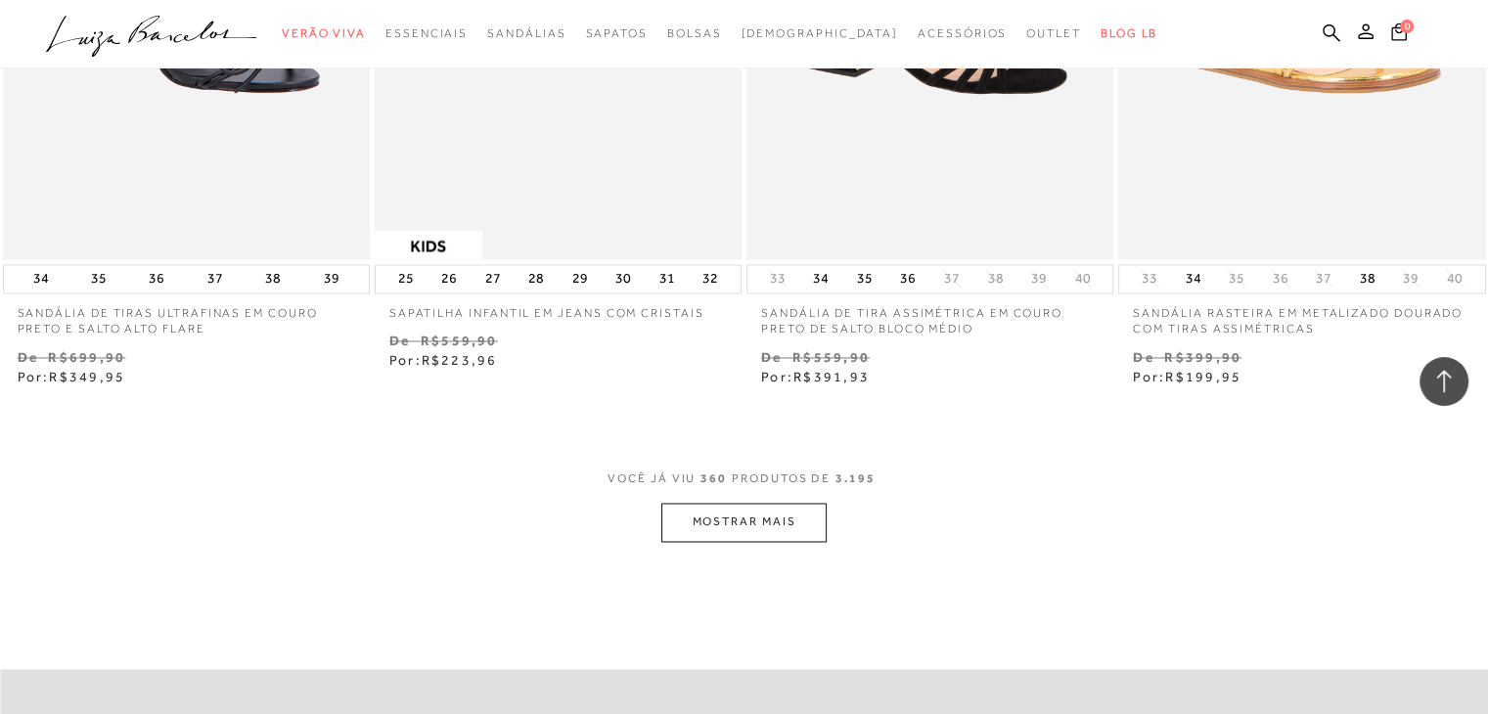
scroll to position [62867, 0]
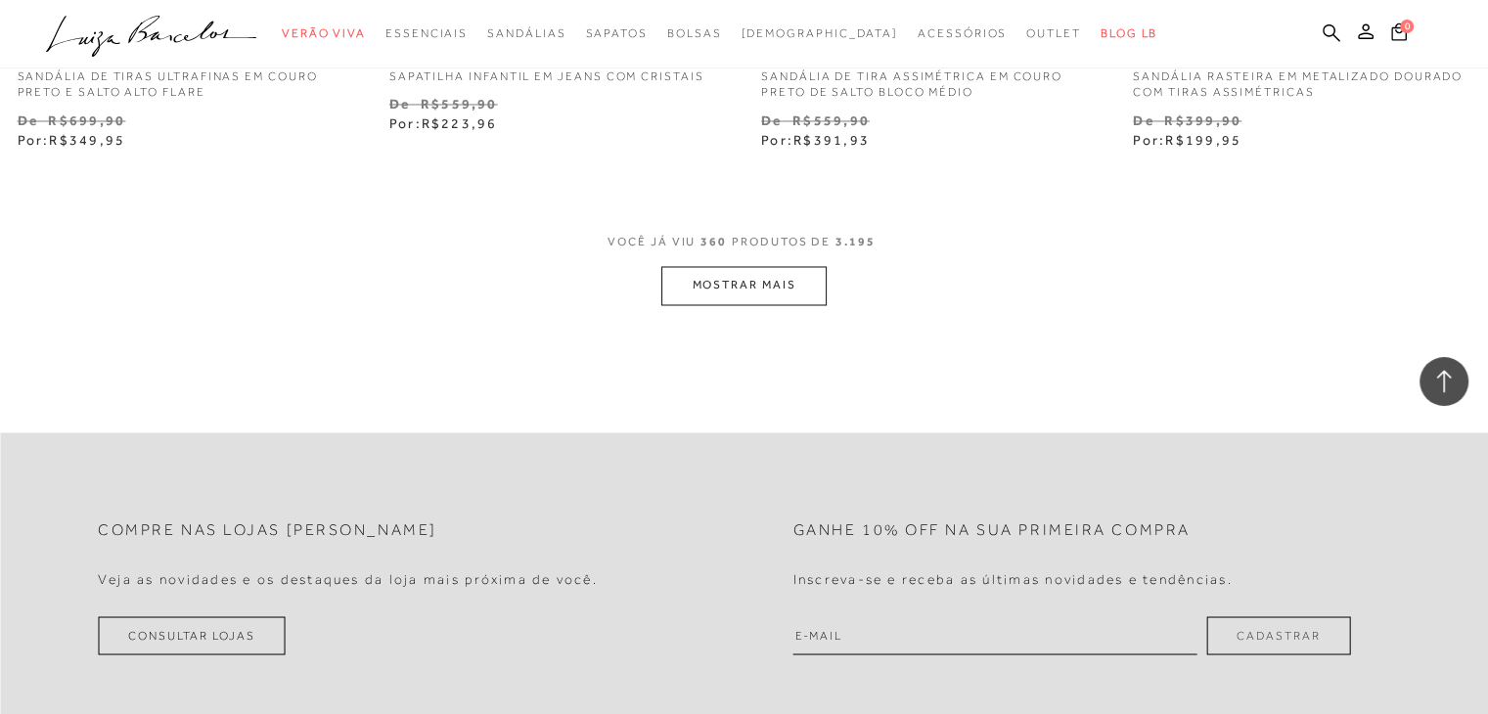
click at [728, 267] on button "MOSTRAR MAIS" at bounding box center [743, 285] width 164 height 38
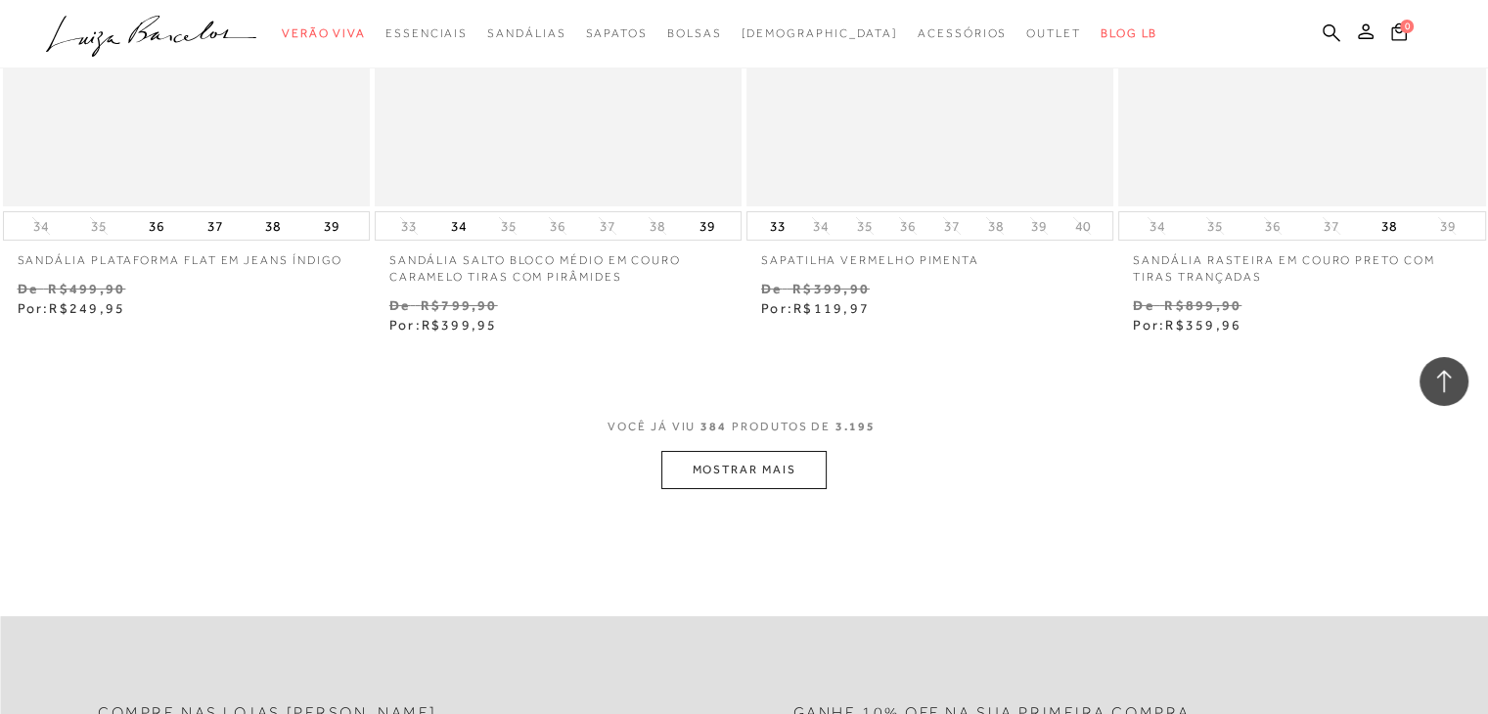
scroll to position [66878, 0]
click at [788, 447] on button "MOSTRAR MAIS" at bounding box center [743, 466] width 164 height 38
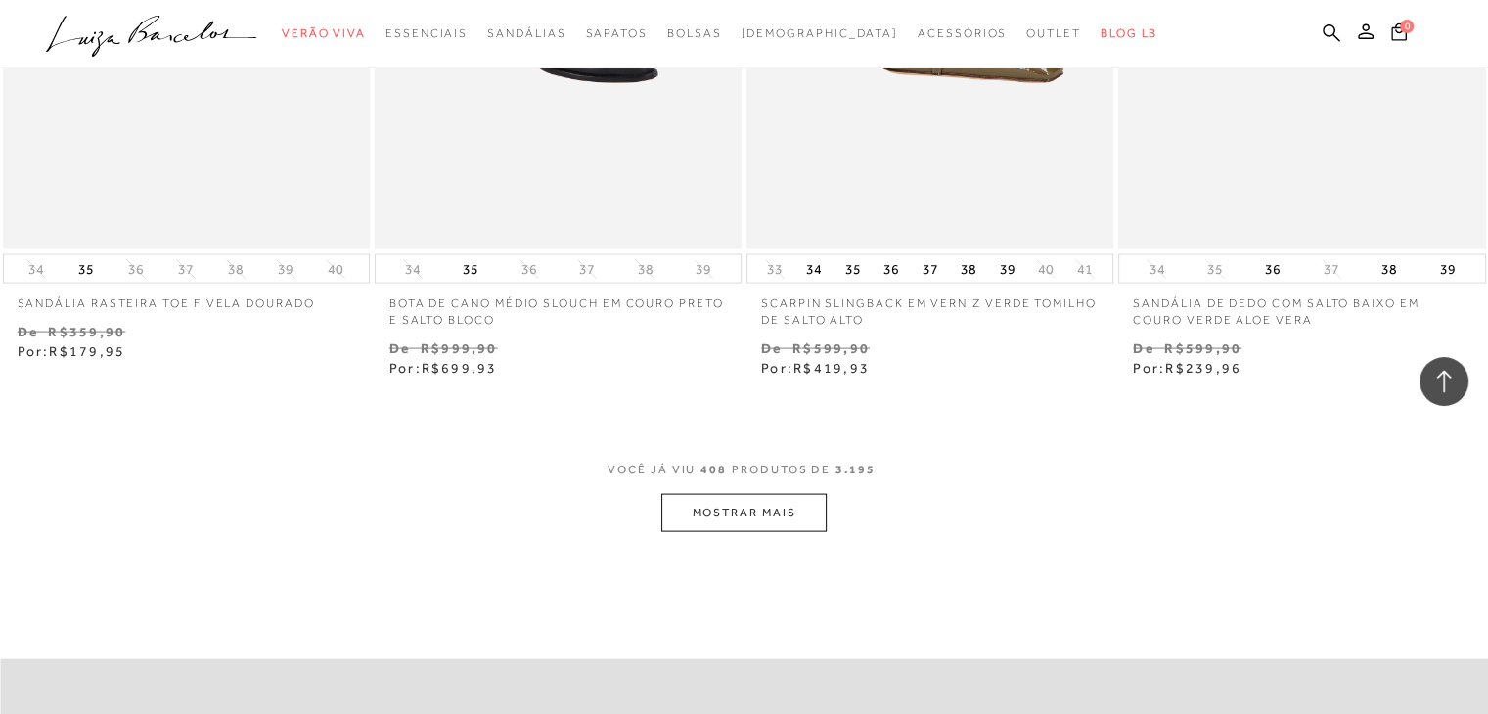
scroll to position [71084, 0]
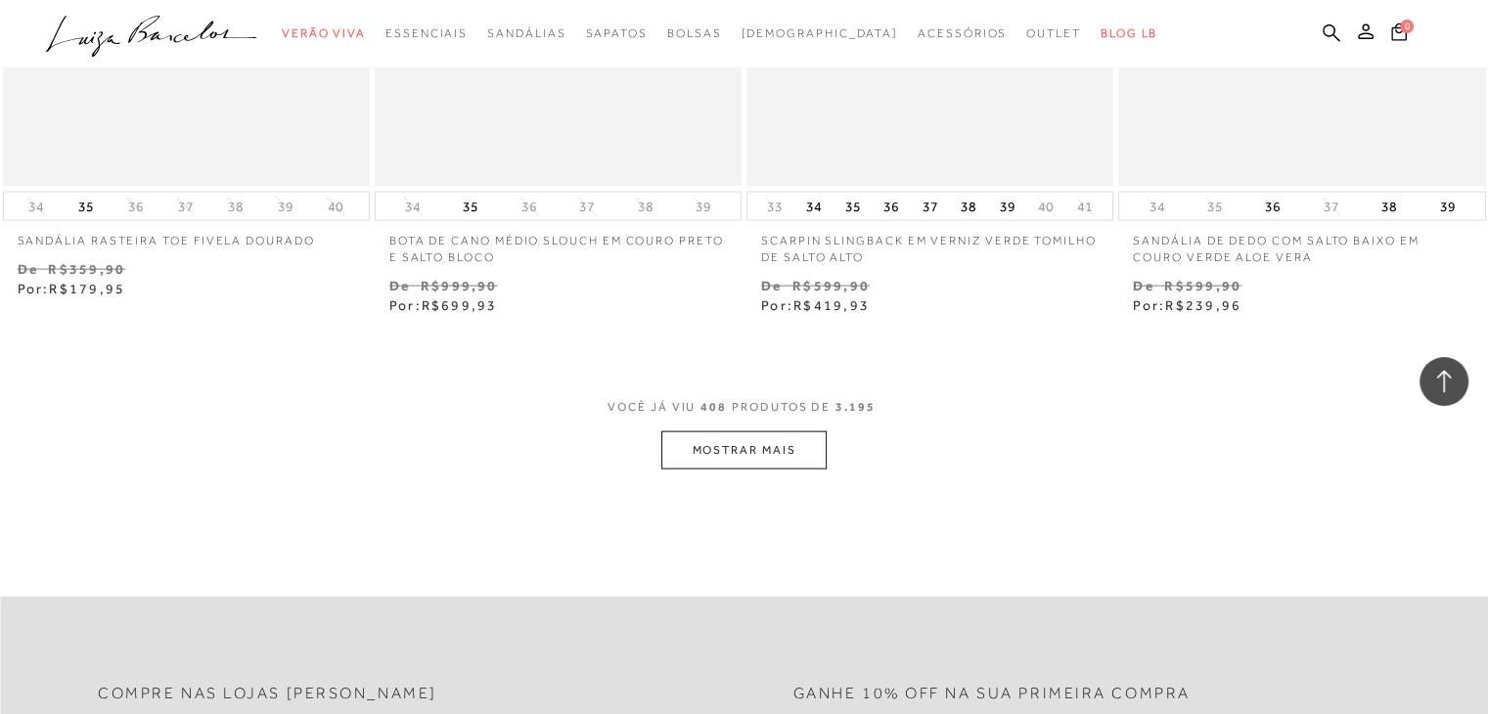
click at [728, 431] on button "MOSTRAR MAIS" at bounding box center [743, 450] width 164 height 38
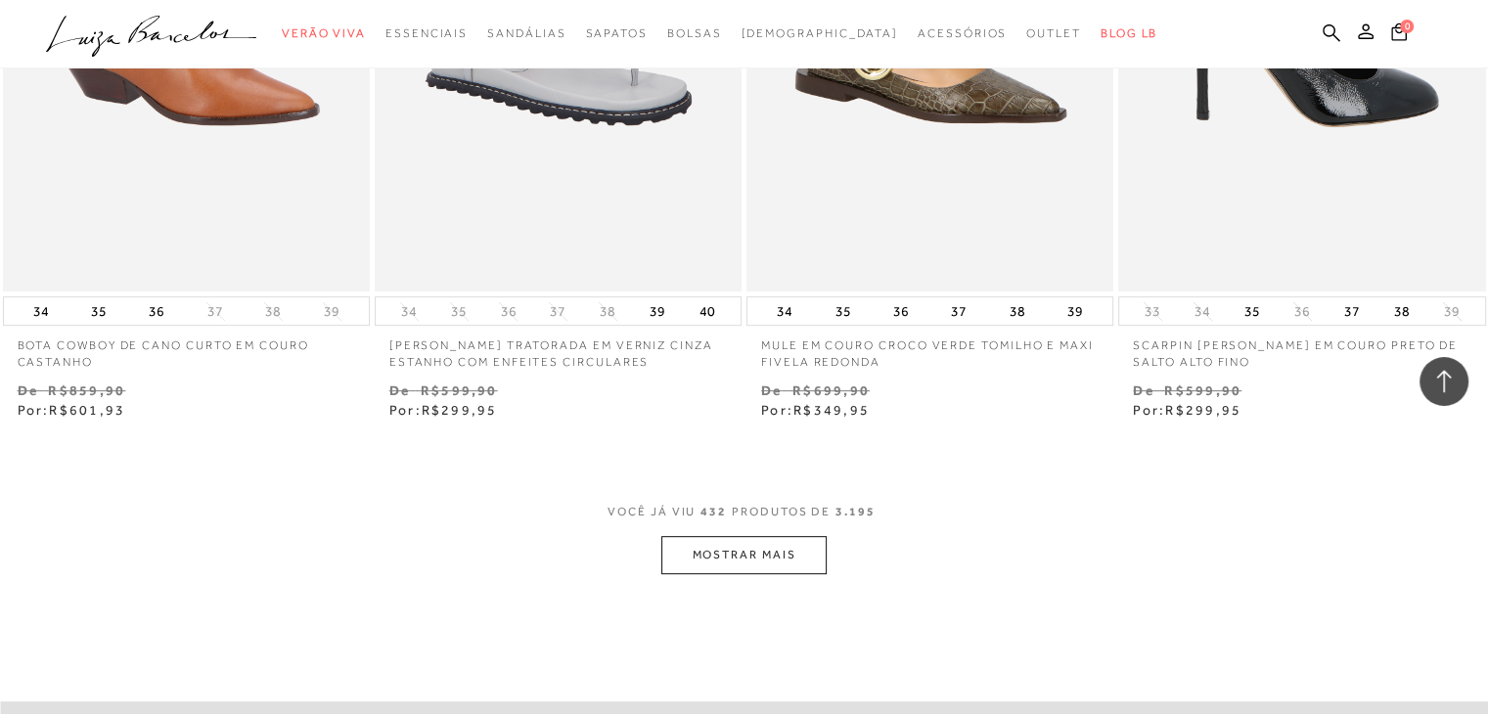
scroll to position [75095, 0]
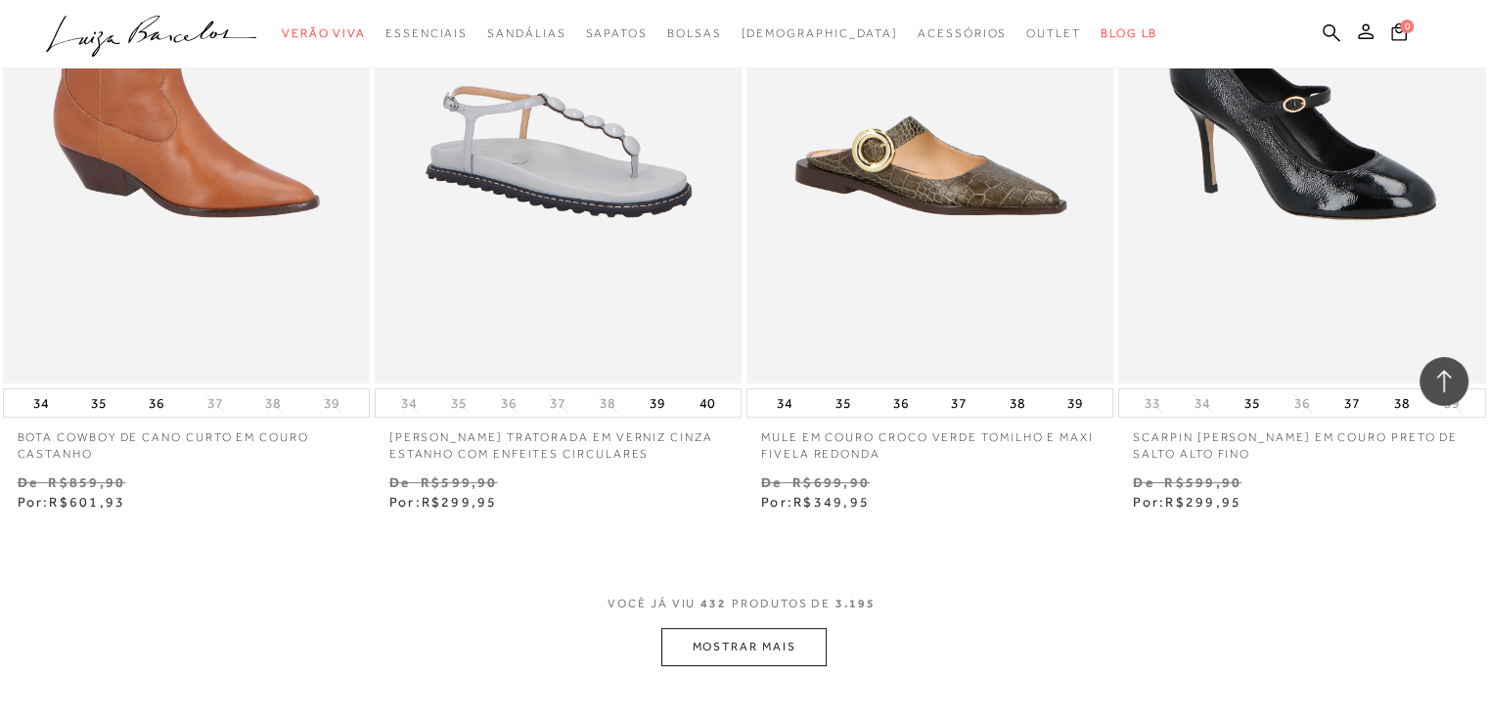
click at [772, 628] on button "MOSTRAR MAIS" at bounding box center [743, 647] width 164 height 38
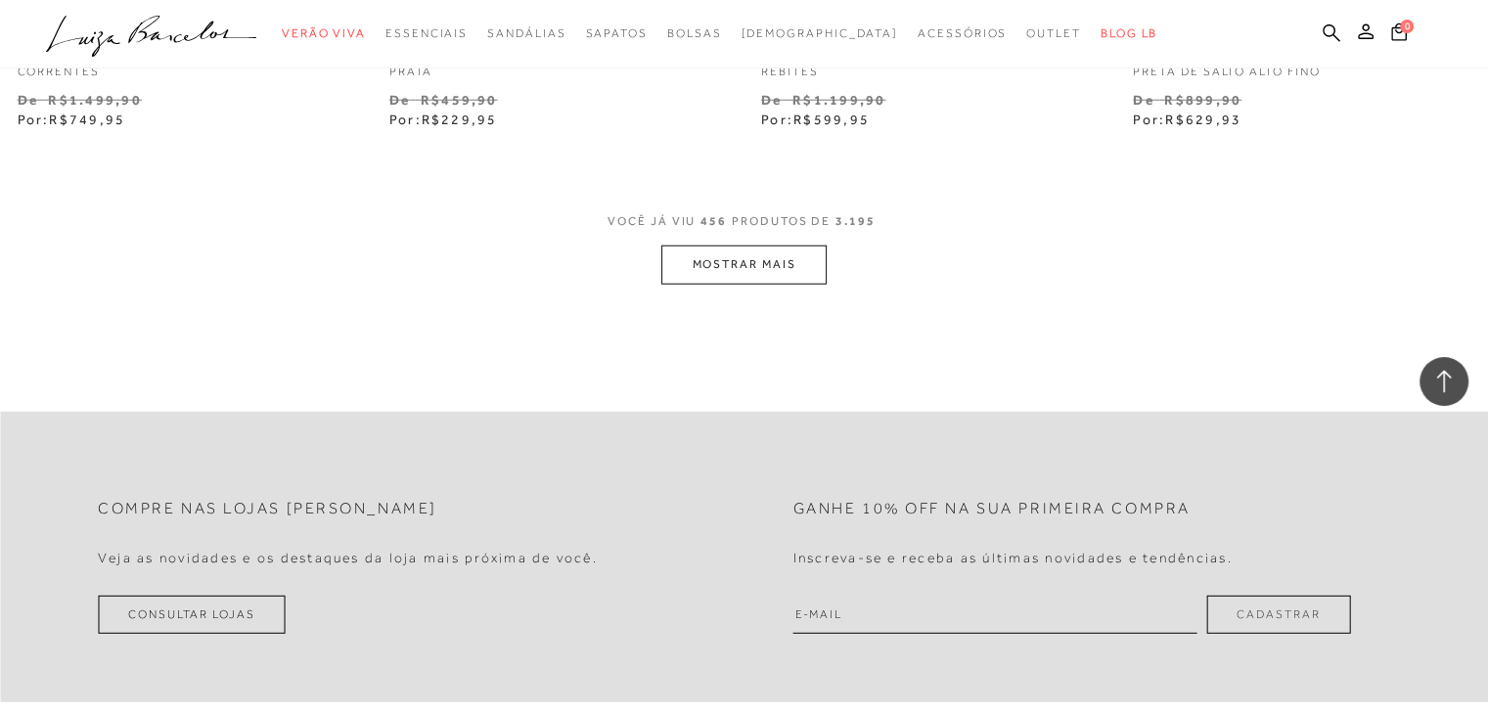
scroll to position [79693, 0]
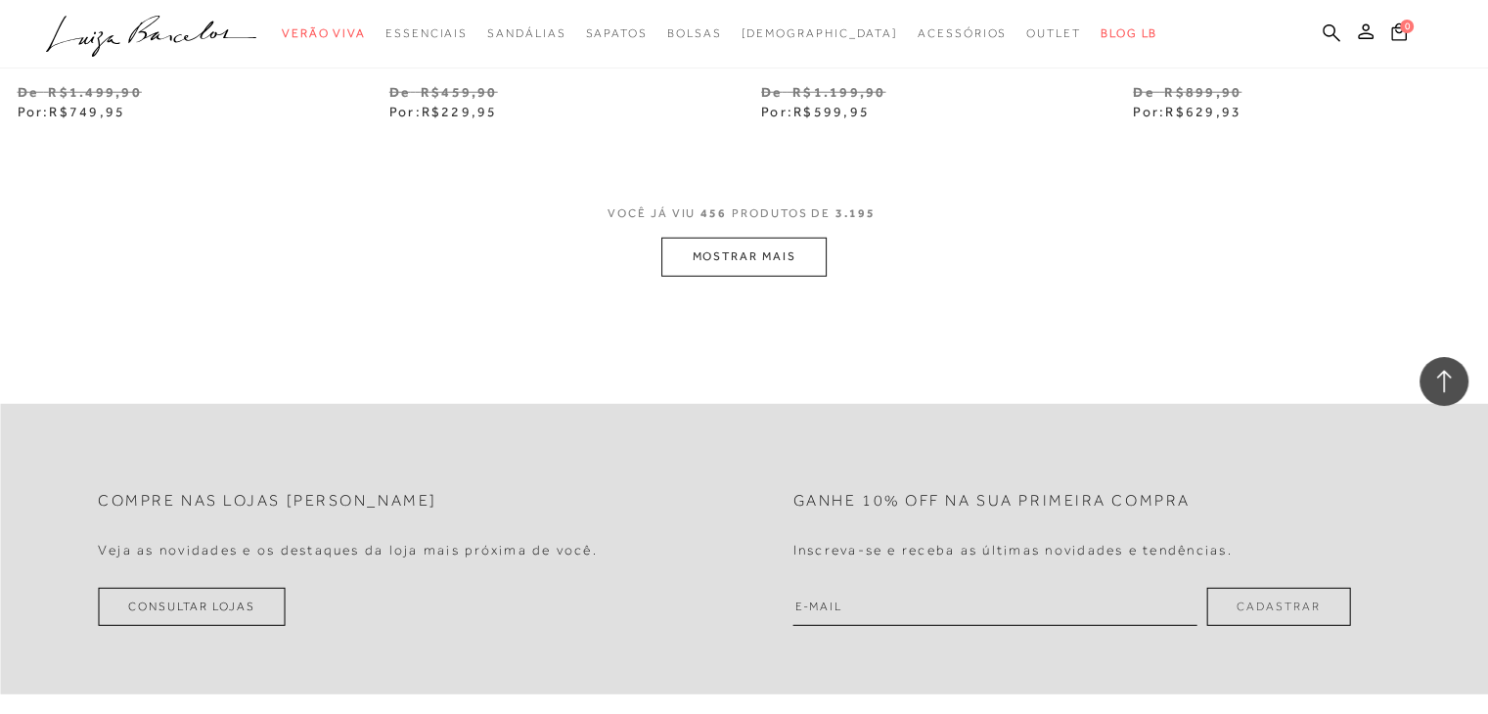
click at [759, 238] on button "MOSTRAR MAIS" at bounding box center [743, 257] width 164 height 38
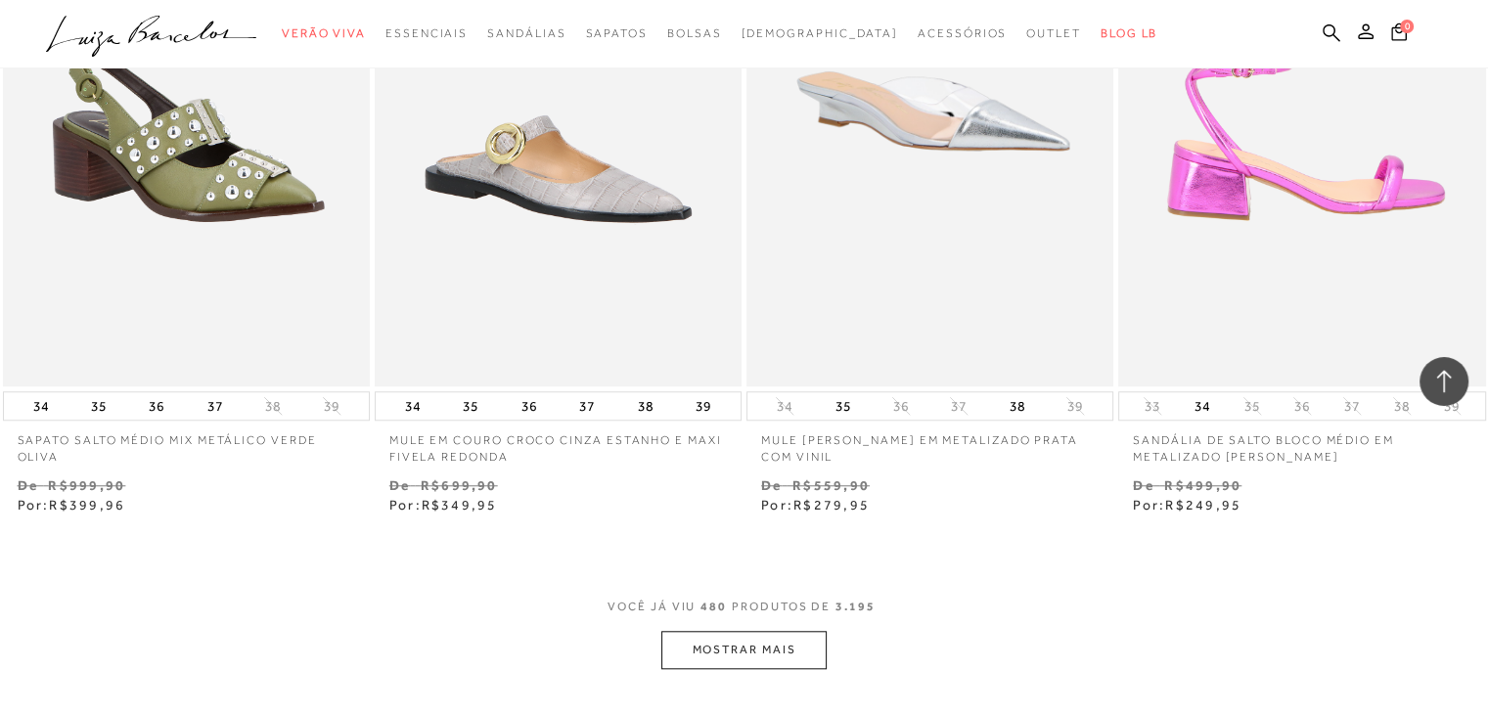
scroll to position [83508, 0]
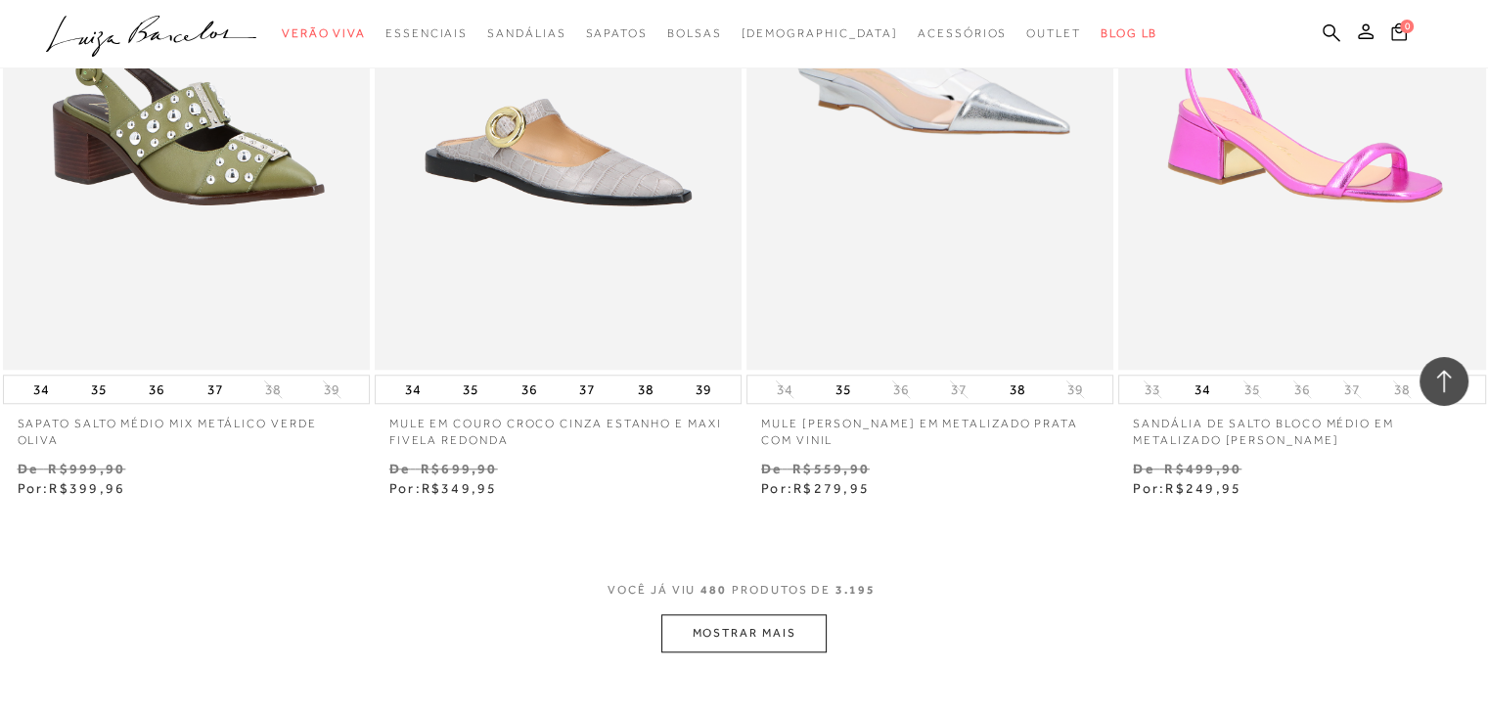
click at [775, 614] on button "MOSTRAR MAIS" at bounding box center [743, 633] width 164 height 38
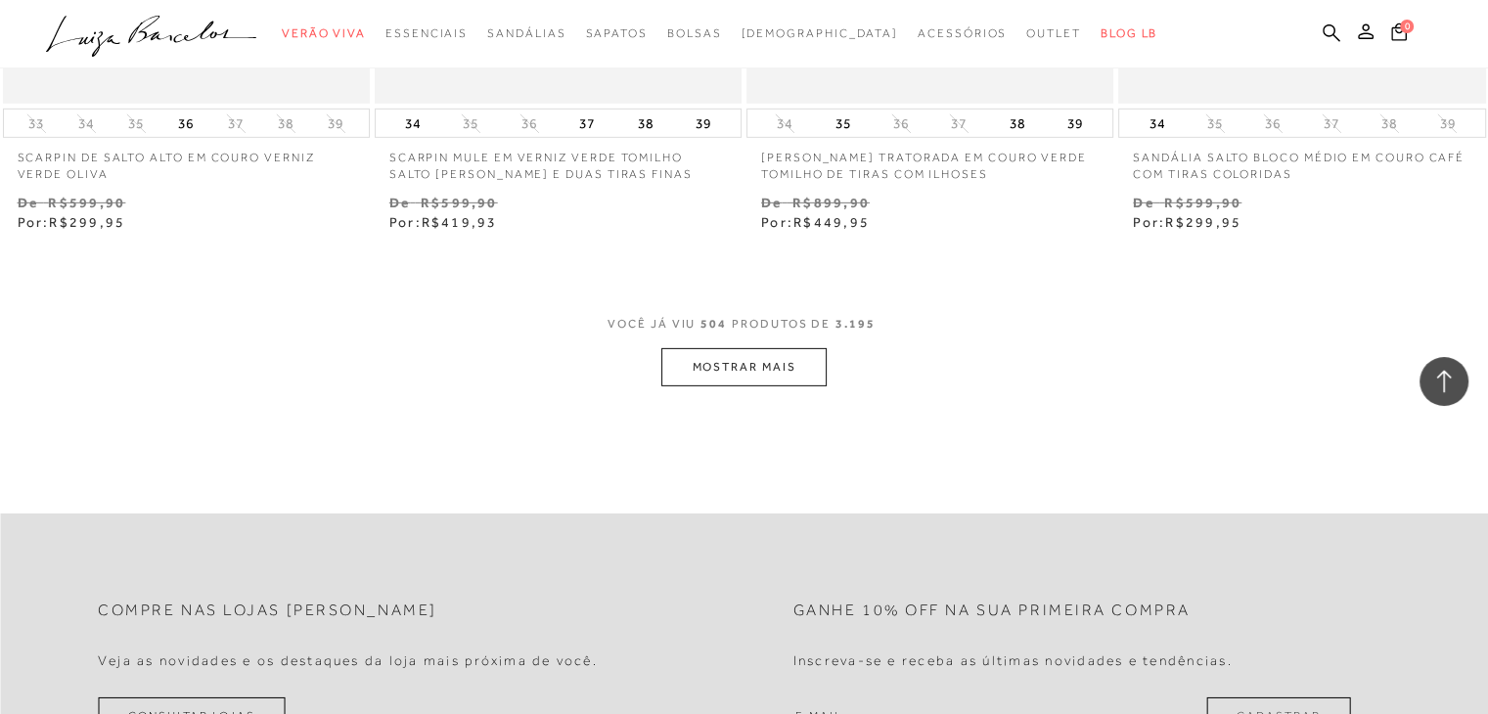
scroll to position [88008, 0]
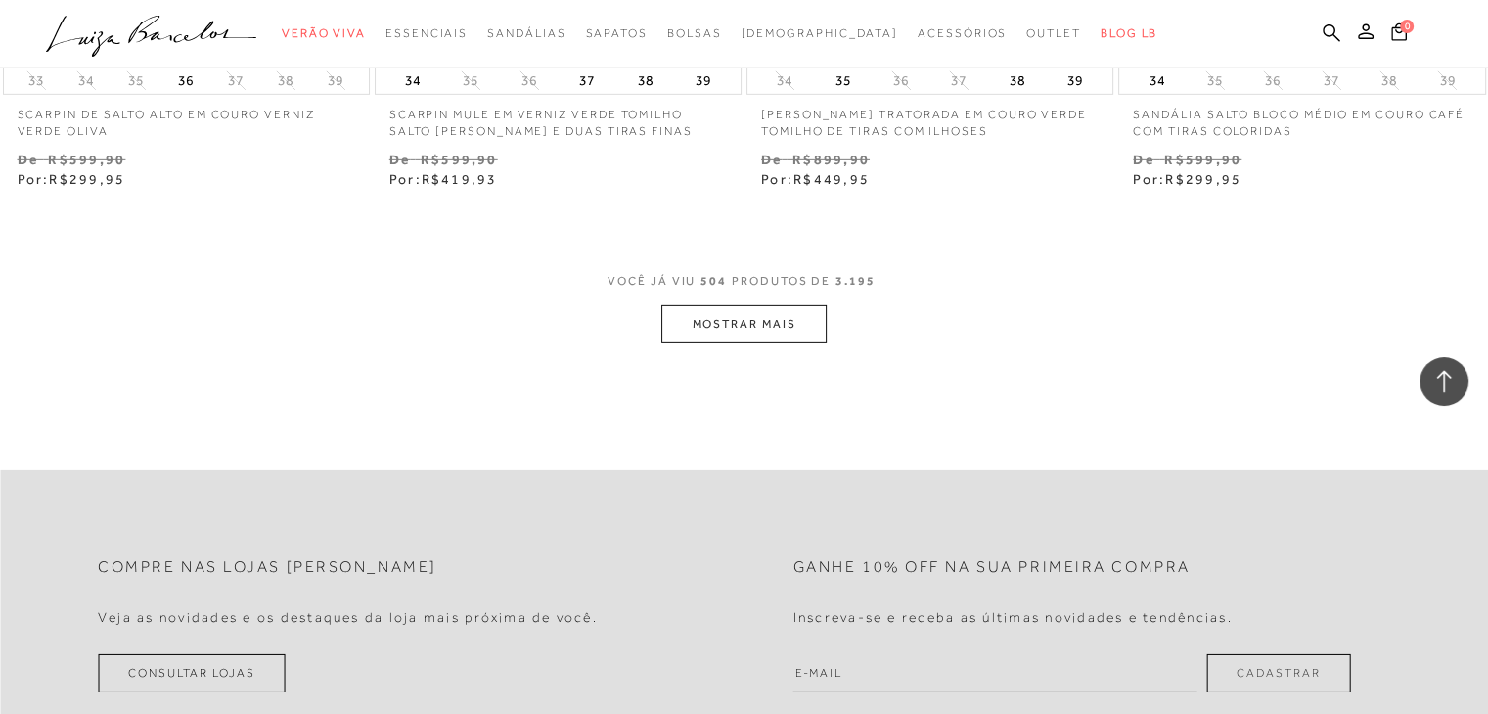
click at [775, 305] on button "MOSTRAR MAIS" at bounding box center [743, 324] width 164 height 38
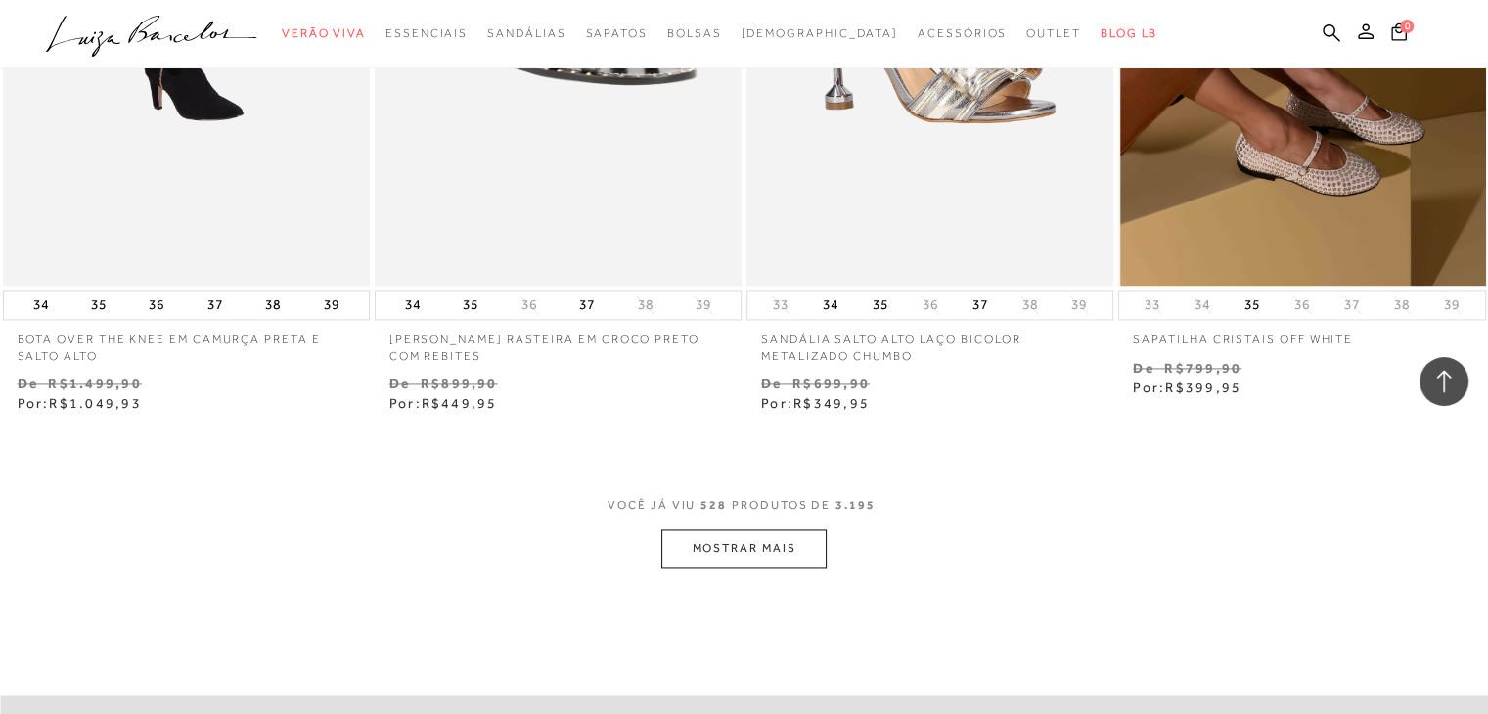
scroll to position [92116, 0]
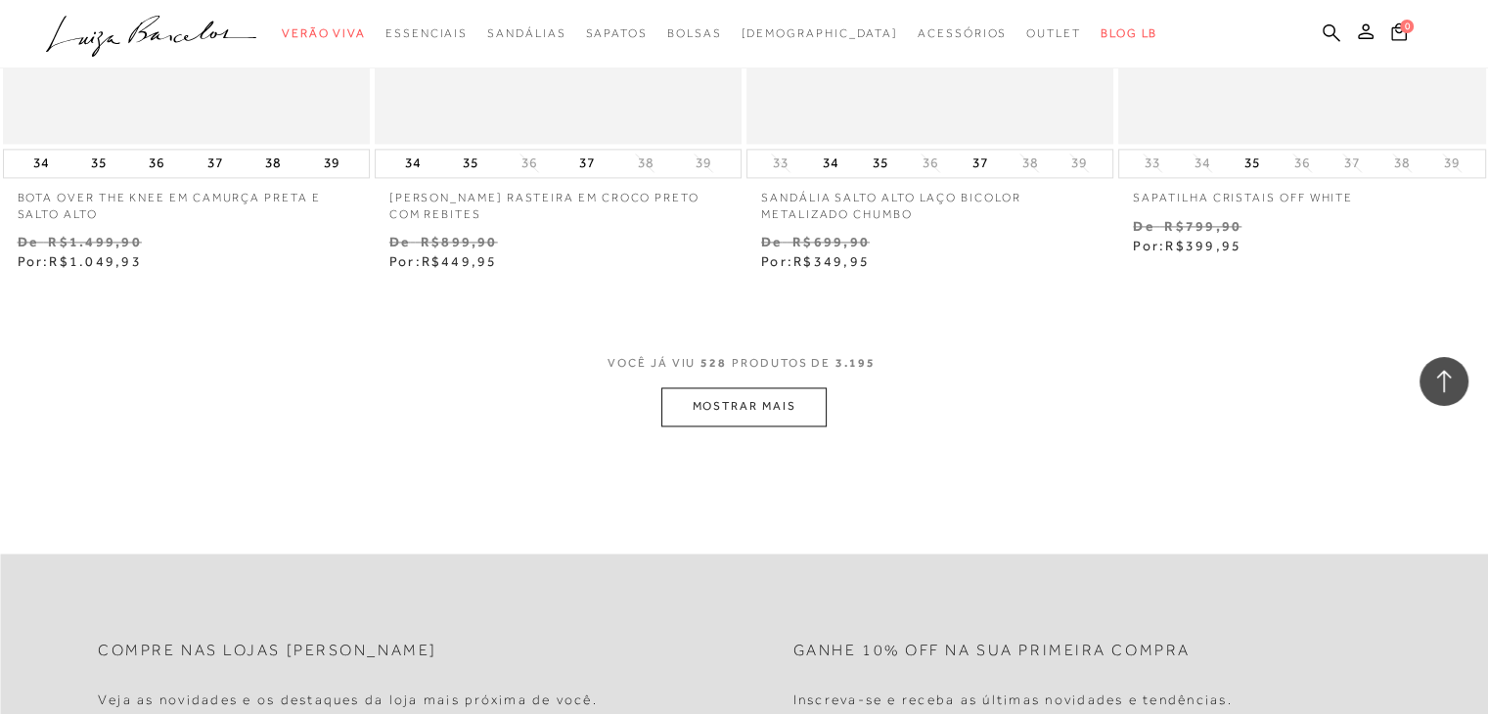
click at [748, 387] on button "MOSTRAR MAIS" at bounding box center [743, 406] width 164 height 38
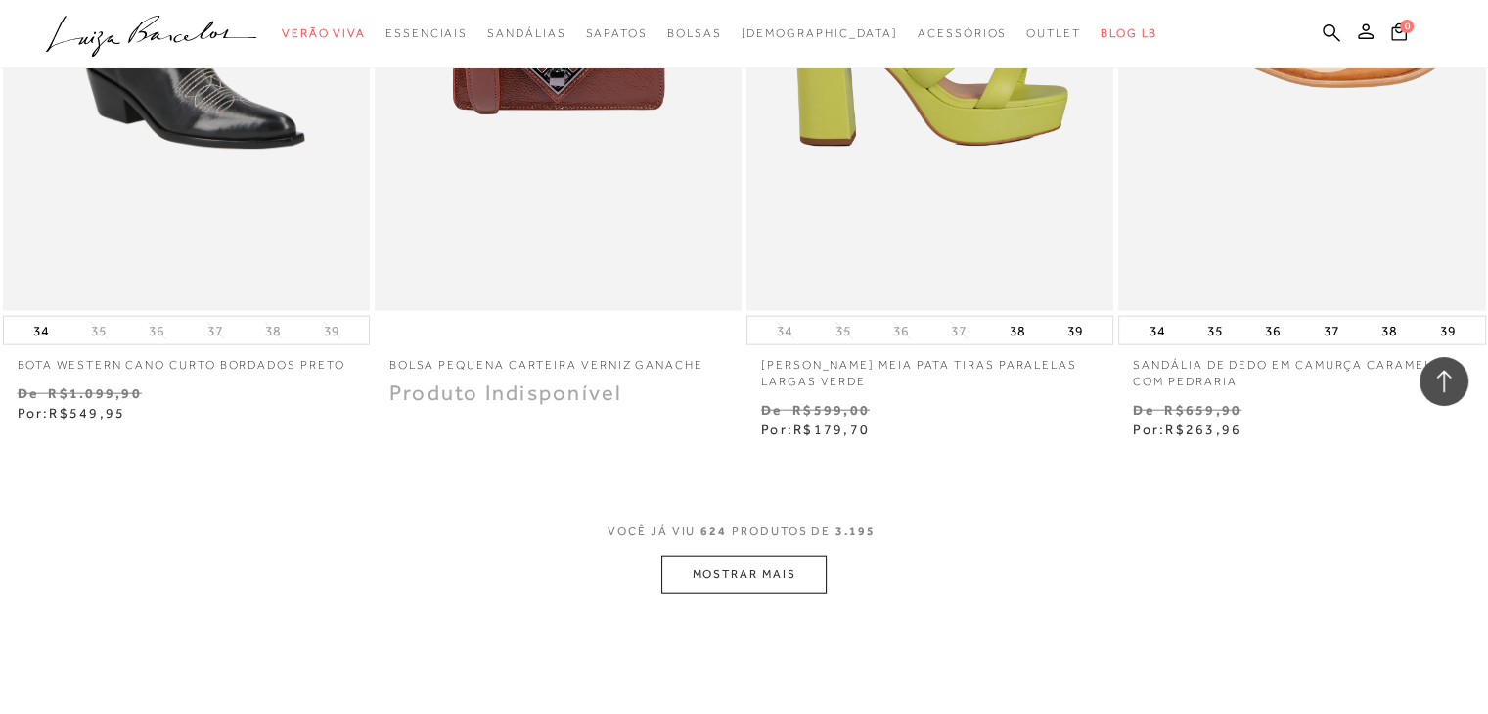
scroll to position [108732, 0]
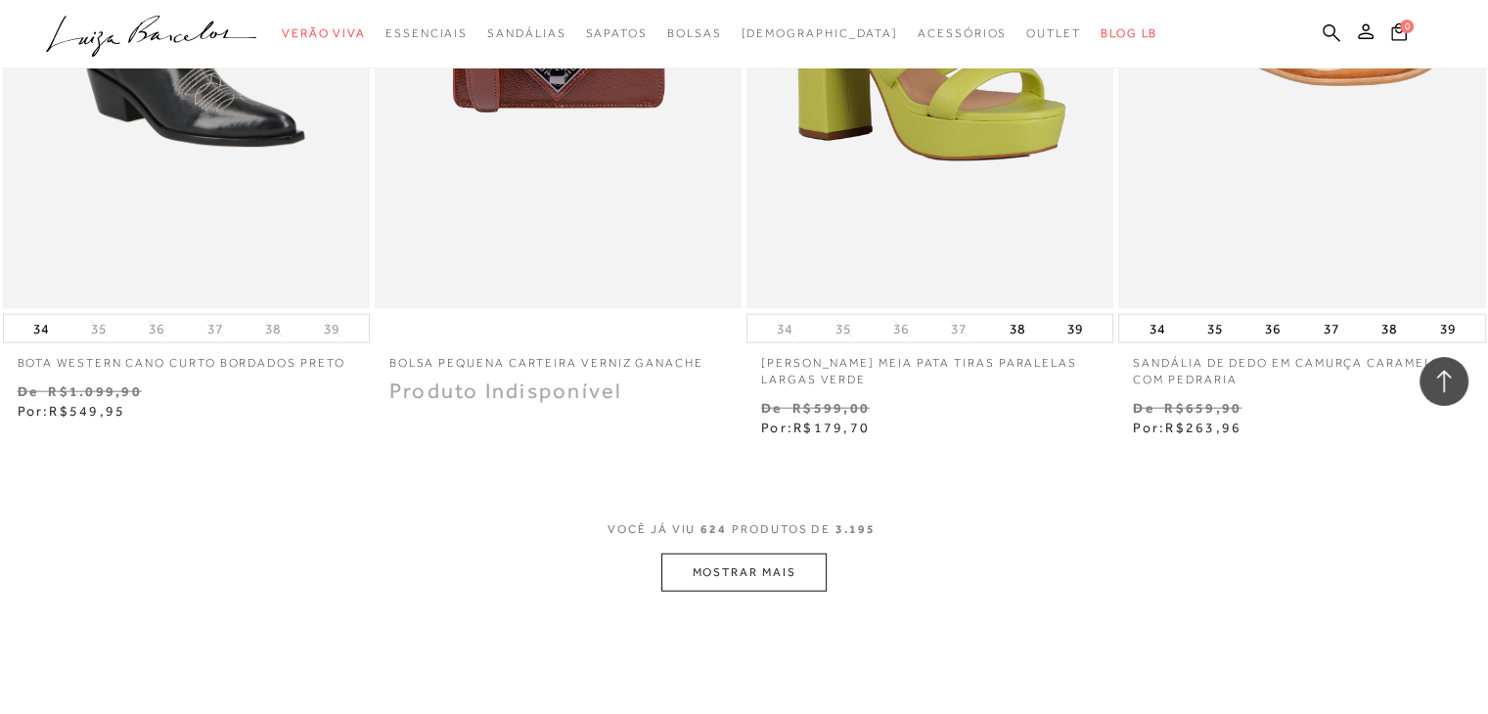
click at [771, 554] on button "MOSTRAR MAIS" at bounding box center [743, 573] width 164 height 38
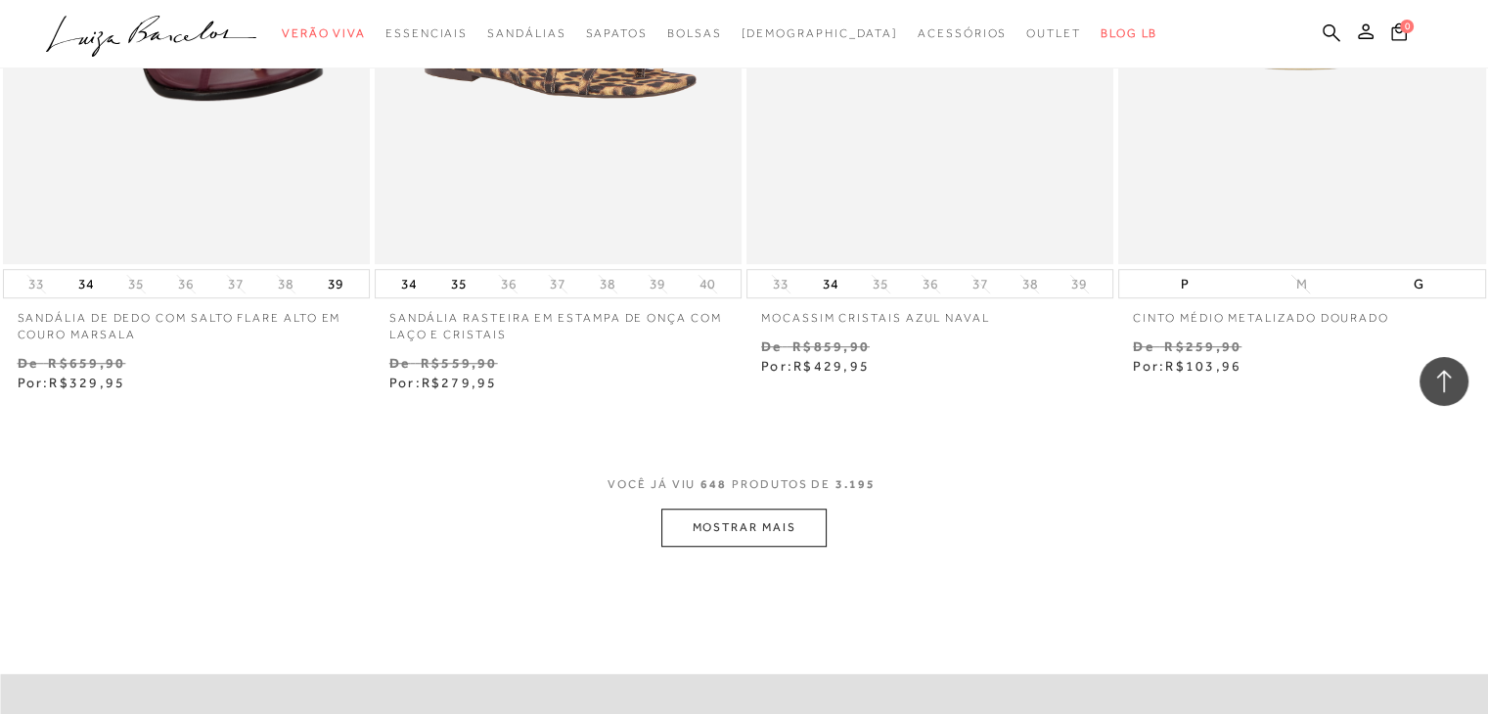
scroll to position [113036, 0]
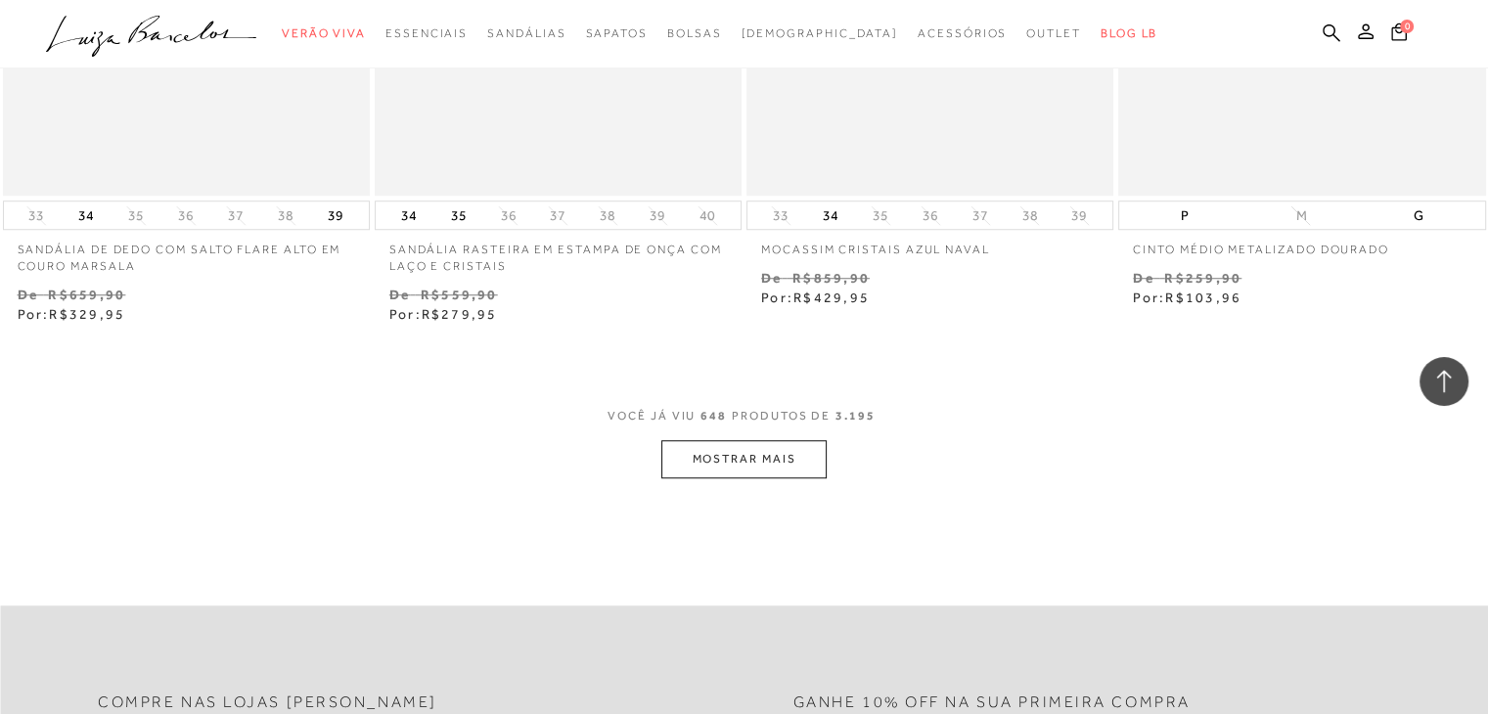
click at [787, 440] on button "MOSTRAR MAIS" at bounding box center [743, 459] width 164 height 38
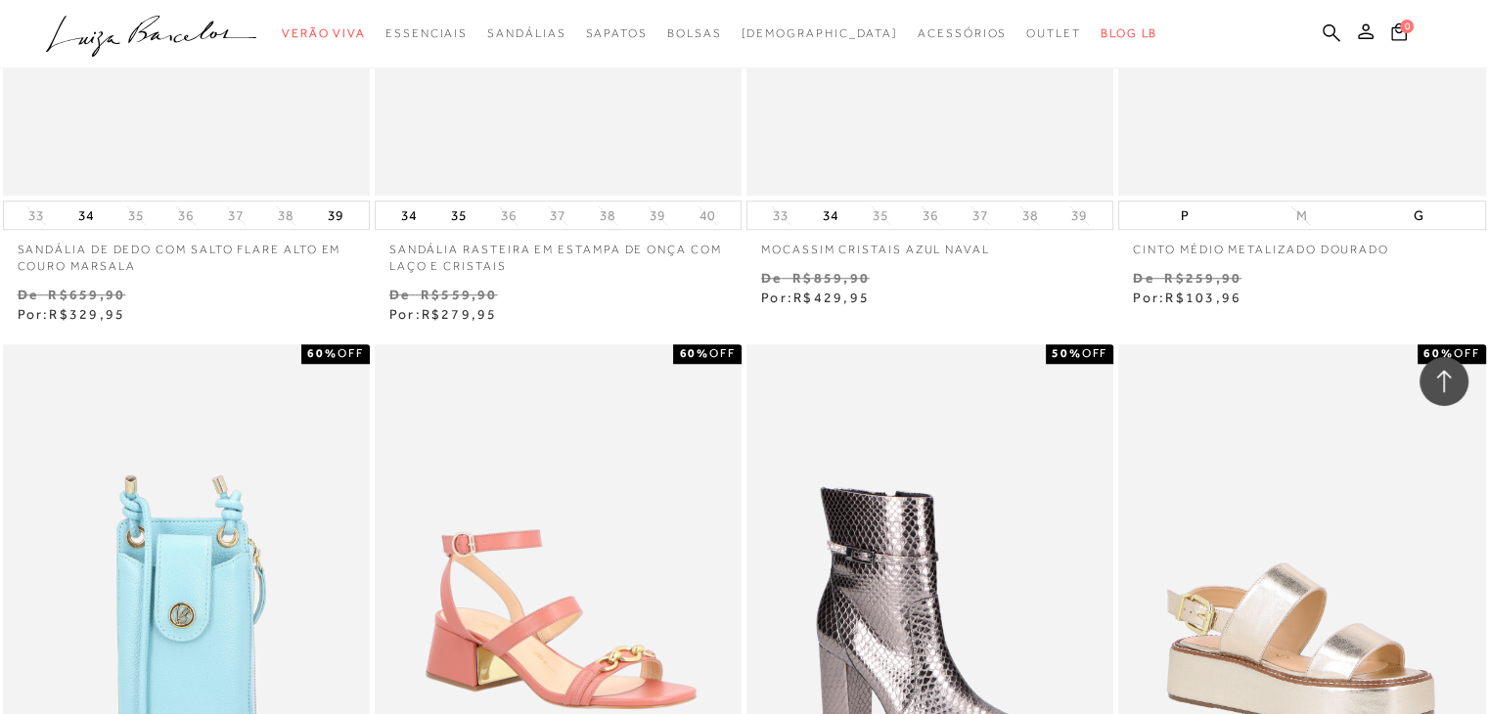
scroll to position [117145, 0]
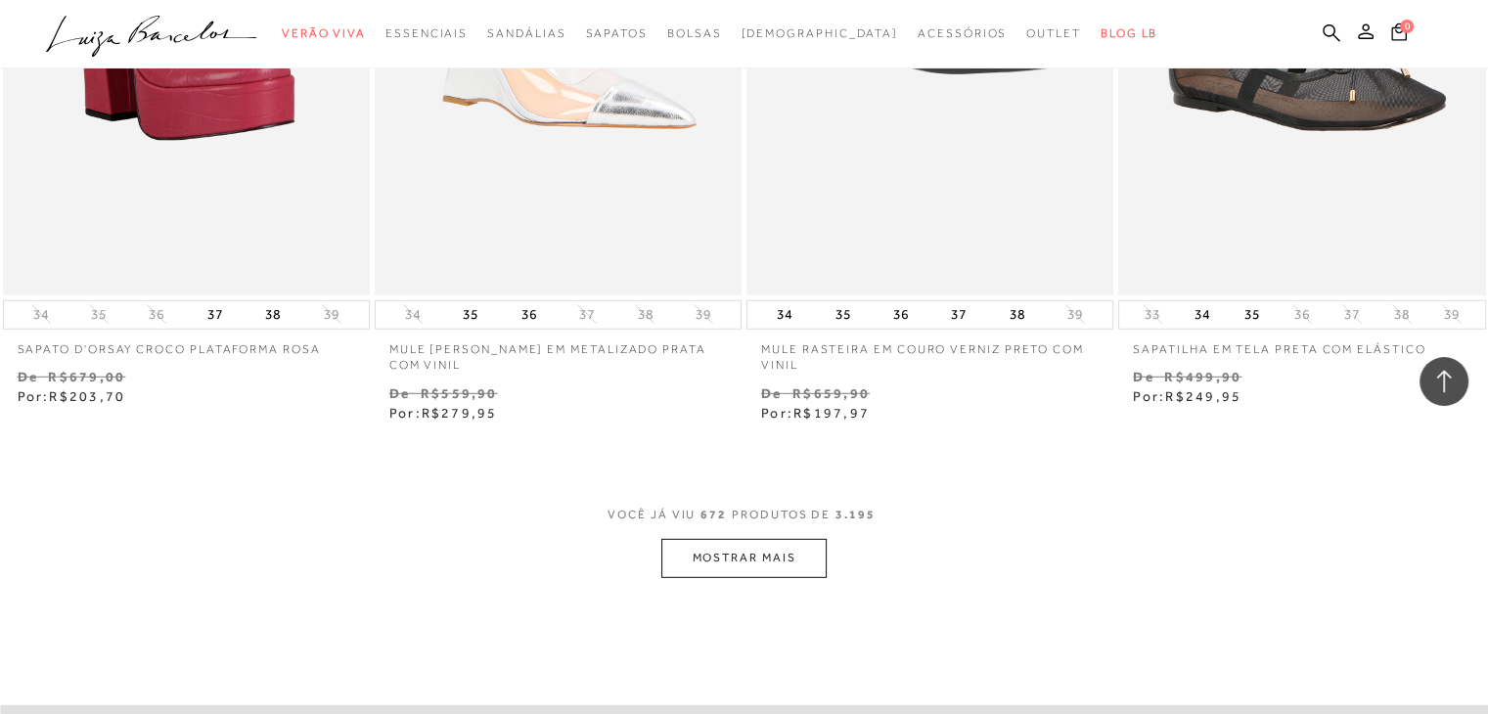
click at [778, 539] on button "MOSTRAR MAIS" at bounding box center [743, 558] width 164 height 38
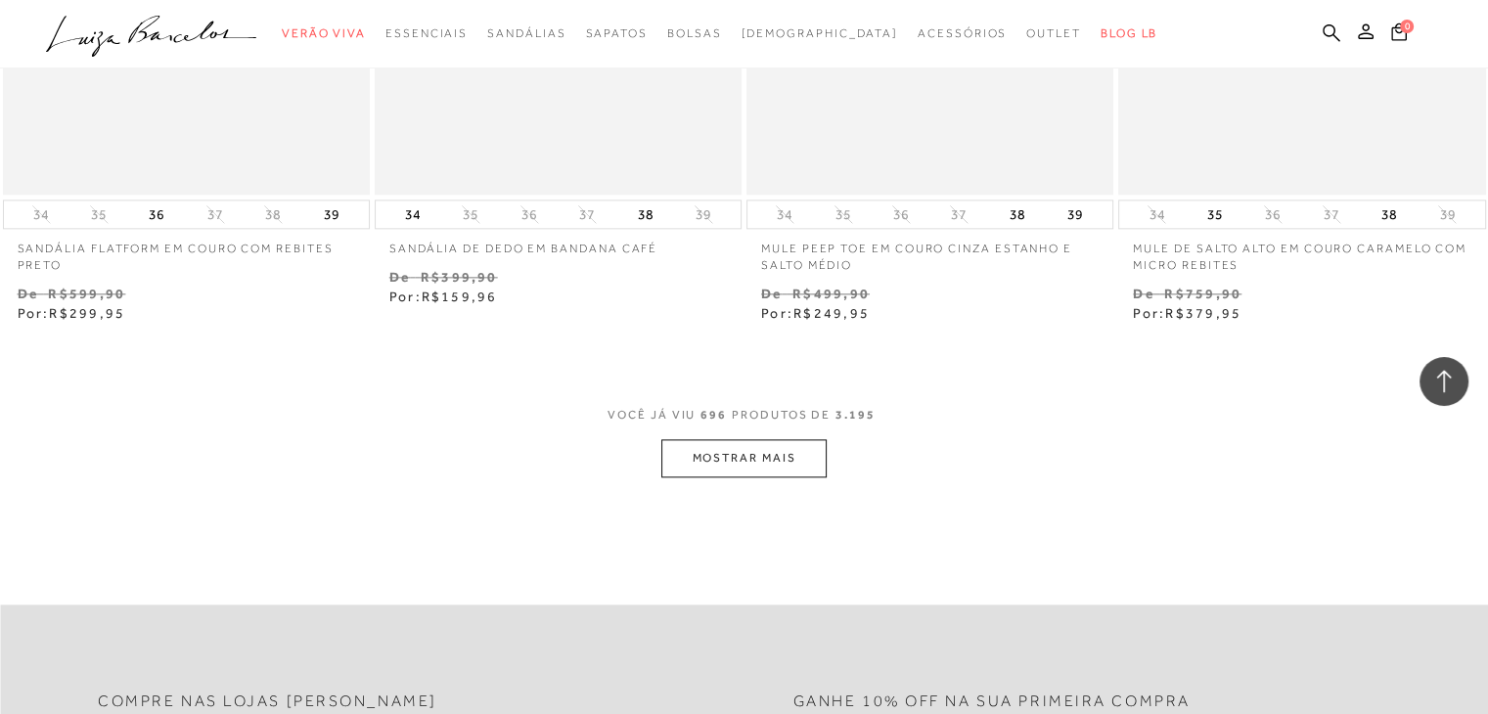
scroll to position [121449, 0]
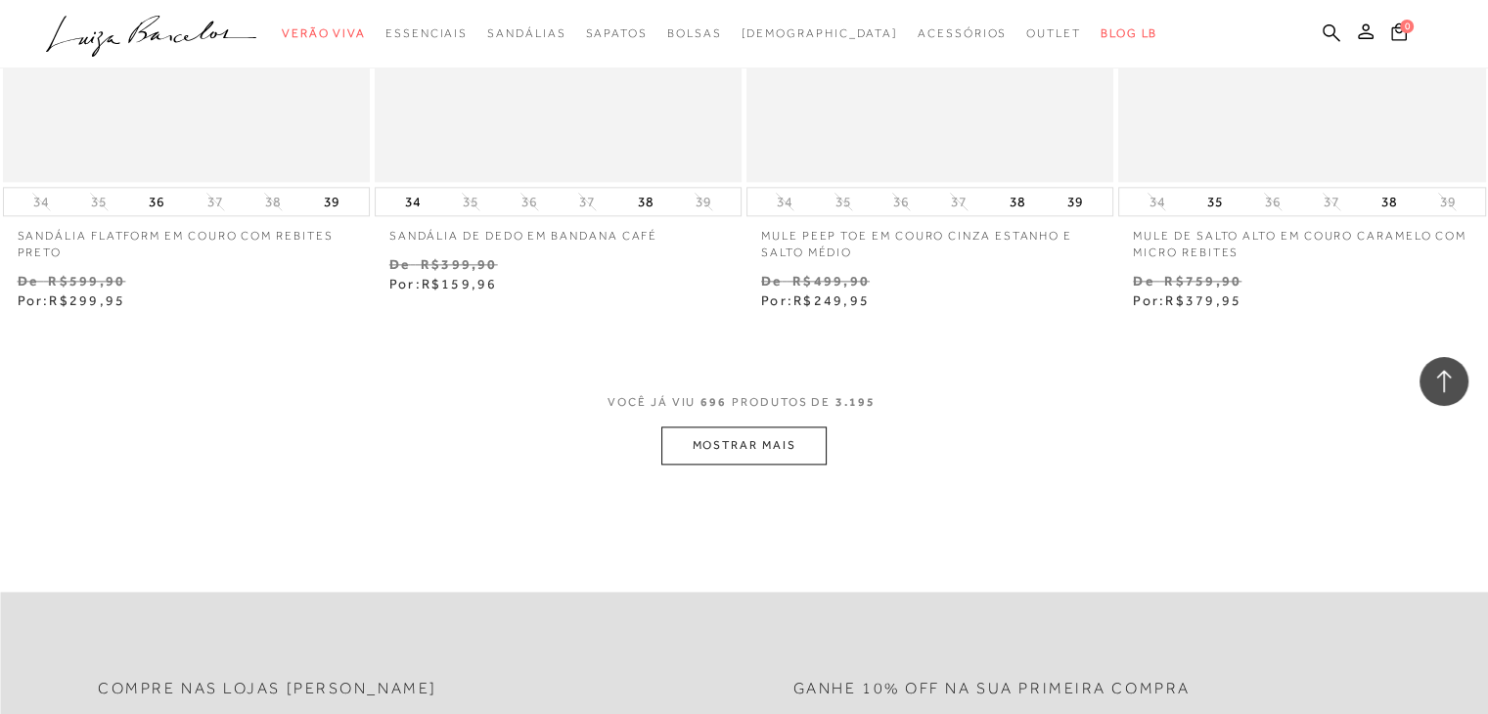
click at [751, 427] on button "MOSTRAR MAIS" at bounding box center [743, 446] width 164 height 38
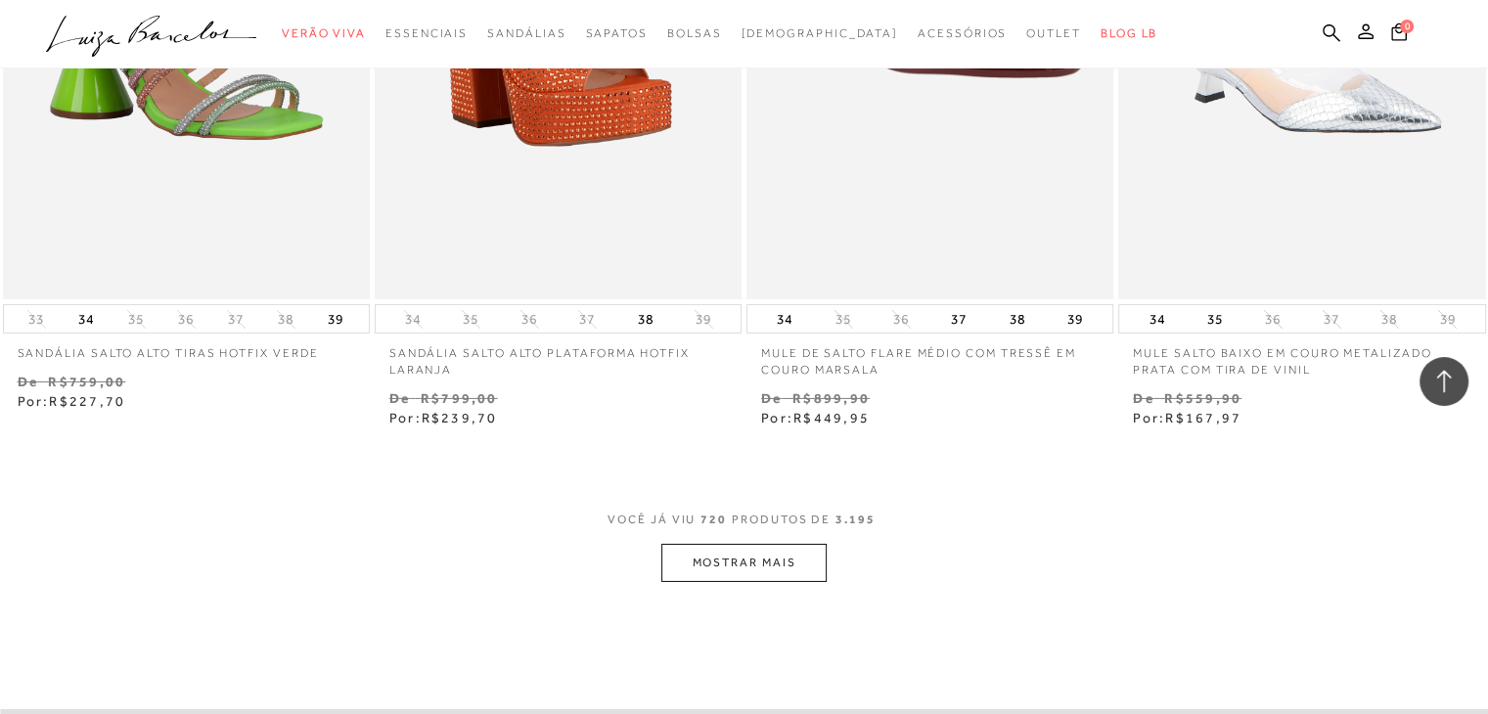
scroll to position [125753, 0]
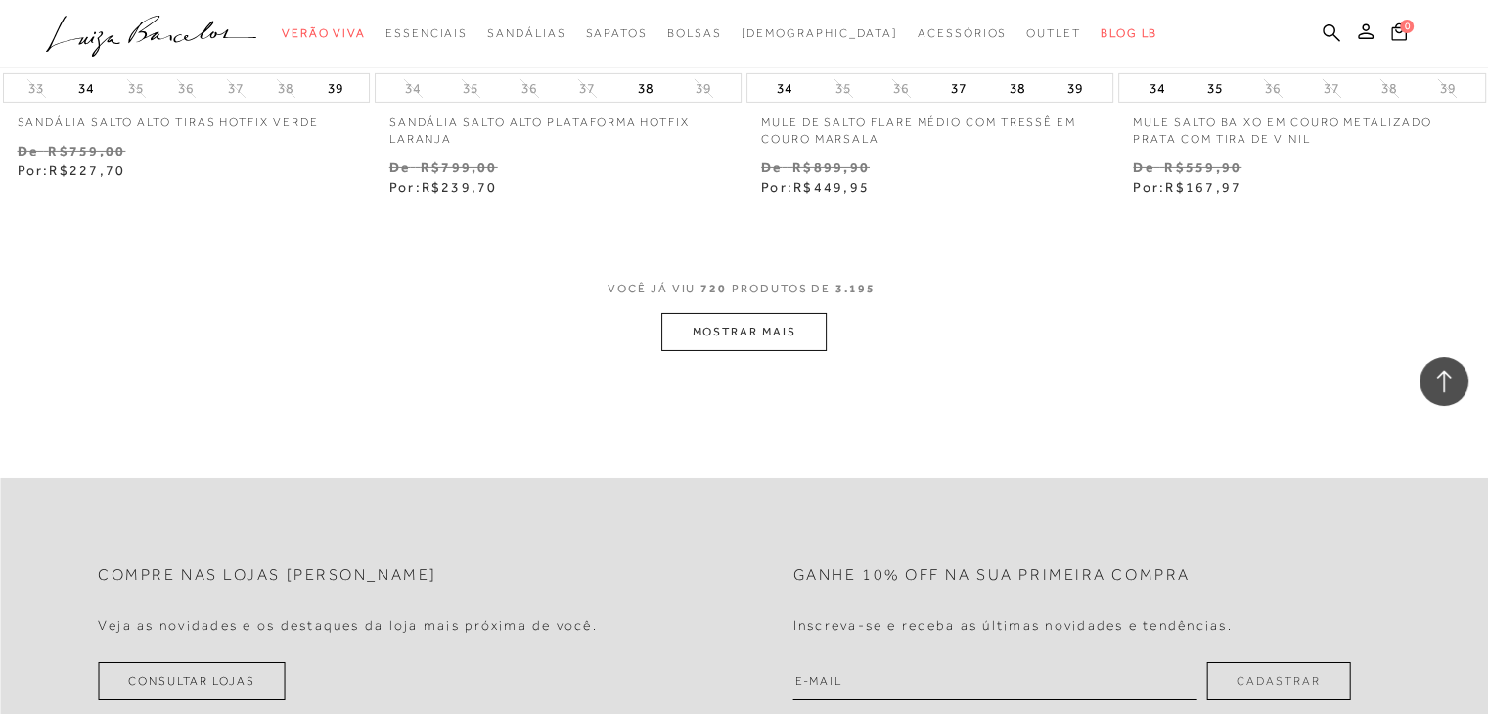
click at [742, 313] on button "MOSTRAR MAIS" at bounding box center [743, 332] width 164 height 38
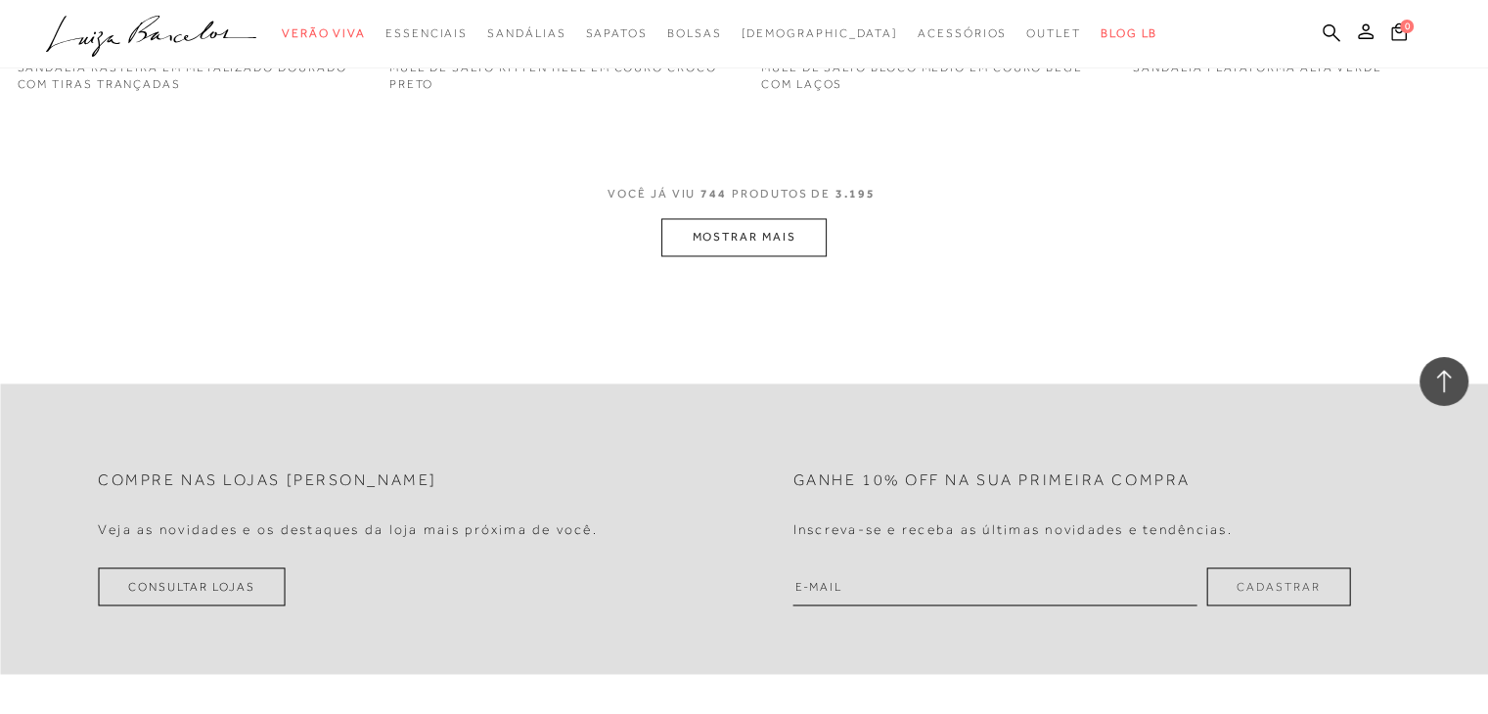
scroll to position [129666, 0]
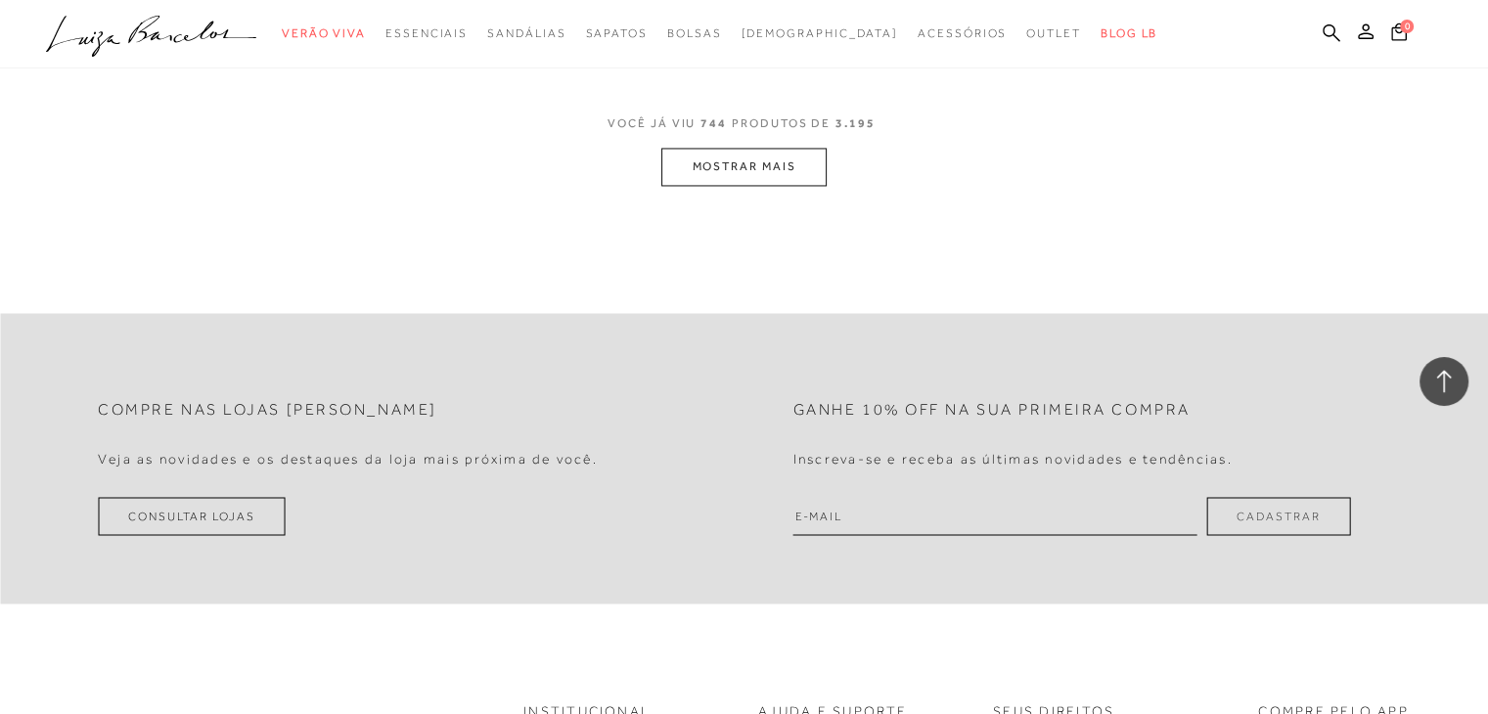
click at [745, 148] on button "MOSTRAR MAIS" at bounding box center [743, 167] width 164 height 38
